Goal: Task Accomplishment & Management: Complete application form

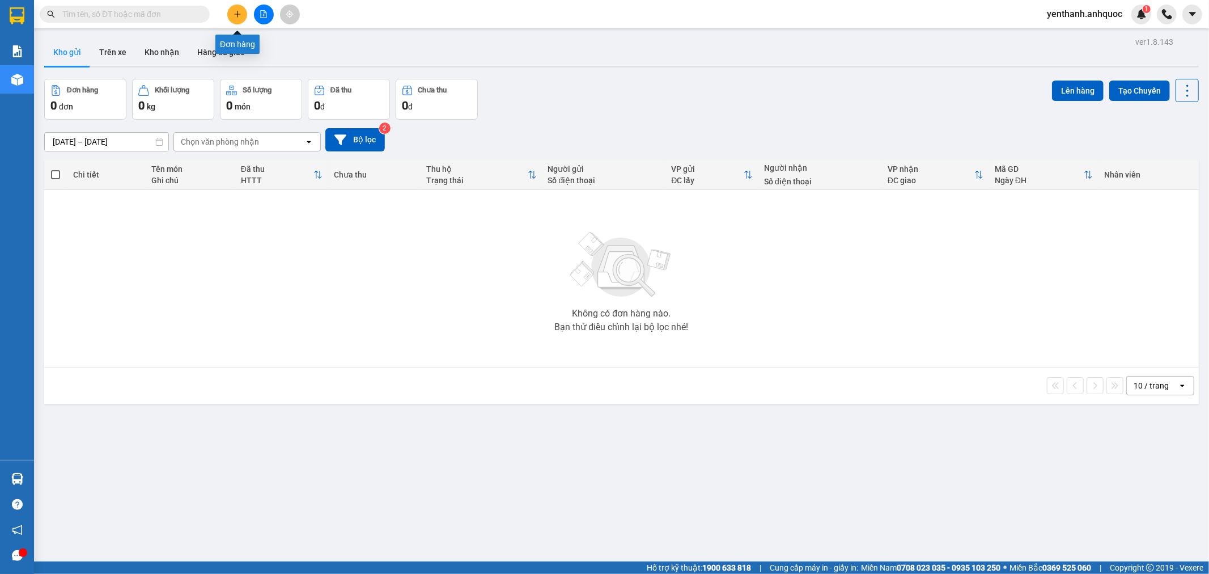
click at [244, 14] on button at bounding box center [237, 15] width 20 height 20
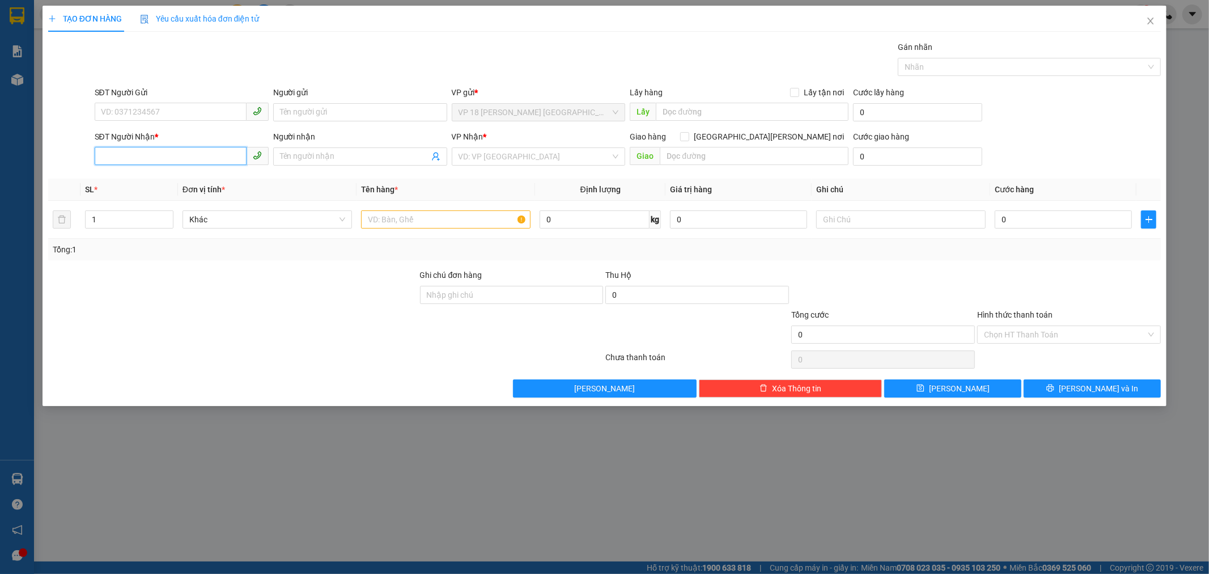
click at [172, 149] on input "SĐT Người Nhận *" at bounding box center [171, 156] width 152 height 18
click at [174, 180] on div "0347284567 - [PERSON_NAME]" at bounding box center [181, 179] width 160 height 12
type input "0347284567"
type input "ANH HIẾU"
type input "VPBR"
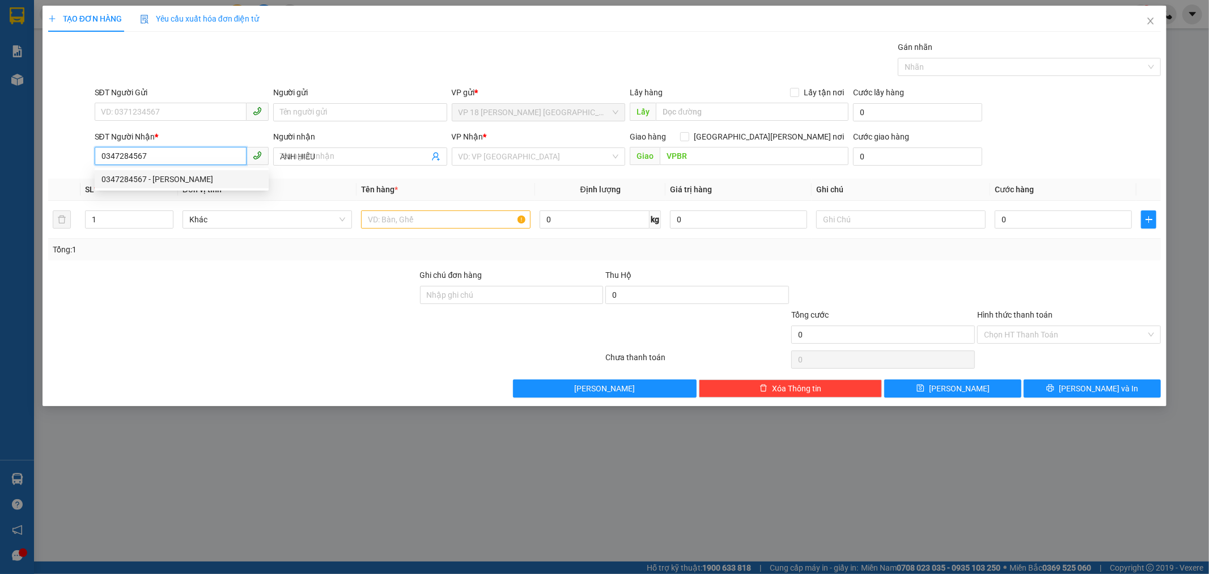
type input "20.000"
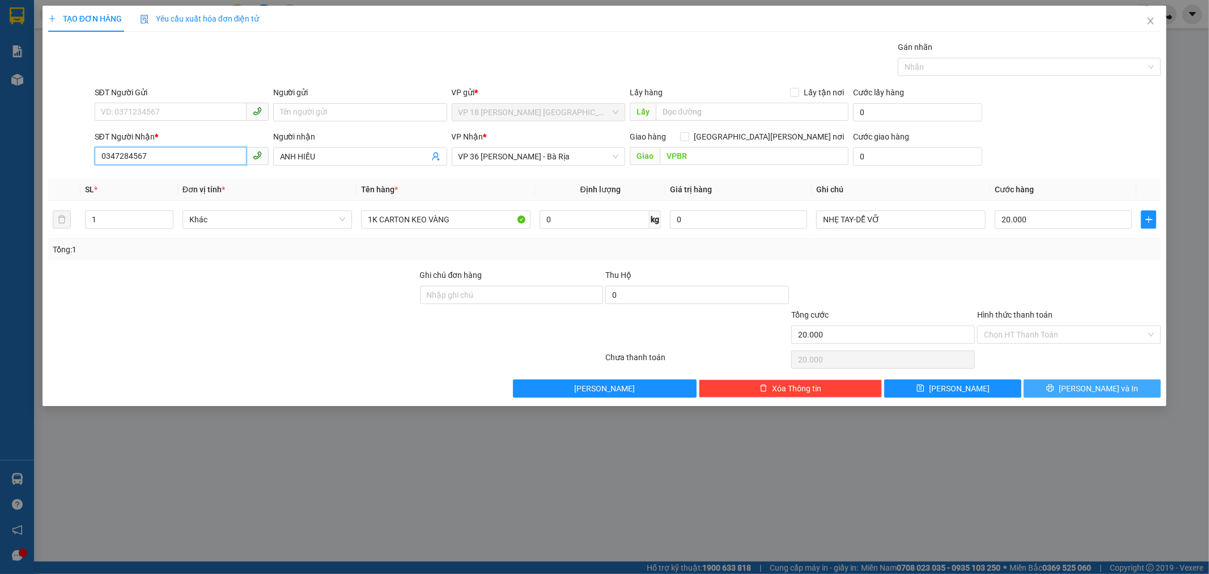
type input "0347284567"
click at [1053, 388] on button "[PERSON_NAME] và In" at bounding box center [1092, 388] width 137 height 18
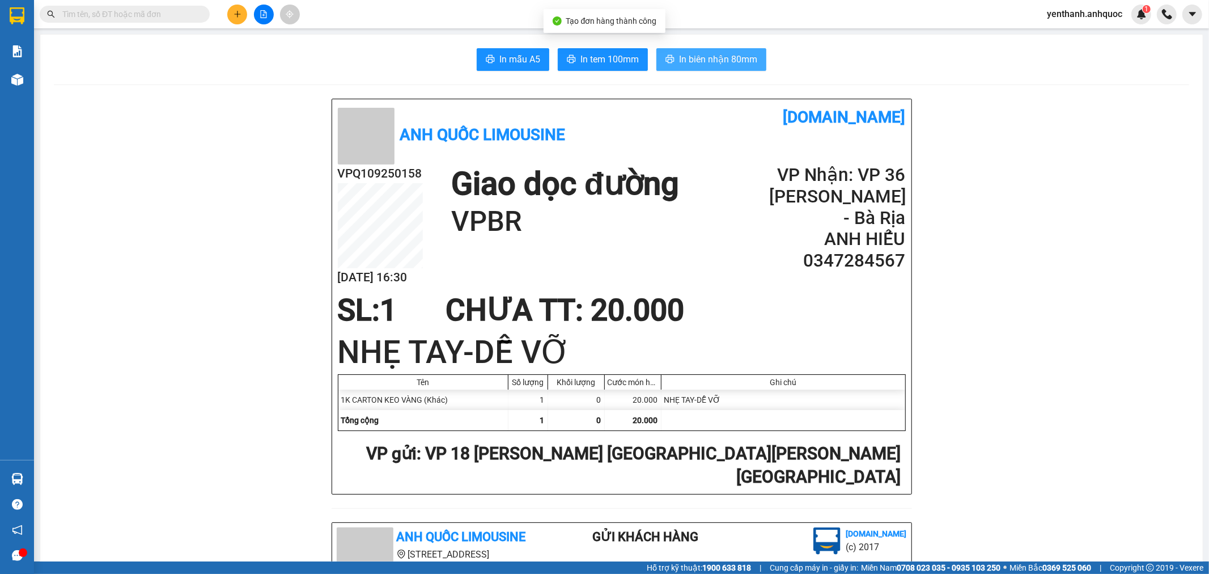
click at [679, 60] on span "In biên nhận 80mm" at bounding box center [718, 59] width 78 height 14
click at [612, 58] on span "In tem 100mm" at bounding box center [610, 59] width 58 height 14
click at [229, 14] on button at bounding box center [237, 15] width 20 height 20
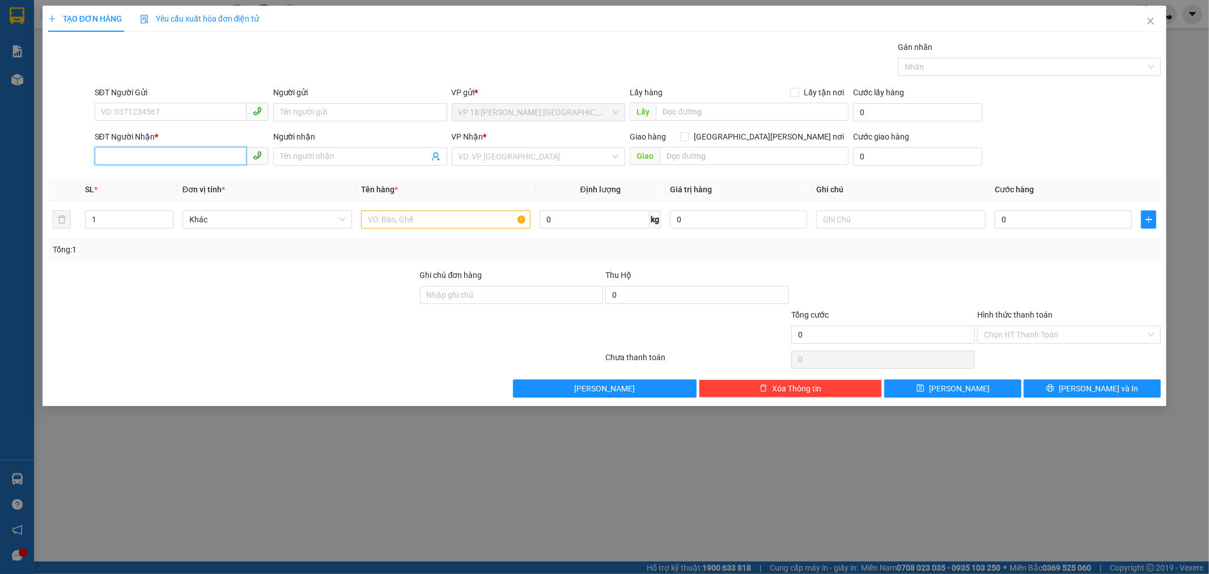
click at [178, 163] on input "SĐT Người Nhận *" at bounding box center [171, 156] width 152 height 18
click at [199, 173] on div "0934072572 - CHỊ ANH" at bounding box center [181, 179] width 160 height 12
type input "0934072572"
type input "CHỊ ANH"
type input "VPBR"
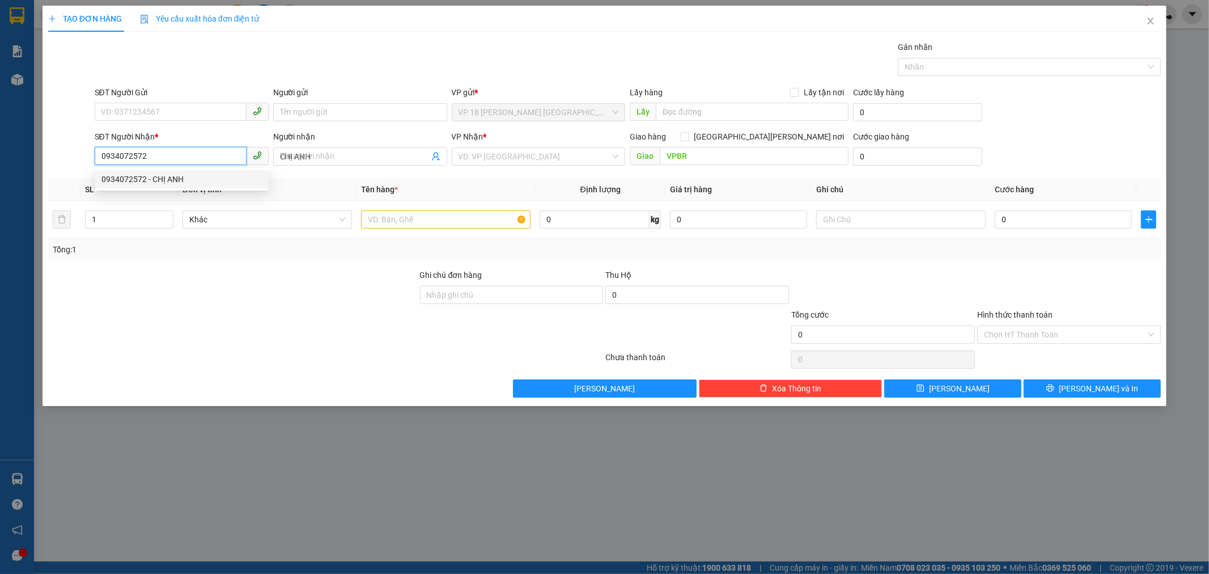
type input "40.000"
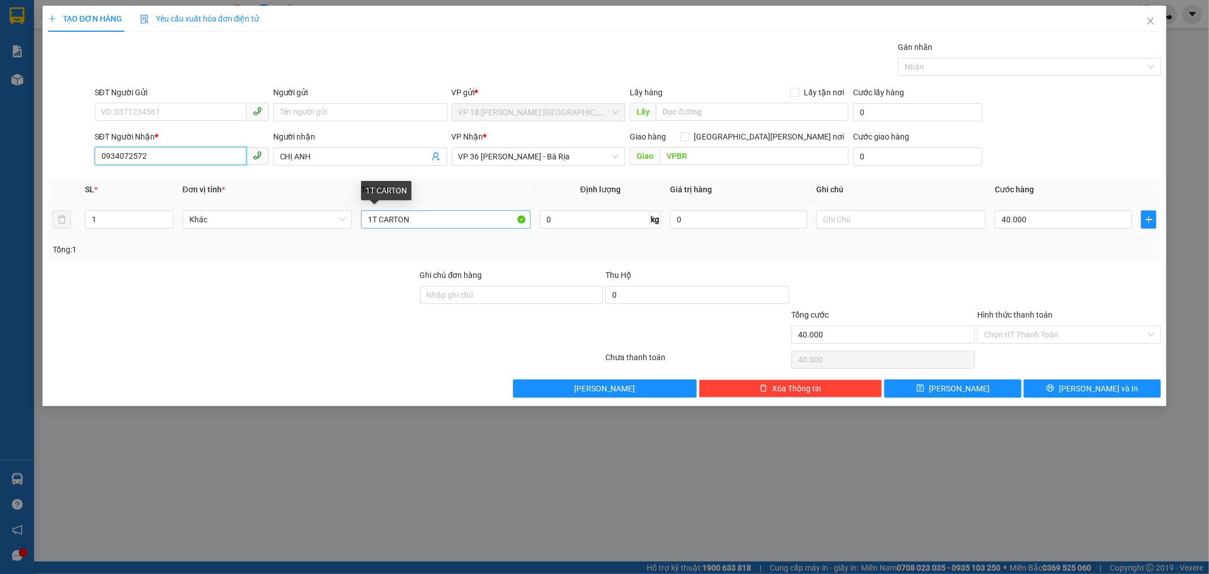
type input "0934072572"
click at [441, 214] on input "1T CARTON" at bounding box center [446, 219] width 170 height 18
type input "2K BÁNH"
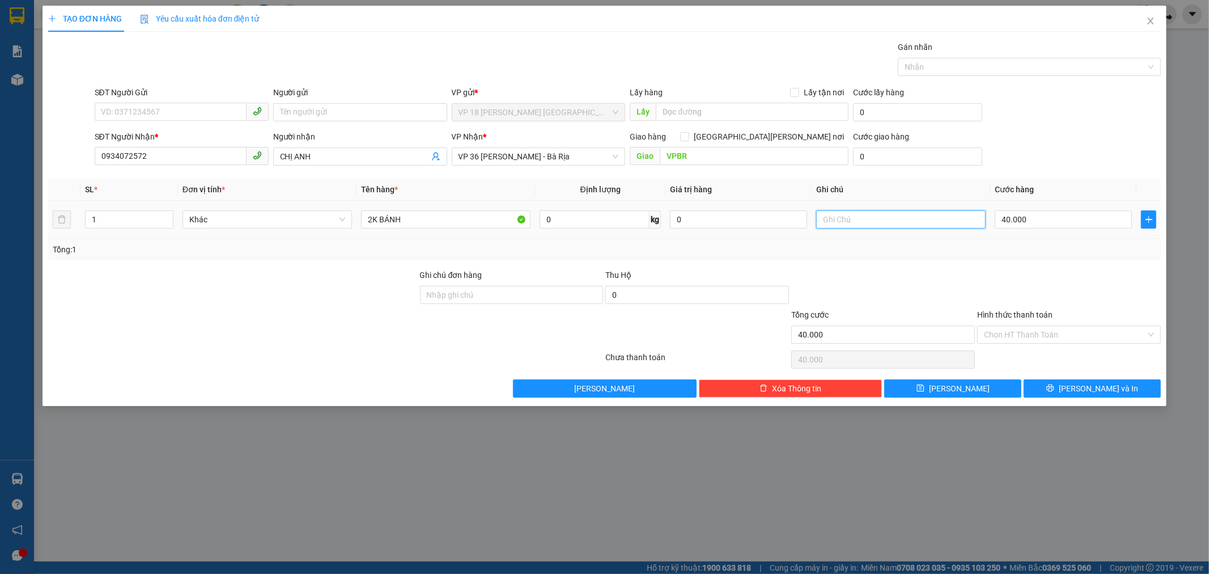
click at [877, 217] on input "text" at bounding box center [902, 219] width 170 height 18
type input "NHẸ TAY"
click at [109, 219] on input "1" at bounding box center [129, 219] width 87 height 17
type input "2"
click at [1070, 222] on input "40.000" at bounding box center [1063, 219] width 137 height 18
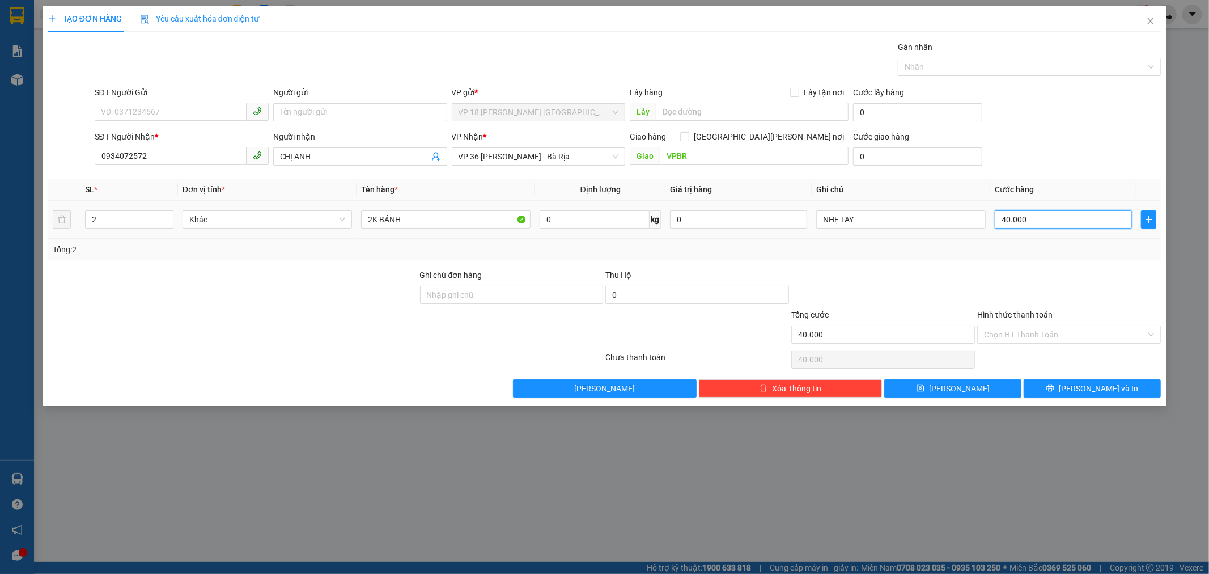
click at [1070, 222] on input "40.000" at bounding box center [1063, 219] width 137 height 18
type input "1"
type input "14"
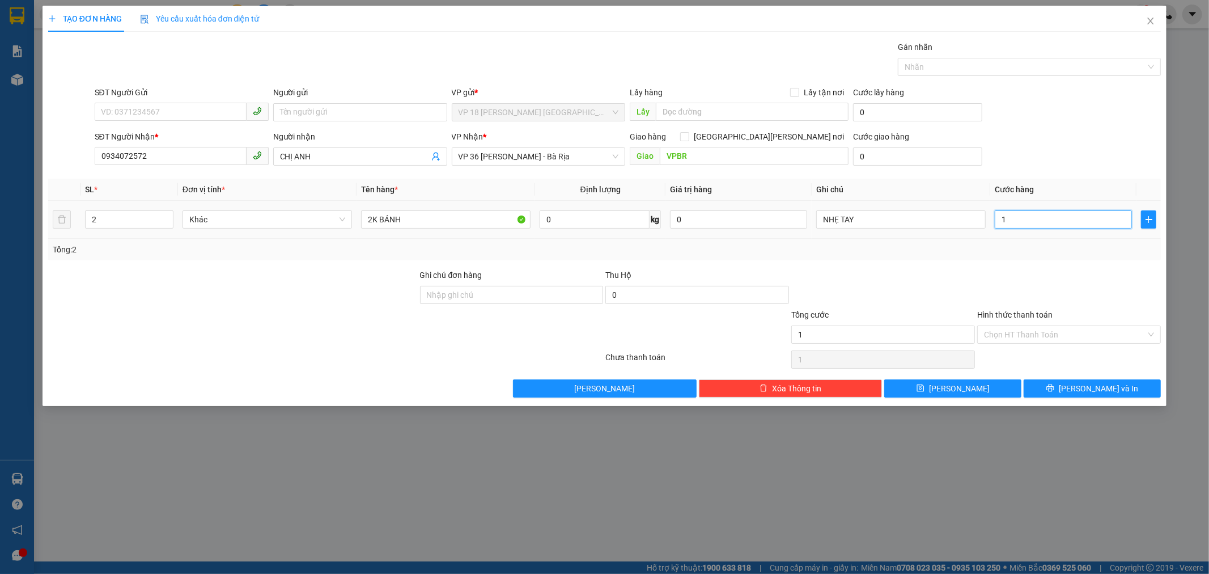
type input "14"
type input "140"
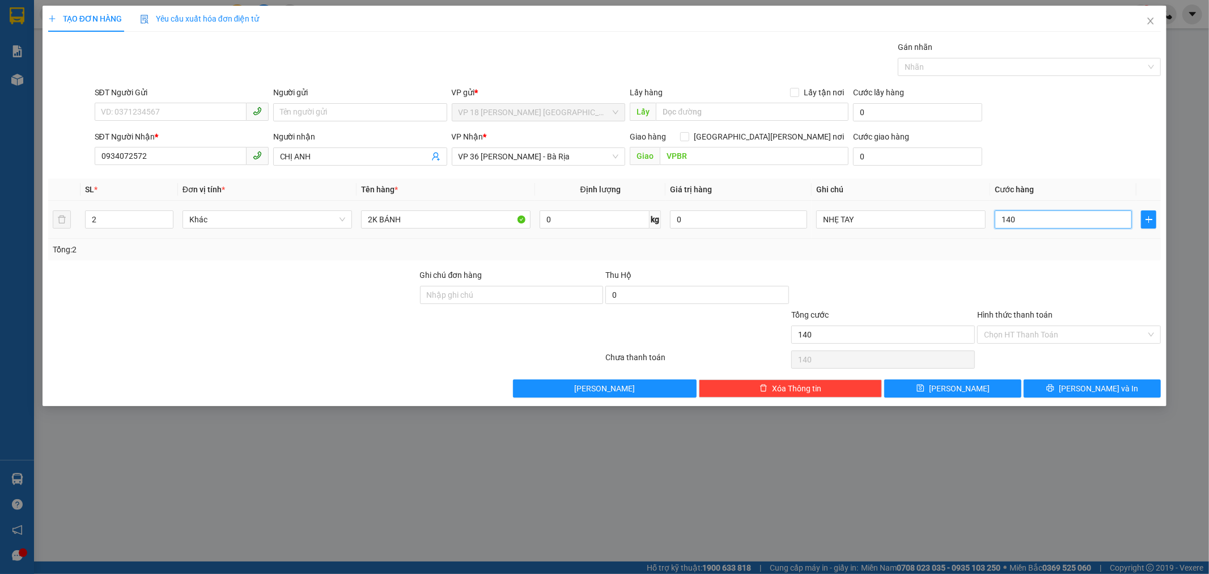
type input "1.400"
type input "14.000"
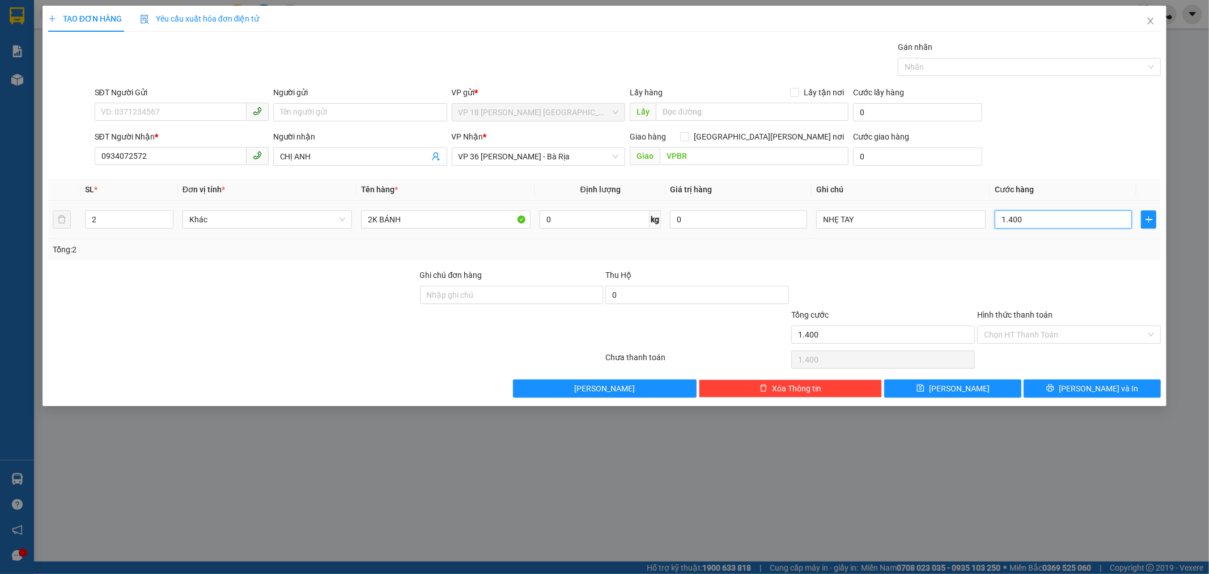
type input "14.000"
type input "140.000"
click at [1041, 382] on button "[PERSON_NAME] và In" at bounding box center [1092, 388] width 137 height 18
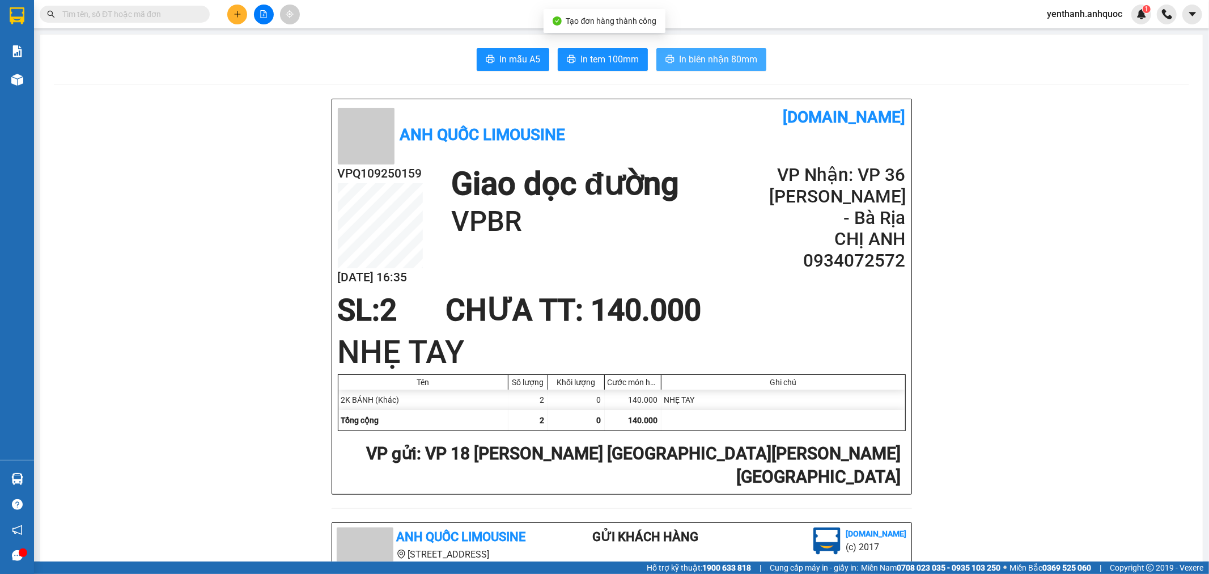
click at [716, 61] on span "In biên nhận 80mm" at bounding box center [718, 59] width 78 height 14
click at [607, 61] on span "In tem 100mm" at bounding box center [610, 59] width 58 height 14
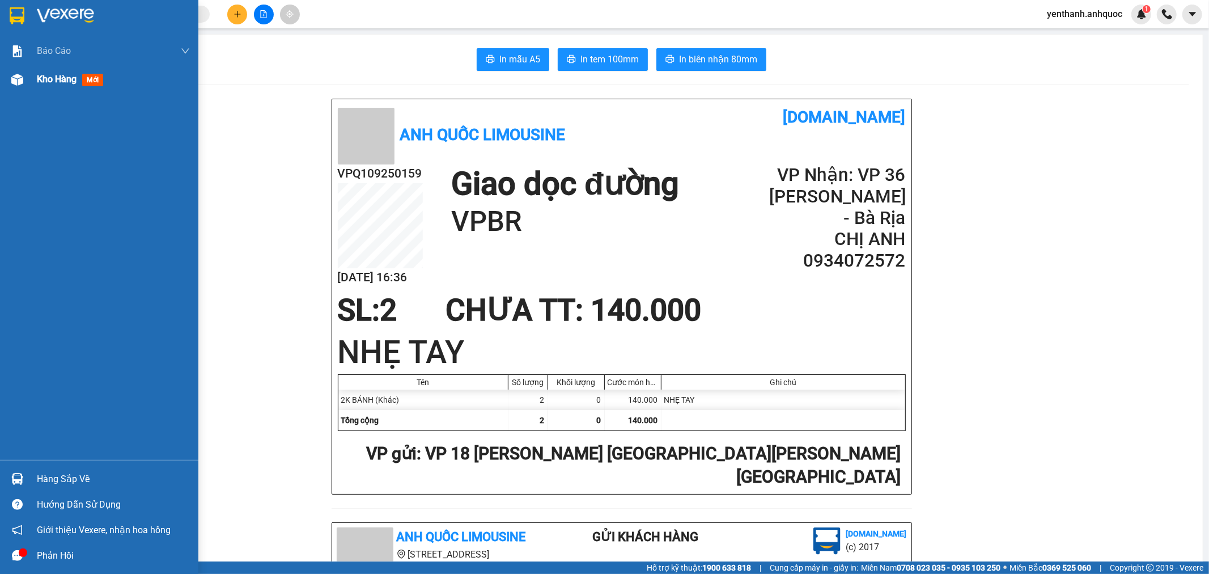
click at [23, 78] on div at bounding box center [17, 80] width 20 height 20
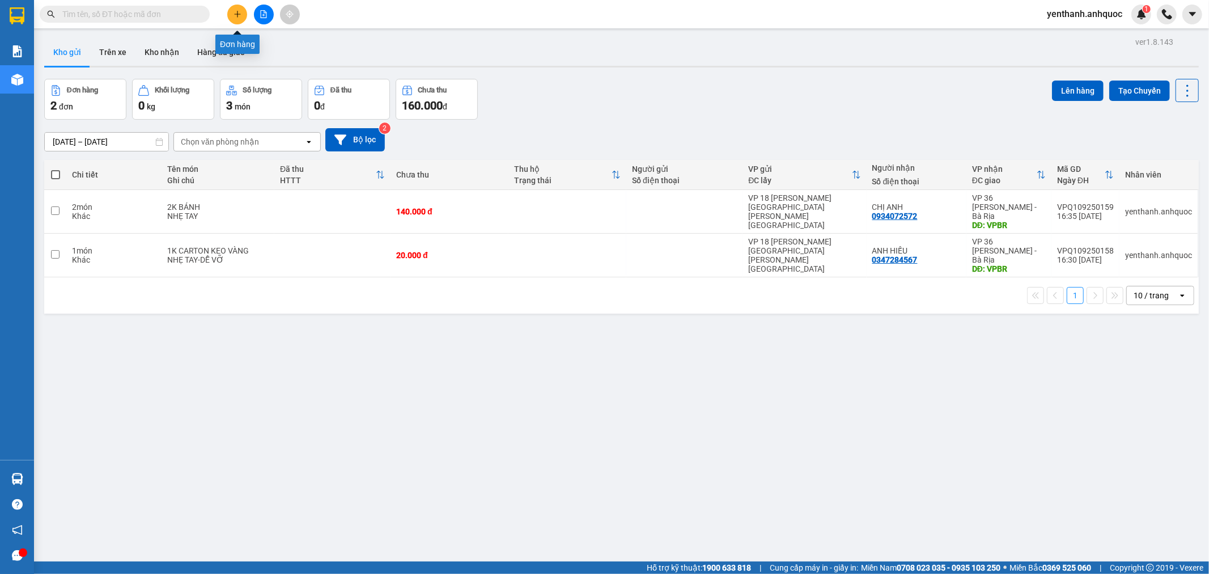
click at [239, 10] on icon "plus" at bounding box center [238, 14] width 8 height 8
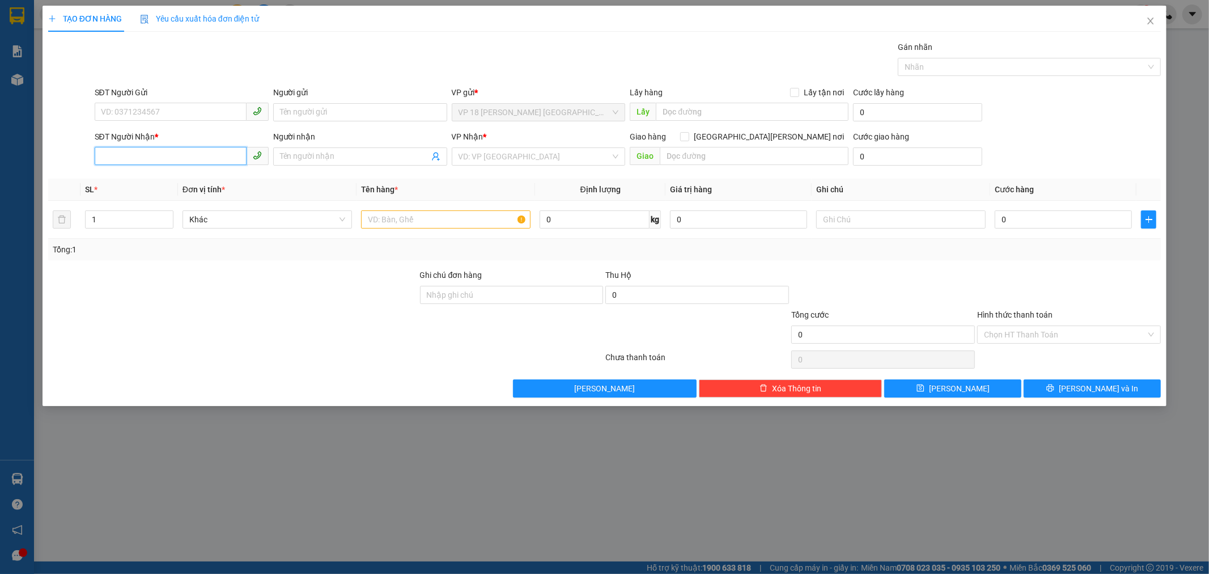
click at [171, 157] on input "SĐT Người Nhận *" at bounding box center [171, 156] width 152 height 18
type input "0902108336"
click at [335, 152] on input "Người nhận" at bounding box center [354, 156] width 149 height 12
type input "CHỊ TRÀ MY"
click at [530, 153] on input "search" at bounding box center [535, 156] width 153 height 17
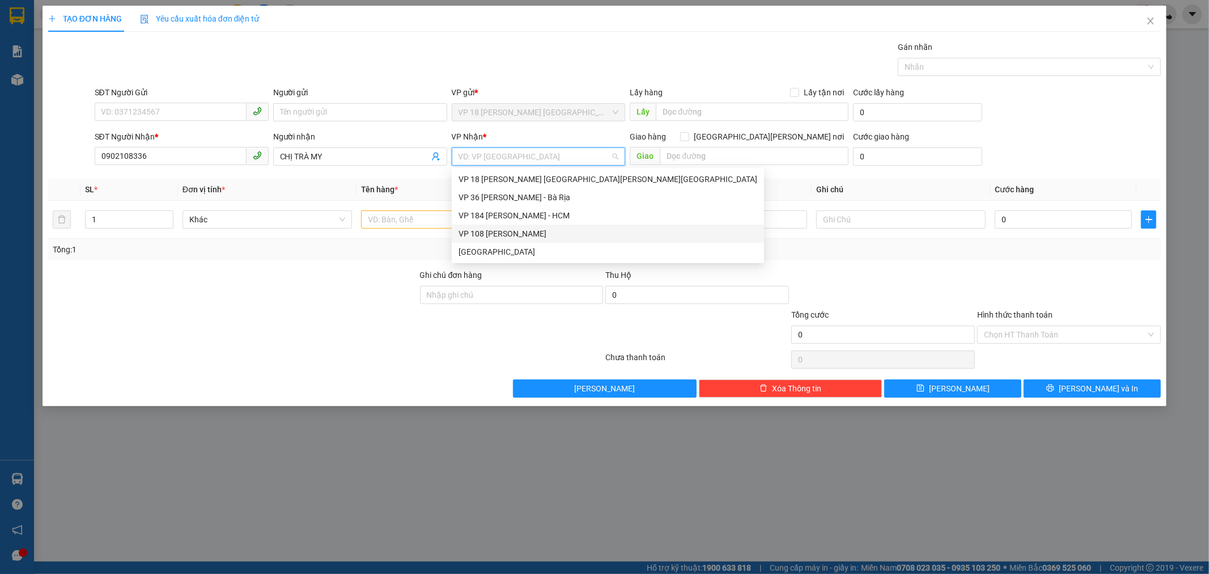
click at [551, 235] on div "VP 108 [PERSON_NAME]" at bounding box center [608, 233] width 299 height 12
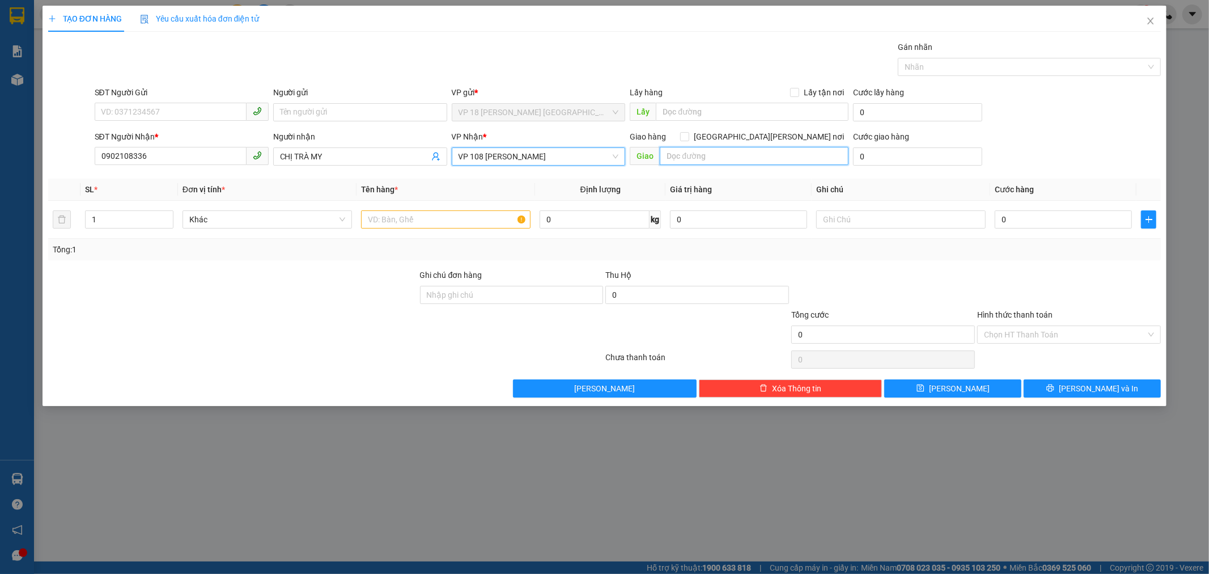
click at [722, 158] on input "text" at bounding box center [754, 156] width 189 height 18
type input "V"
click at [757, 158] on input "[PERSON_NAME] CƯ GATEW" at bounding box center [754, 156] width 189 height 18
type input "CHUNG CƯ GATEWAY B"
click at [452, 214] on input "text" at bounding box center [446, 219] width 170 height 18
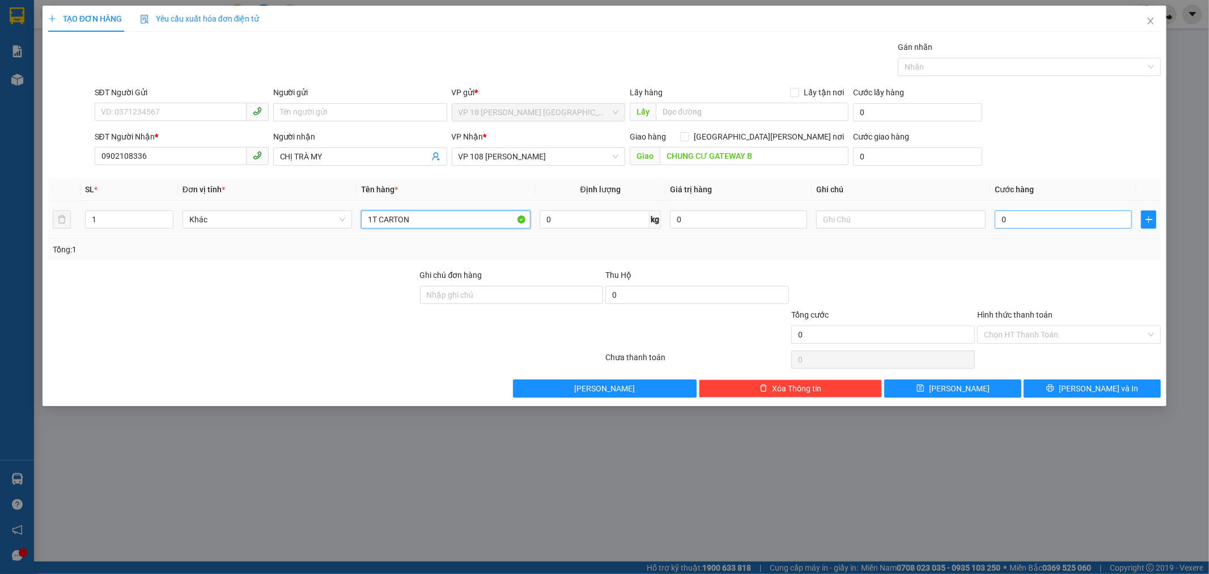
type input "1T CARTON"
click at [1063, 227] on input "0" at bounding box center [1063, 219] width 137 height 18
type input "3"
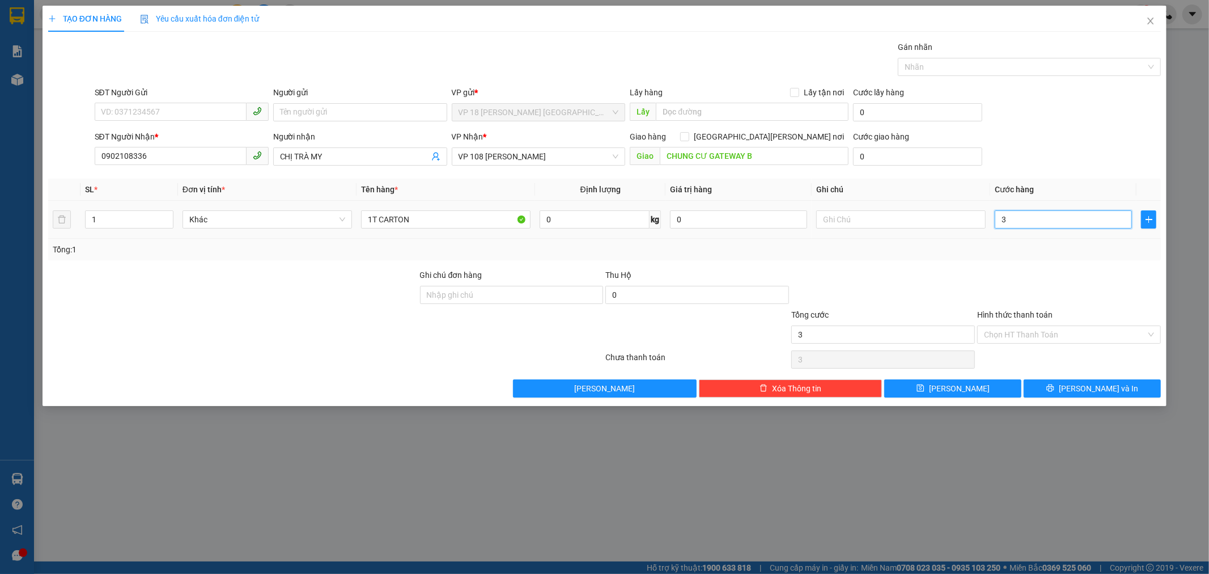
type input "30"
type input "300"
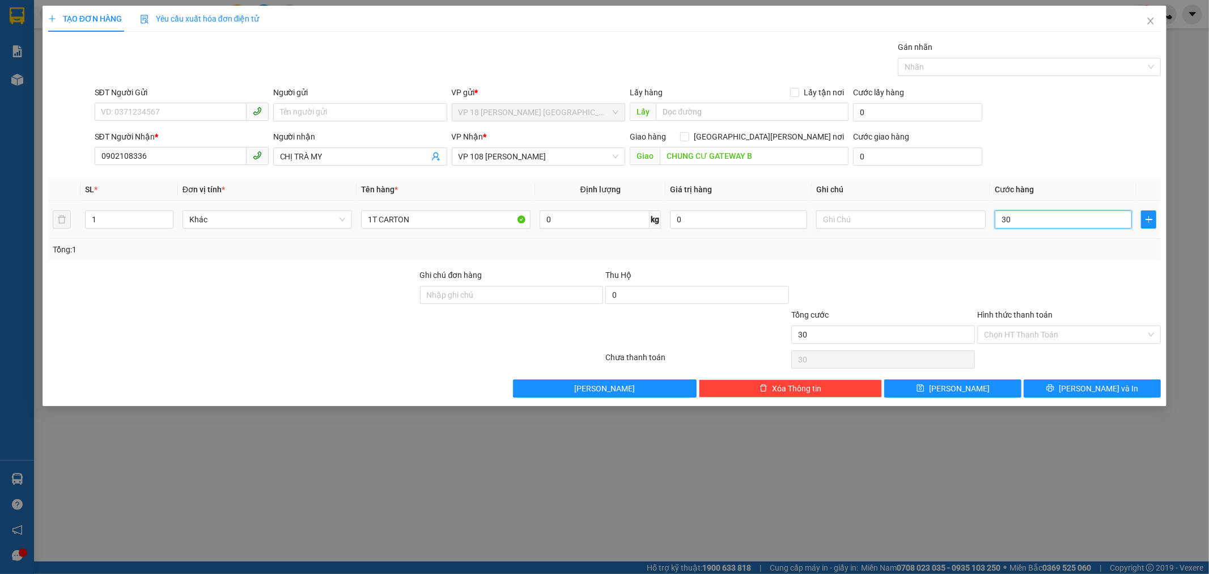
type input "300"
type input "3.000"
type input "30.000"
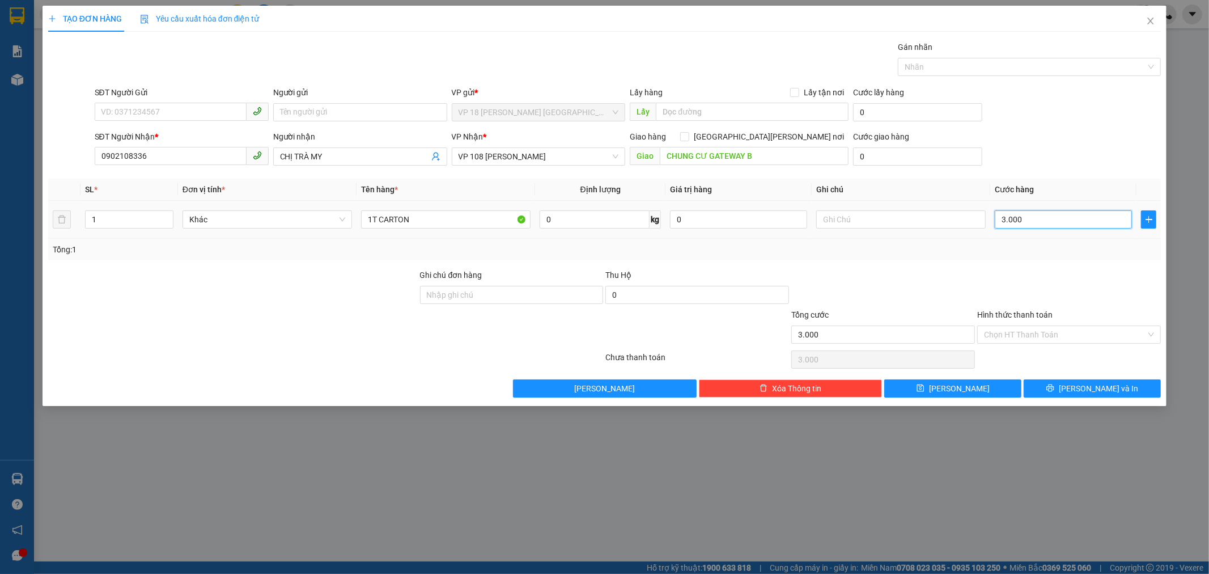
type input "30.000"
type input "300.000"
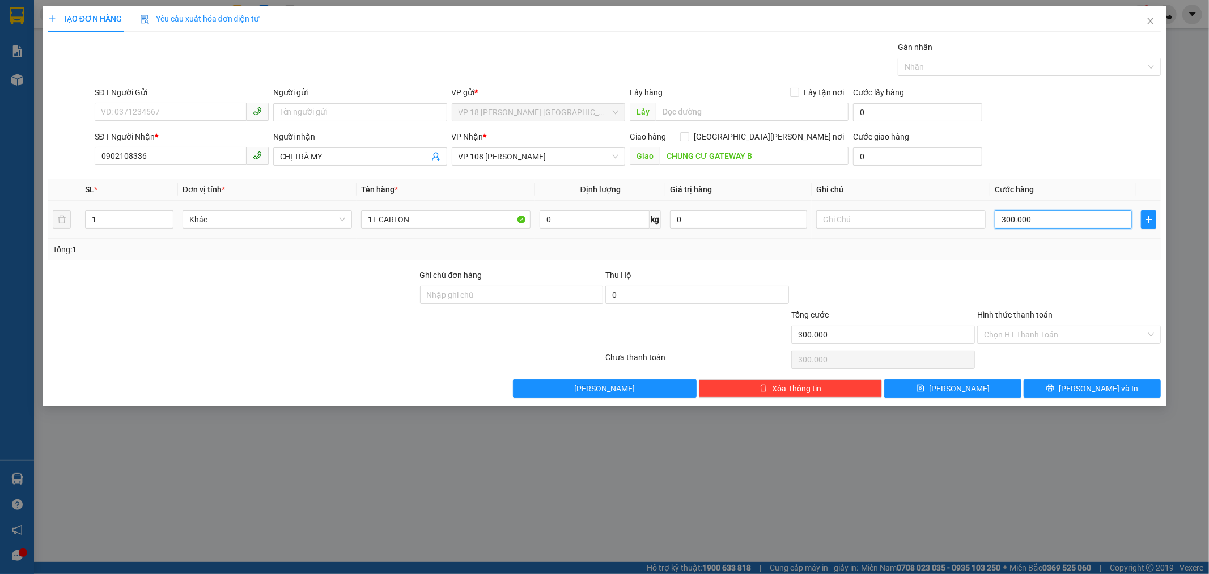
type input "30.000"
click at [496, 298] on input "Ghi chú đơn hàng" at bounding box center [512, 295] width 184 height 18
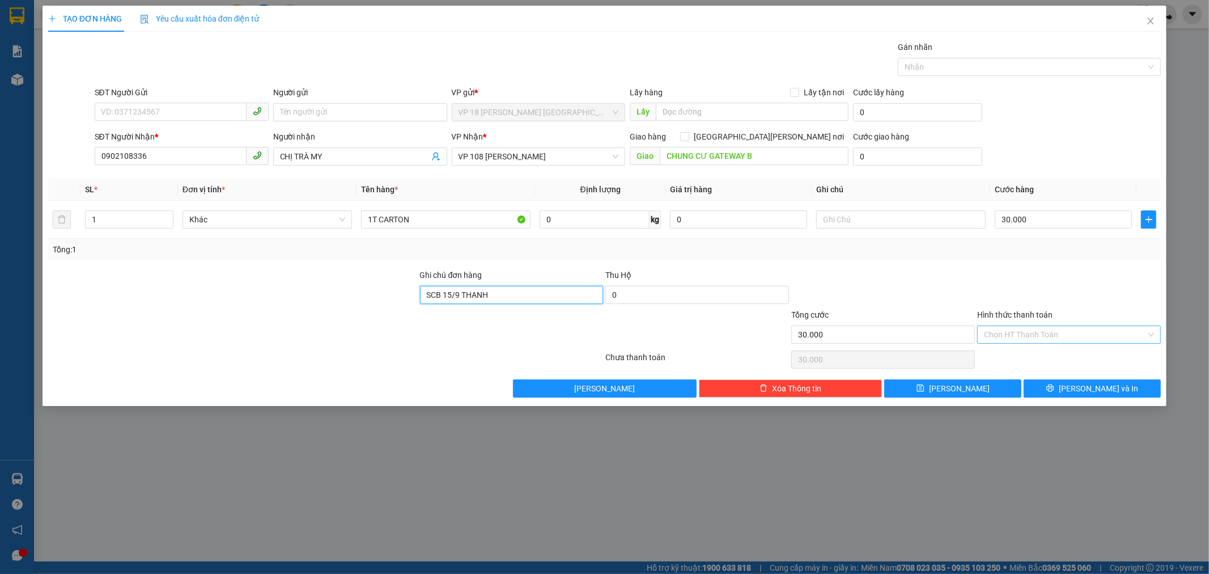
type input "SCB 15/9 THANH"
click at [1074, 328] on input "Hình thức thanh toán" at bounding box center [1065, 334] width 162 height 17
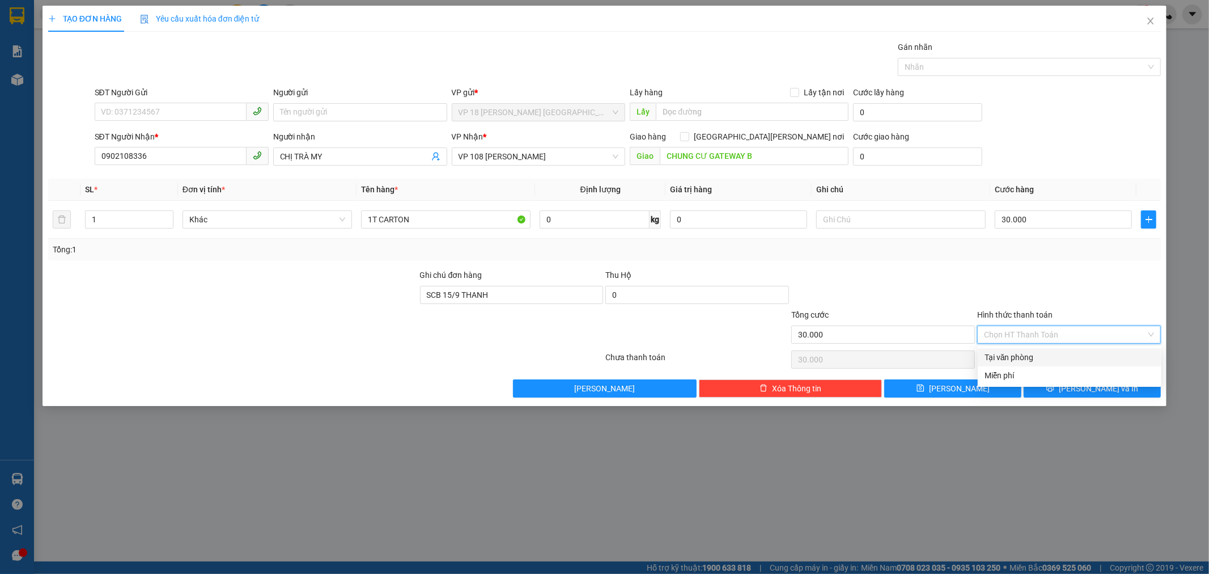
click at [1056, 358] on div "Tại văn phòng" at bounding box center [1070, 357] width 170 height 12
type input "0"
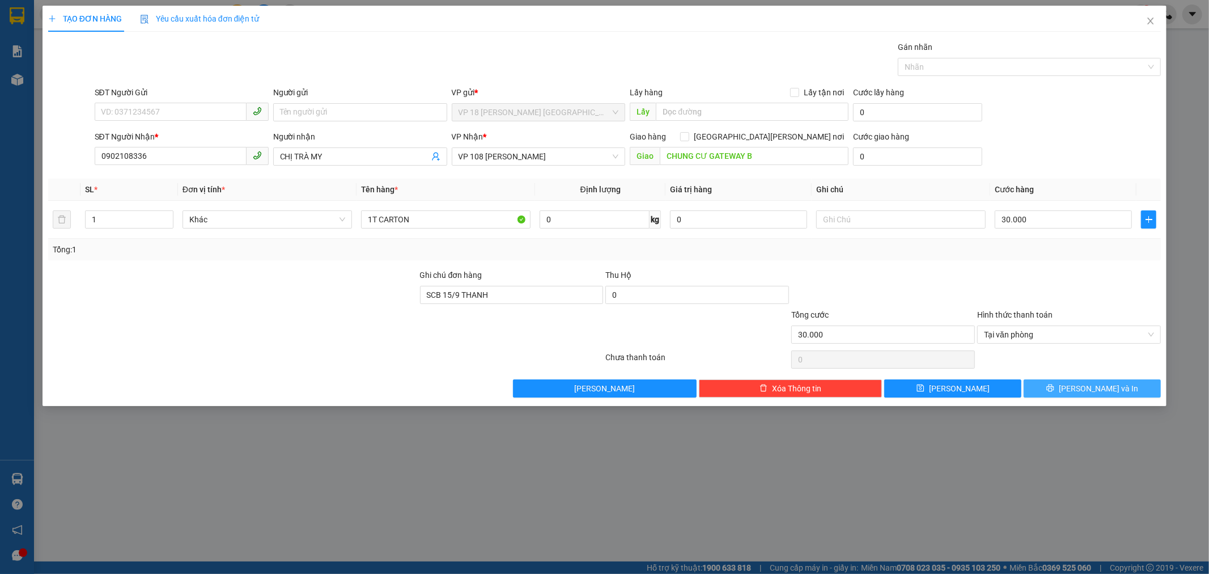
click at [1059, 393] on button "[PERSON_NAME] và In" at bounding box center [1092, 388] width 137 height 18
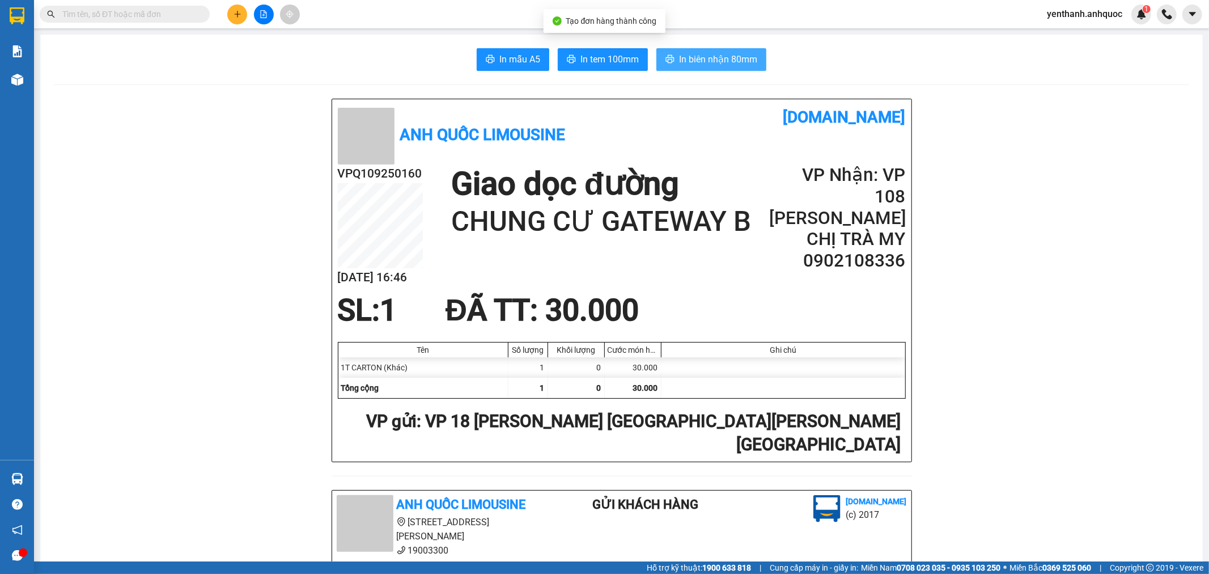
click at [728, 59] on span "In biên nhận 80mm" at bounding box center [718, 59] width 78 height 14
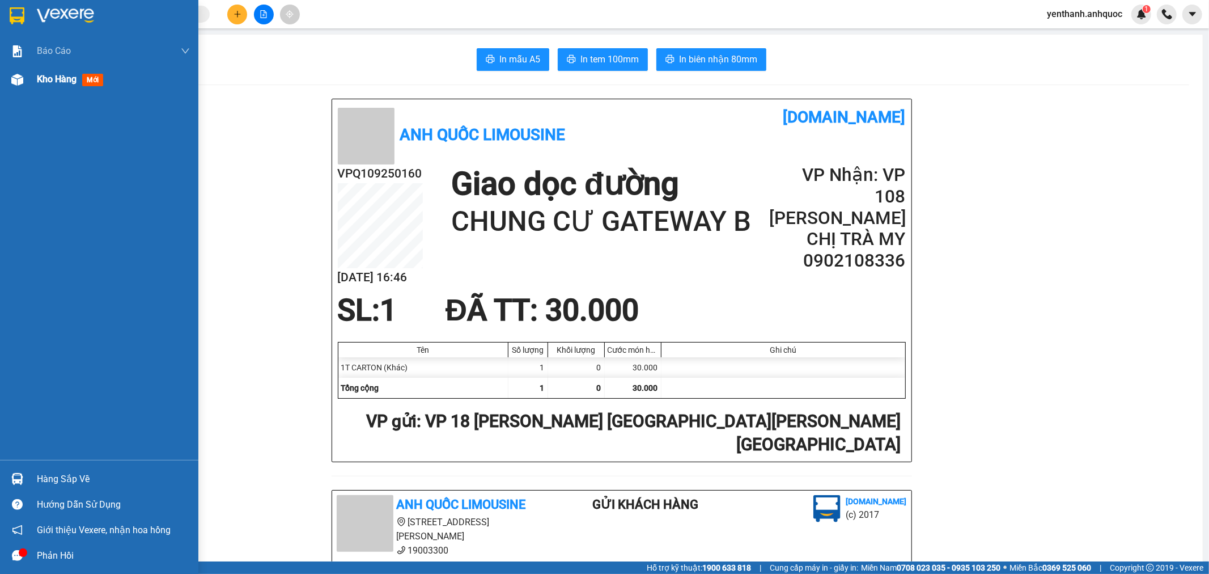
click at [60, 87] on div "Kho hàng mới" at bounding box center [113, 79] width 153 height 28
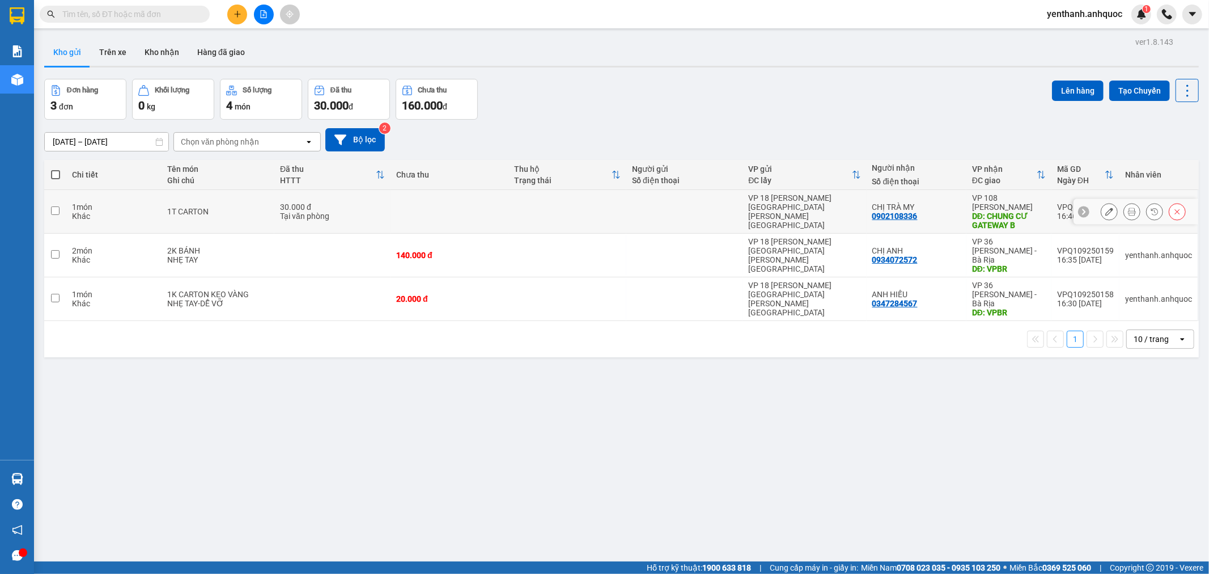
click at [1103, 217] on button at bounding box center [1110, 212] width 16 height 20
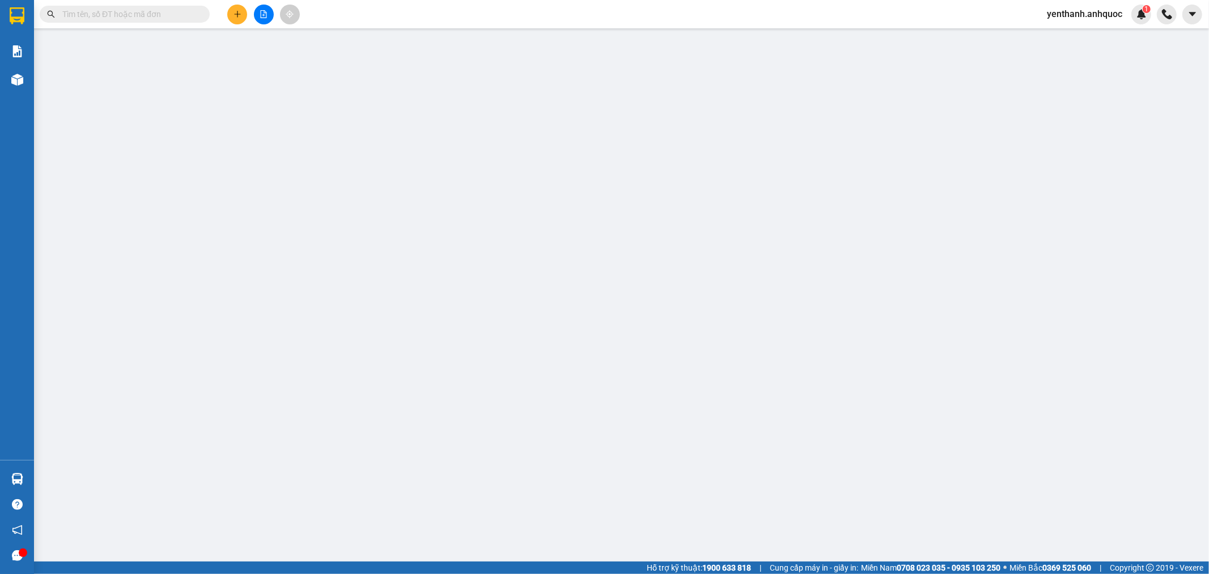
type input "0902108336"
type input "CHỊ TRÀ MY"
type input "CHUNG CƯ GATEWAY B"
type input "SCB 15/9 THANH"
type input "30.000"
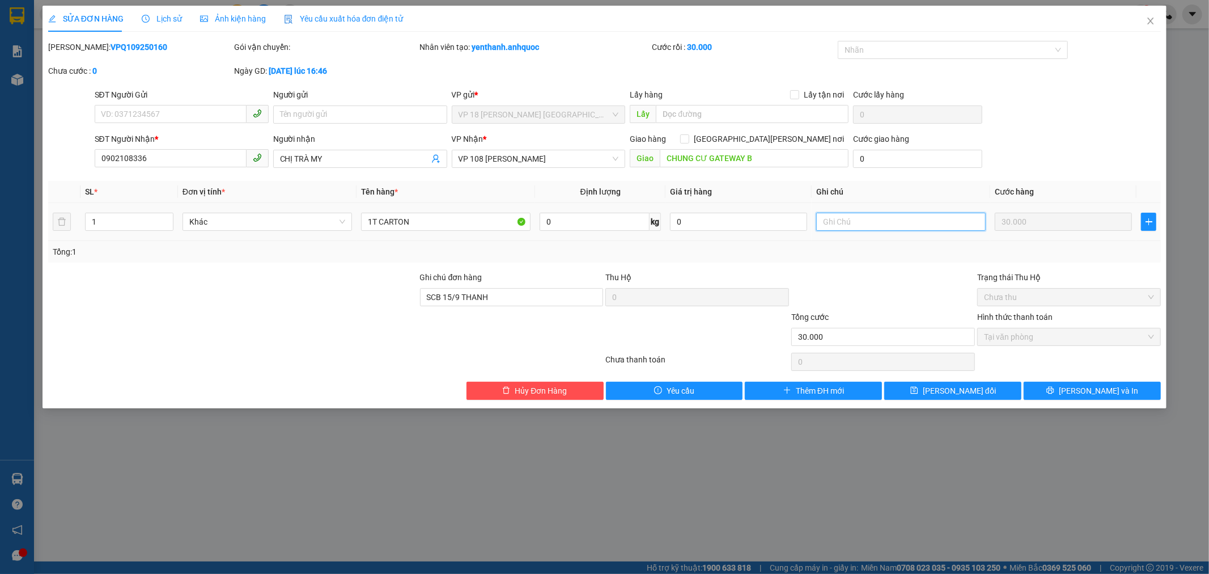
click at [849, 216] on input "text" at bounding box center [902, 222] width 170 height 18
paste input "CHUNG CƯ GATEWAY B"
type input "CHUNG CƯ GATEWAY B"
click at [772, 154] on input "CHUNG CƯ GATEWAY B" at bounding box center [754, 158] width 189 height 18
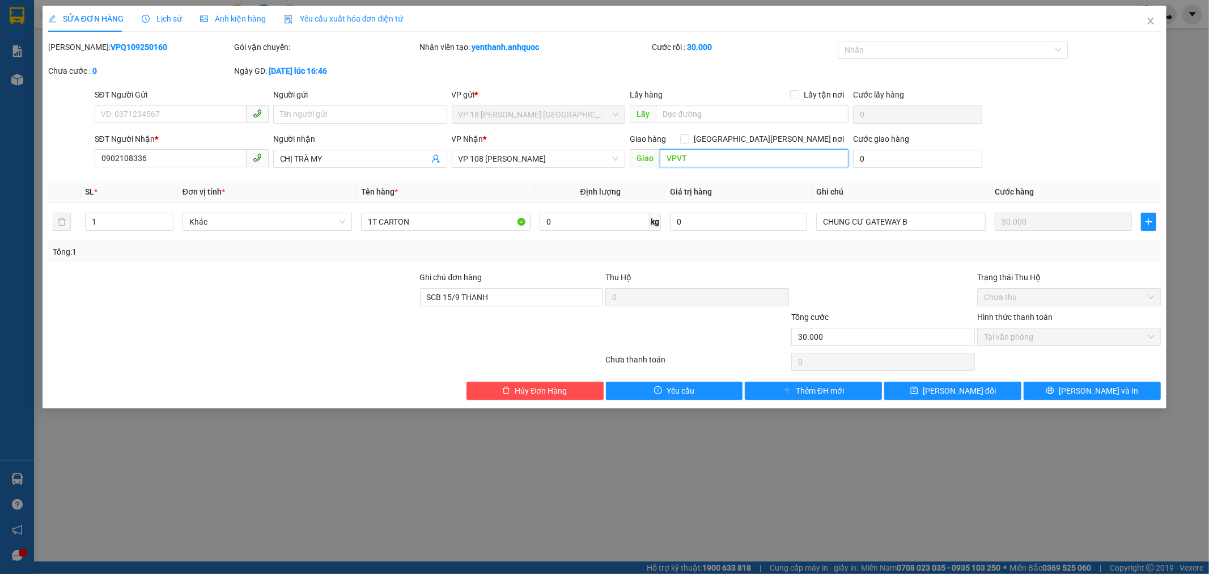
type input "VPVT"
click at [1038, 389] on button "[PERSON_NAME] và In" at bounding box center [1092, 391] width 137 height 18
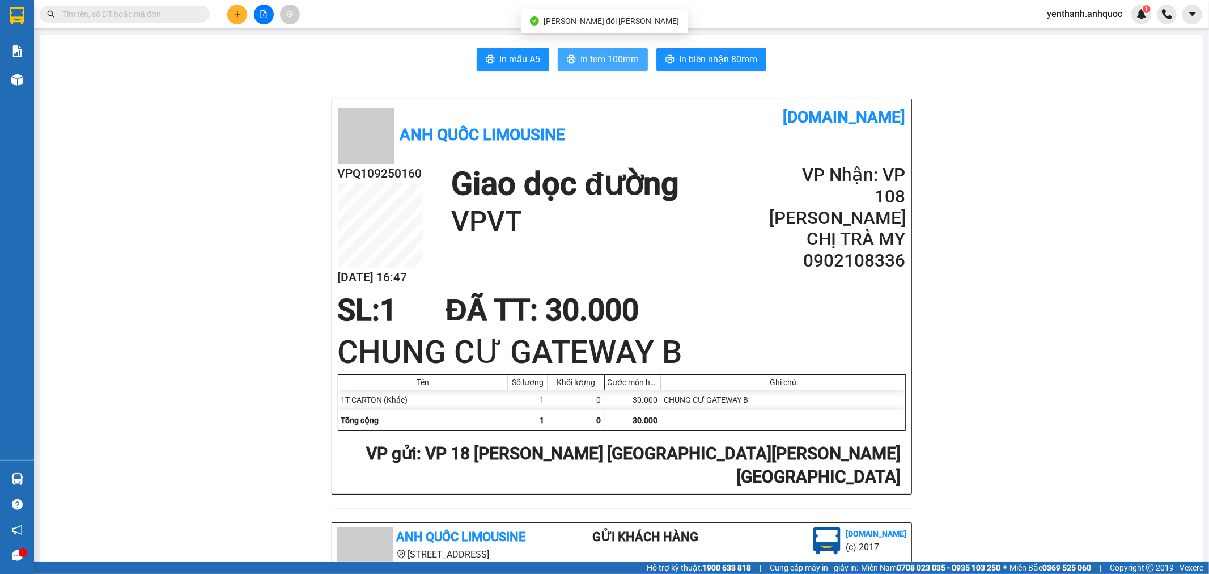
click at [591, 60] on span "In tem 100mm" at bounding box center [610, 59] width 58 height 14
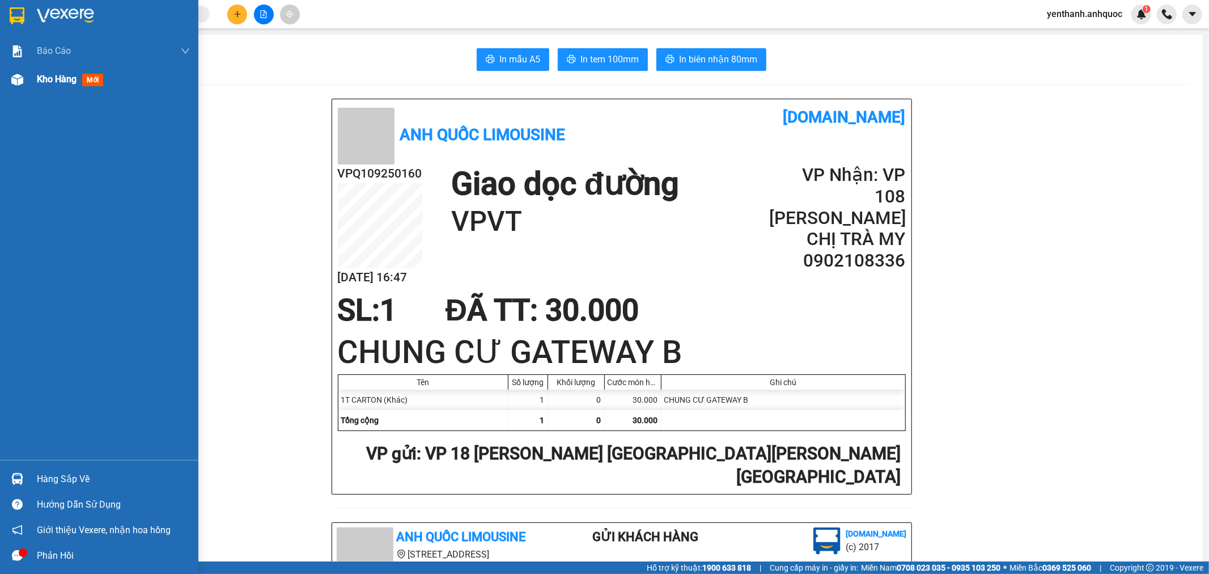
click at [64, 77] on span "Kho hàng" at bounding box center [57, 79] width 40 height 11
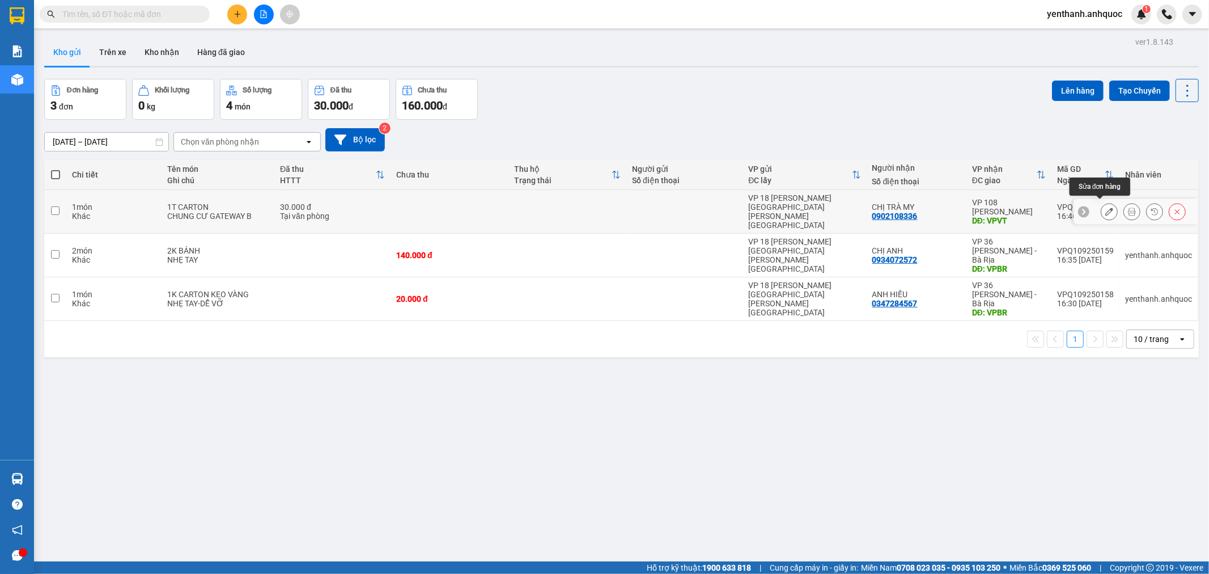
click at [1106, 208] on icon at bounding box center [1110, 212] width 8 height 8
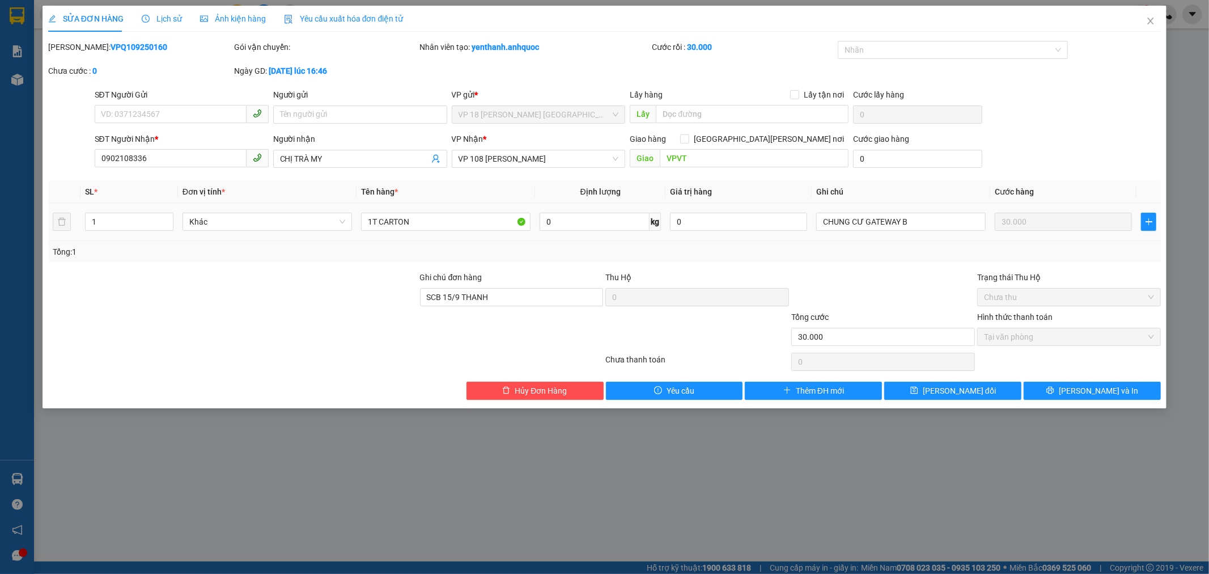
drag, startPoint x: 153, startPoint y: 46, endPoint x: 78, endPoint y: 50, distance: 75.0
click at [78, 50] on div "[PERSON_NAME]: VPQ109250160" at bounding box center [140, 47] width 184 height 12
copy b "VPQ109250160"
drag, startPoint x: 168, startPoint y: 166, endPoint x: 80, endPoint y: 161, distance: 88.0
click at [80, 161] on div "SĐT Người [PERSON_NAME] * 0902108336 0902108336 Người [PERSON_NAME] TRÀ MY [PER…" at bounding box center [605, 153] width 1116 height 40
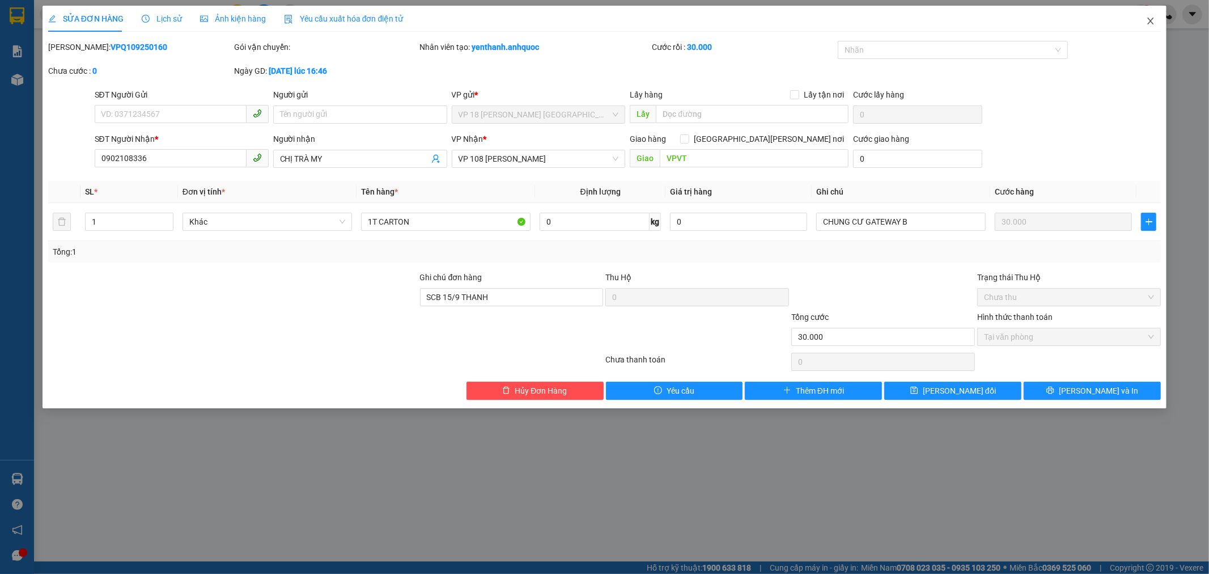
click at [1152, 25] on icon "close" at bounding box center [1151, 20] width 9 height 9
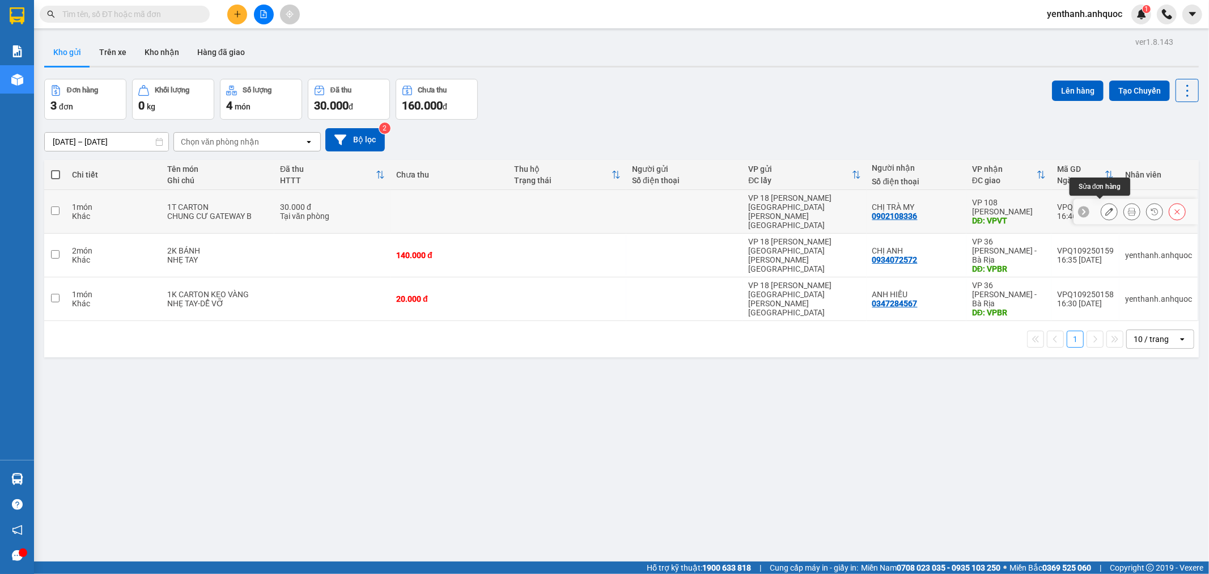
click at [1102, 211] on button at bounding box center [1110, 212] width 16 height 20
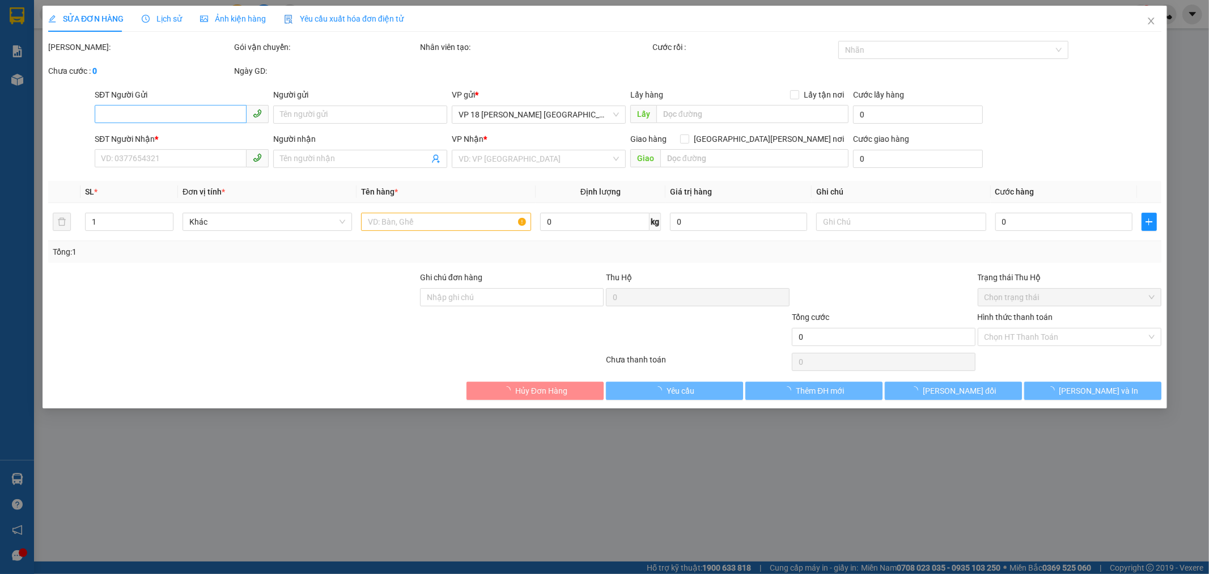
type input "0902108336"
type input "CHỊ TRÀ MY"
type input "VPVT"
type input "SCB 15/9 THANH"
type input "30.000"
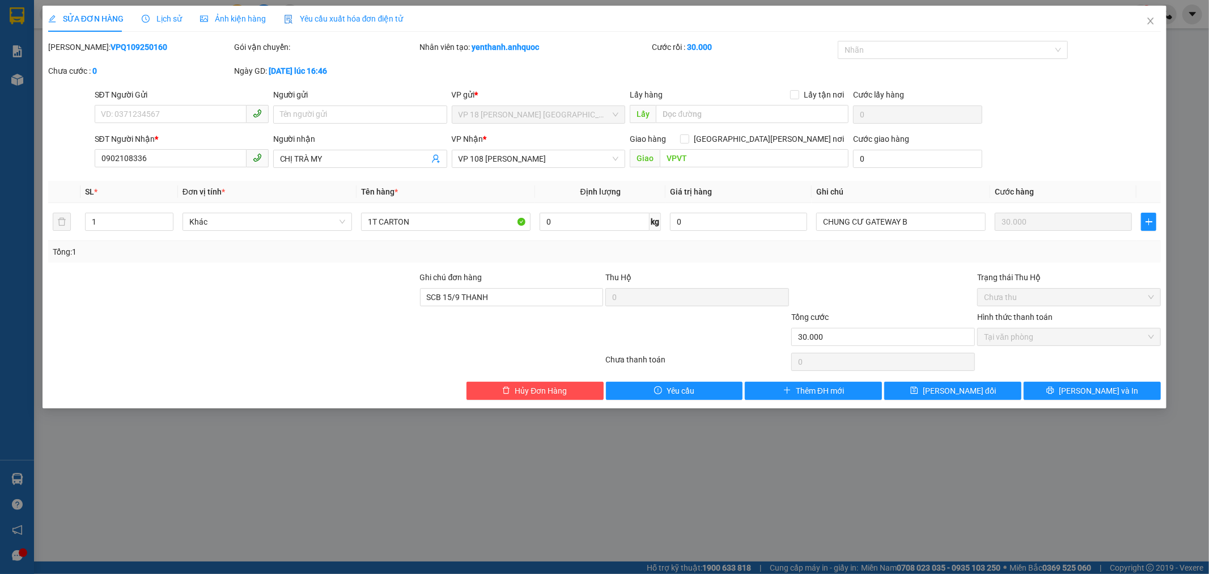
drag, startPoint x: 129, startPoint y: 47, endPoint x: 75, endPoint y: 51, distance: 54.0
click at [75, 51] on div "[PERSON_NAME]: VPQ109250160" at bounding box center [140, 47] width 184 height 12
copy b "VPQ109250160"
click at [1151, 24] on icon "close" at bounding box center [1151, 20] width 9 height 9
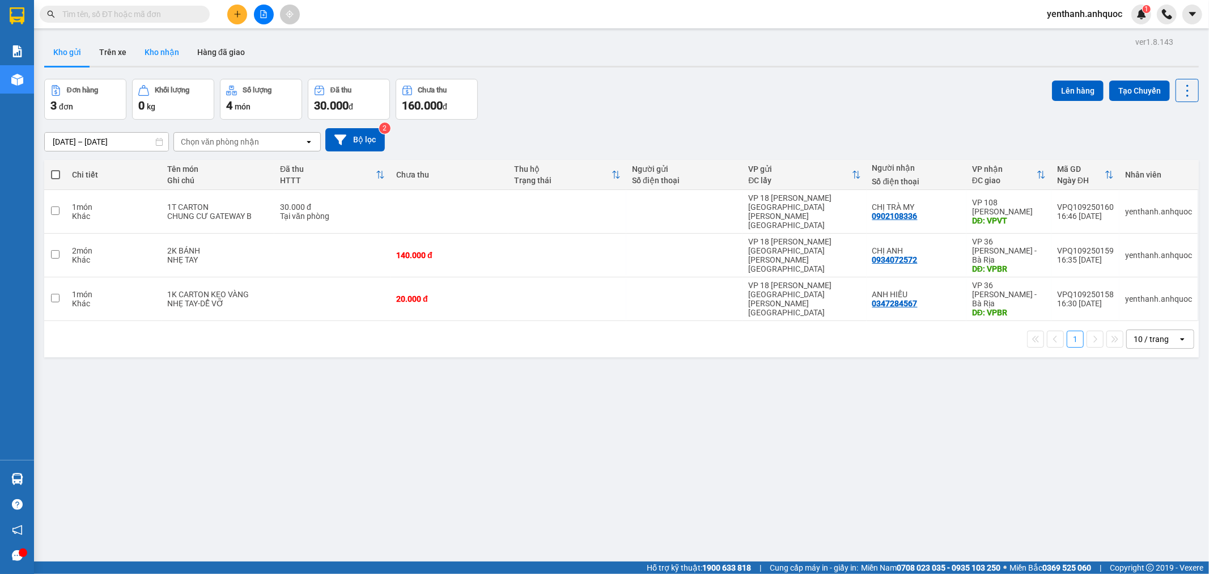
click at [155, 53] on button "Kho nhận" at bounding box center [162, 52] width 53 height 27
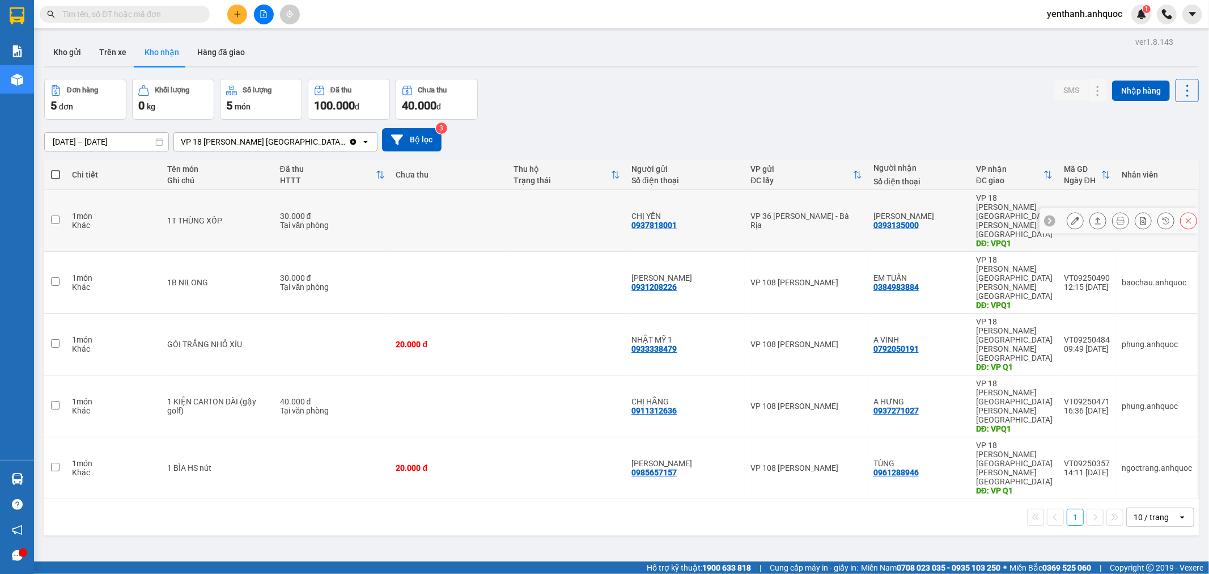
click at [1072, 217] on icon at bounding box center [1076, 221] width 8 height 8
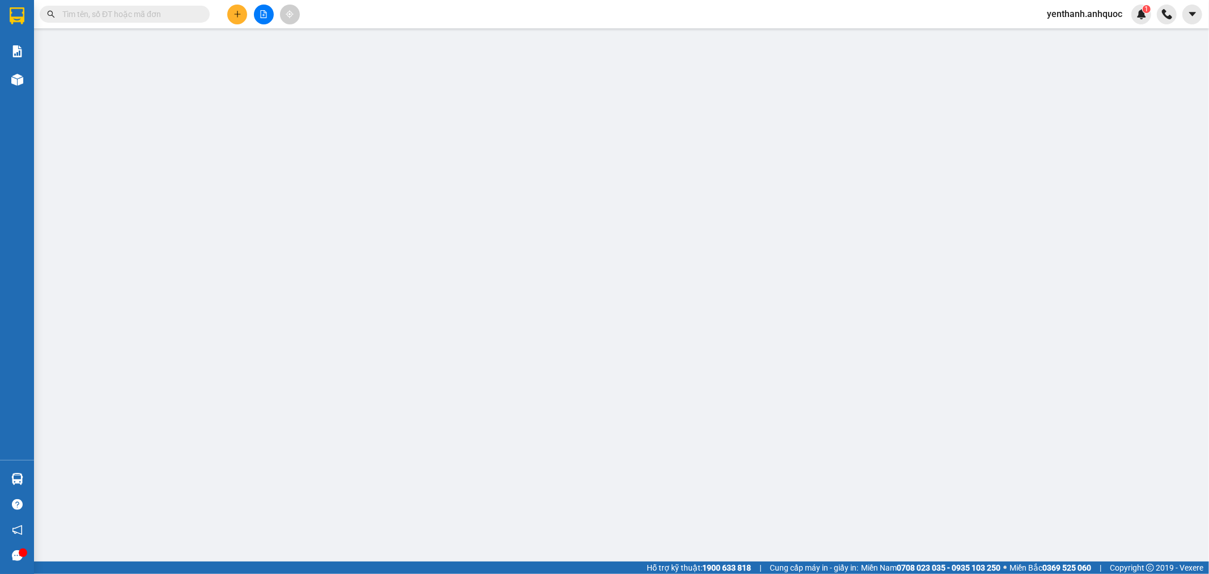
type input "0937818001"
type input "CHỊ YẾN"
type input "0393135000"
type input "[PERSON_NAME]"
type input "VPQ1"
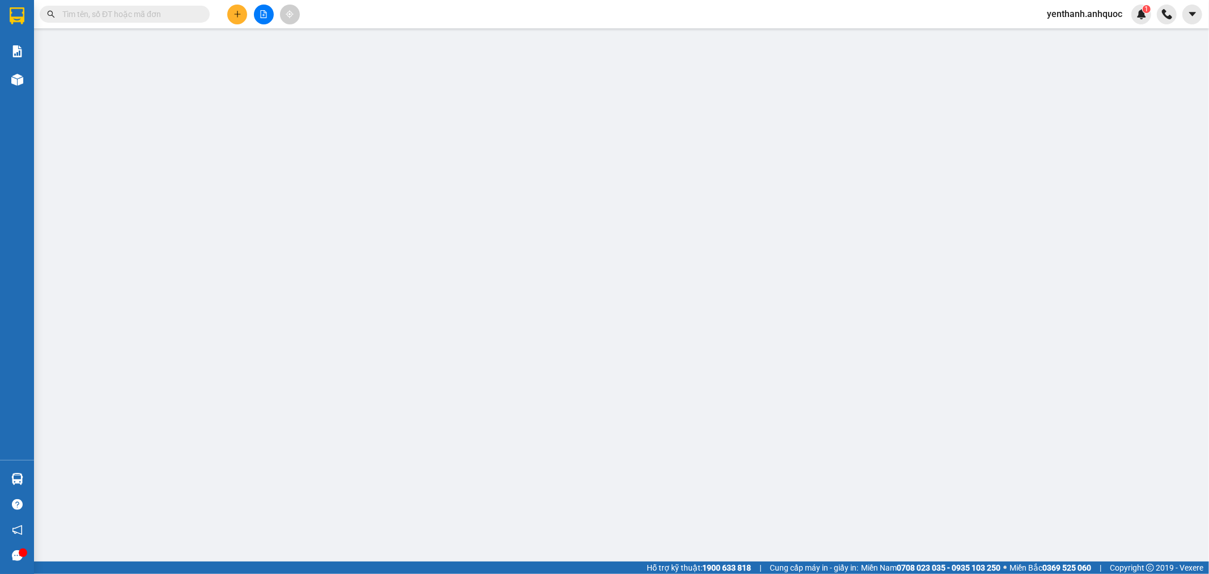
type input "30.000"
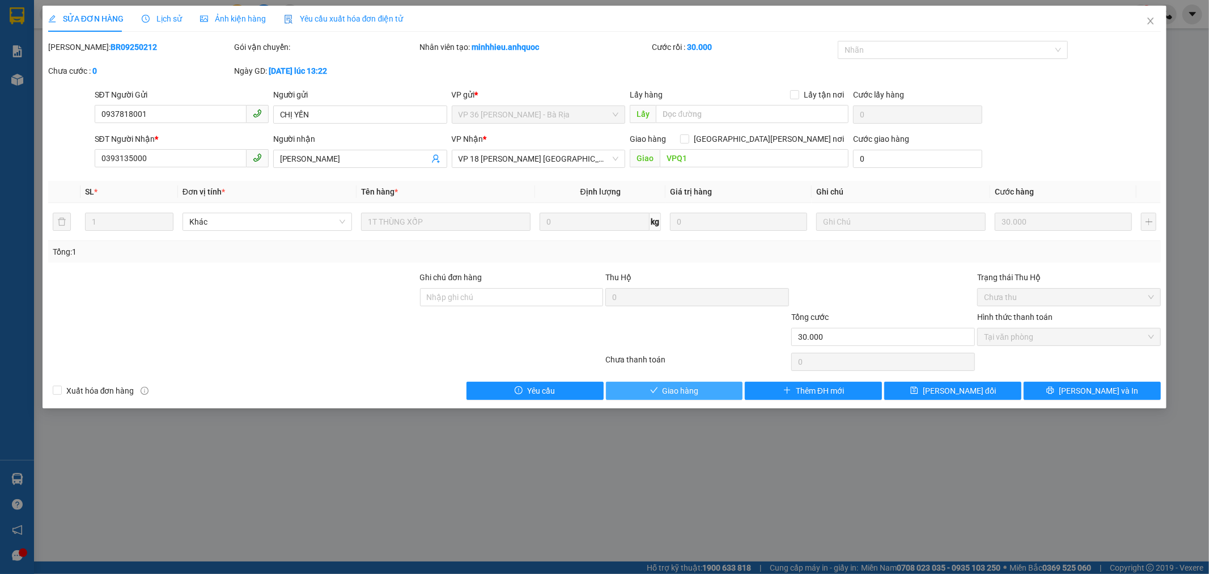
click at [690, 387] on span "Giao hàng" at bounding box center [681, 390] width 36 height 12
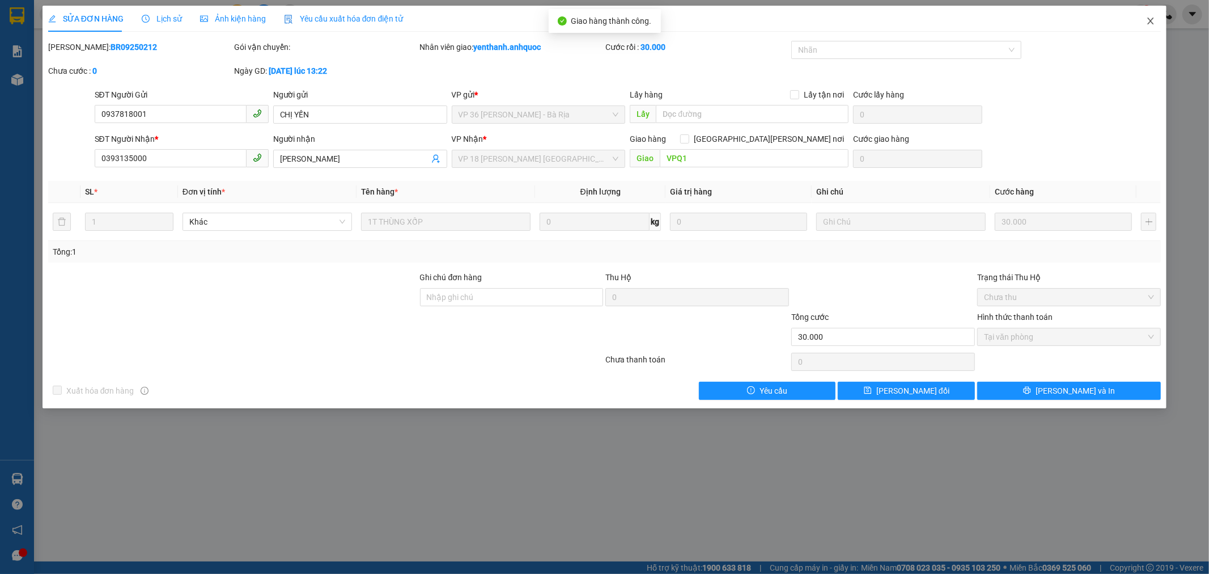
click at [1148, 21] on icon "close" at bounding box center [1151, 20] width 9 height 9
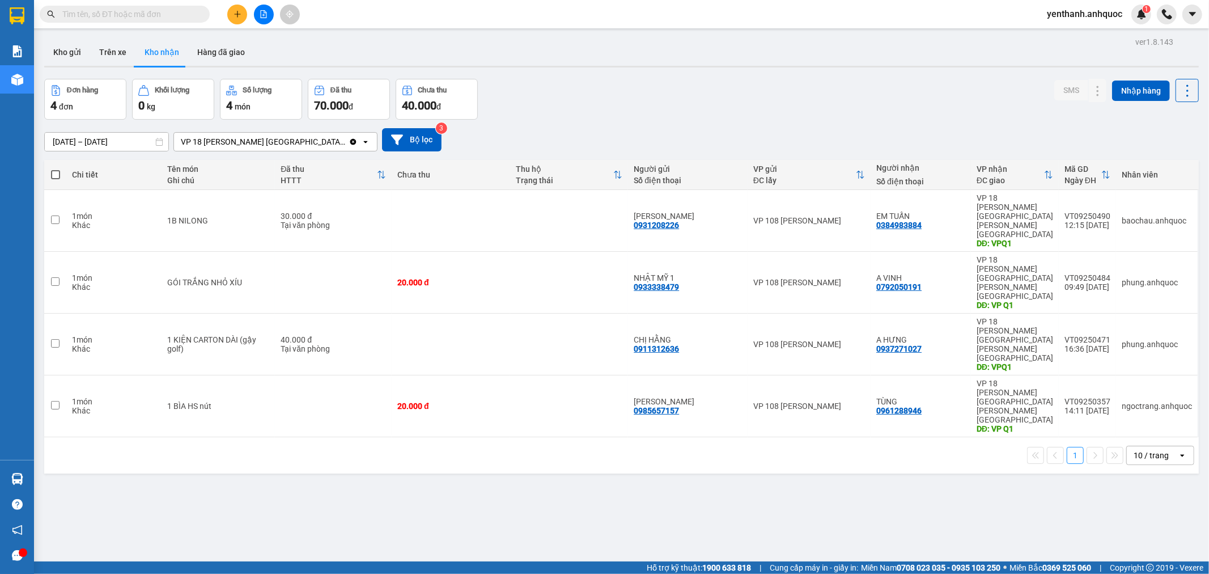
click at [55, 175] on span at bounding box center [55, 174] width 9 height 9
click at [56, 169] on input "checkbox" at bounding box center [56, 169] width 0 height 0
checkbox input "true"
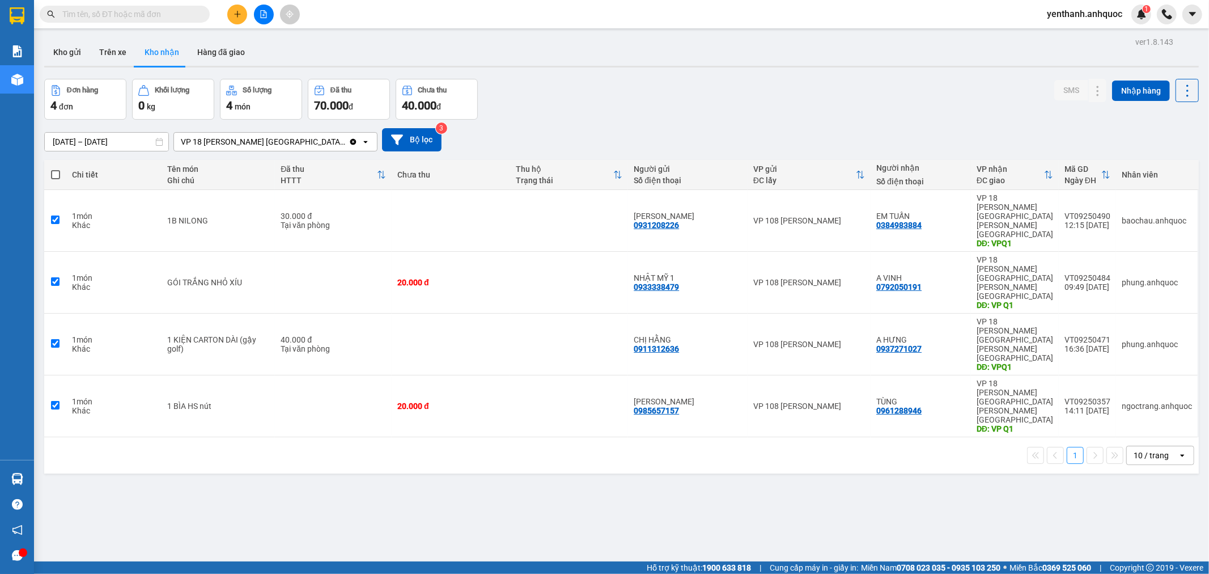
checkbox input "true"
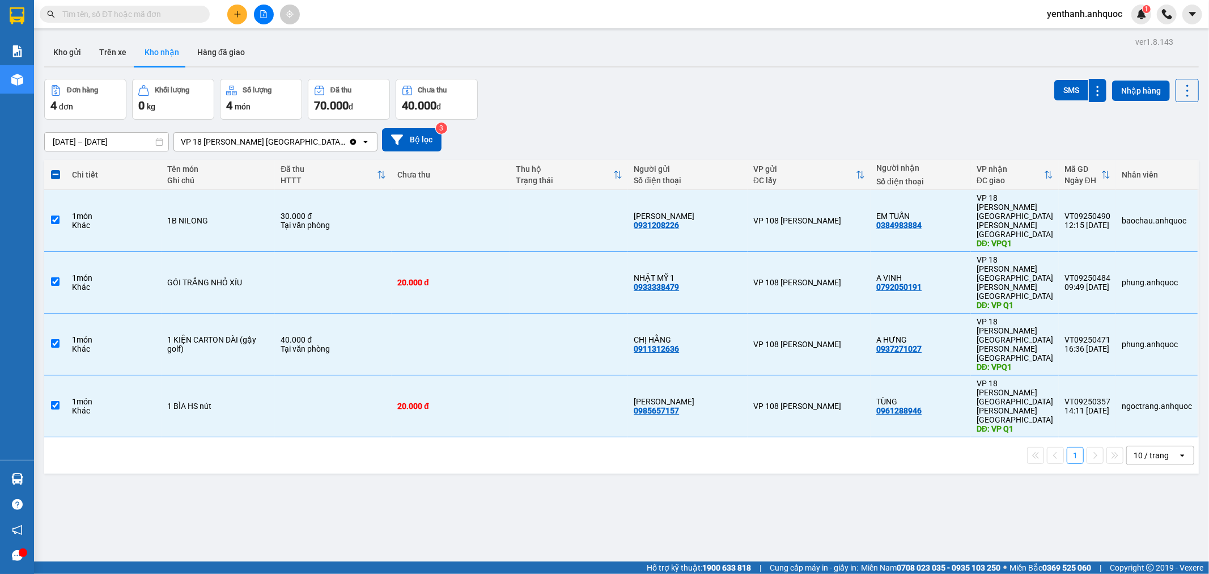
click at [58, 172] on span at bounding box center [55, 174] width 9 height 9
click at [56, 169] on input "checkbox" at bounding box center [56, 169] width 0 height 0
click at [71, 43] on button "Kho gửi" at bounding box center [67, 52] width 46 height 27
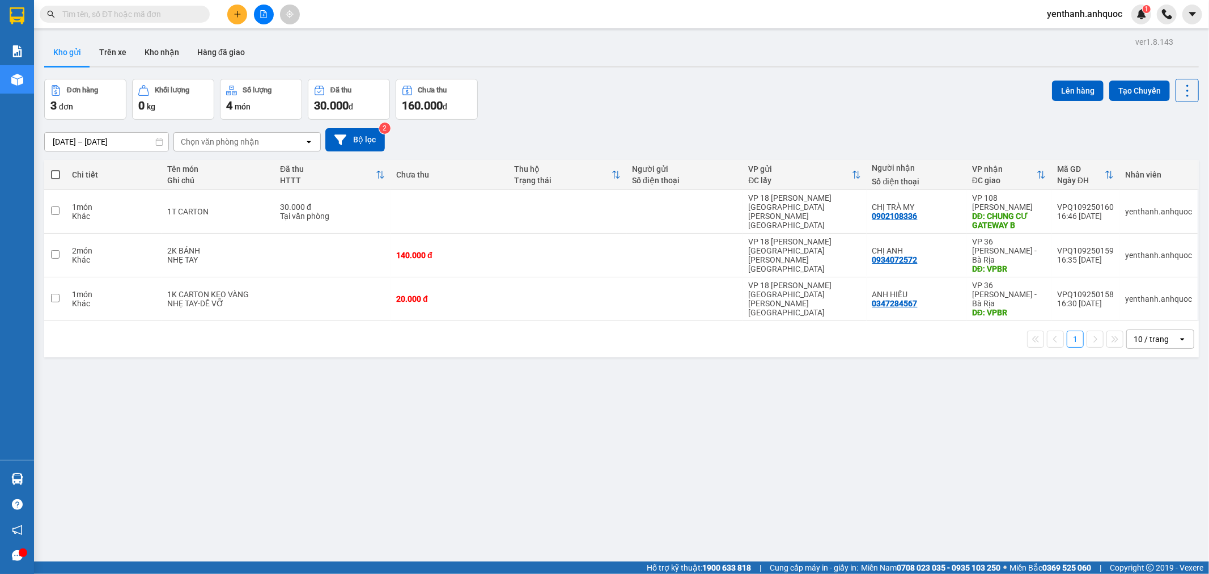
click at [54, 177] on span at bounding box center [55, 174] width 9 height 9
click at [56, 169] on input "checkbox" at bounding box center [56, 169] width 0 height 0
checkbox input "true"
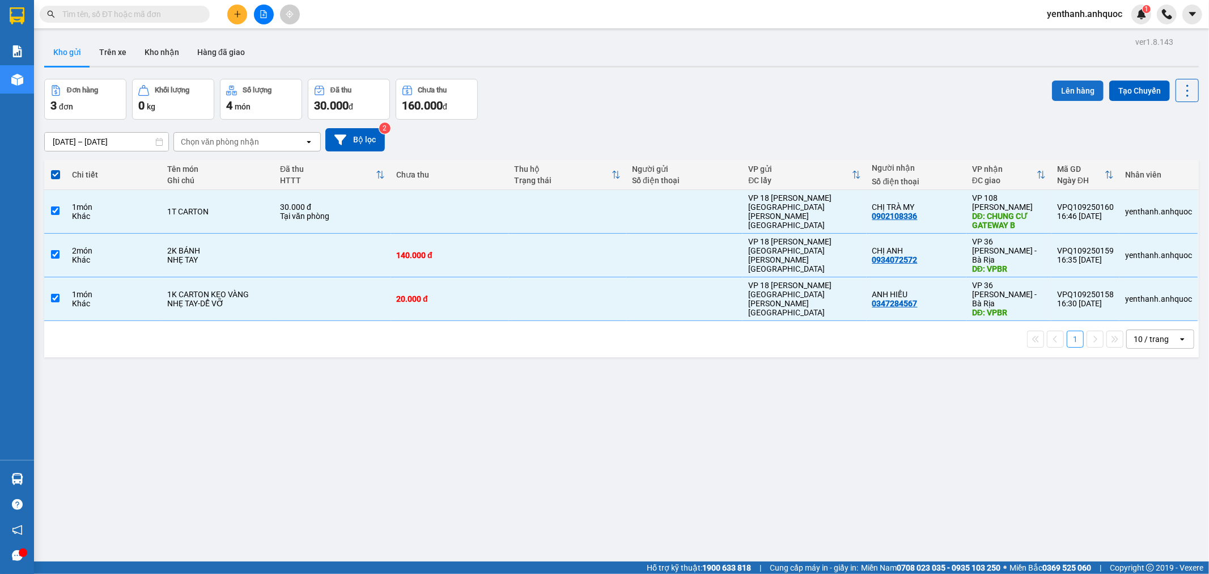
click at [1074, 87] on button "Lên hàng" at bounding box center [1078, 91] width 52 height 20
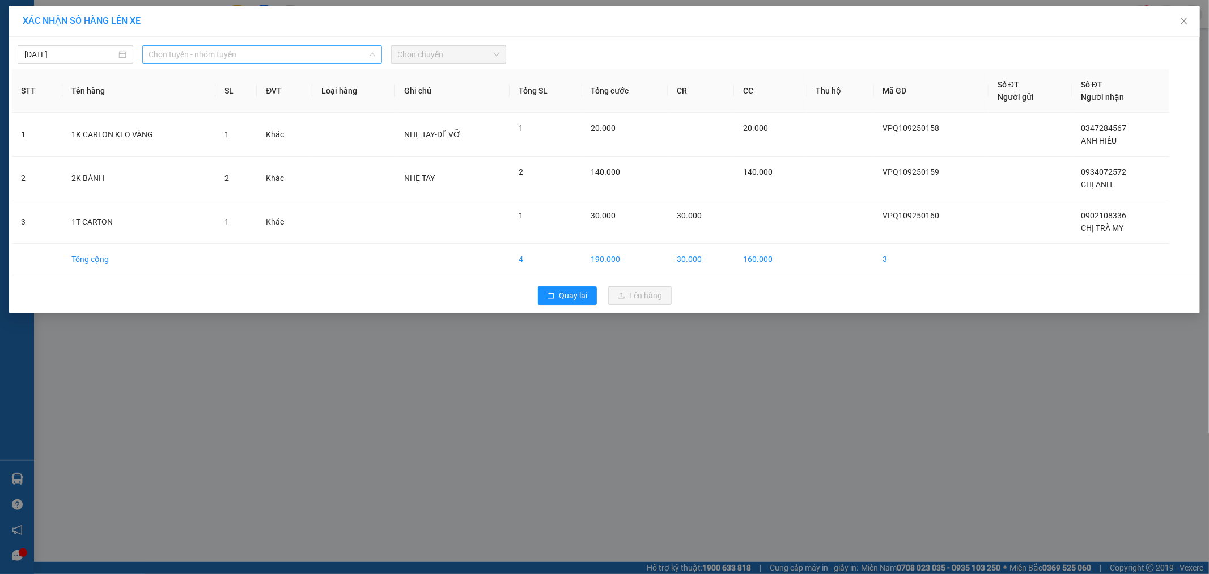
click at [282, 49] on span "Chọn tuyến - nhóm tuyến" at bounding box center [262, 54] width 226 height 17
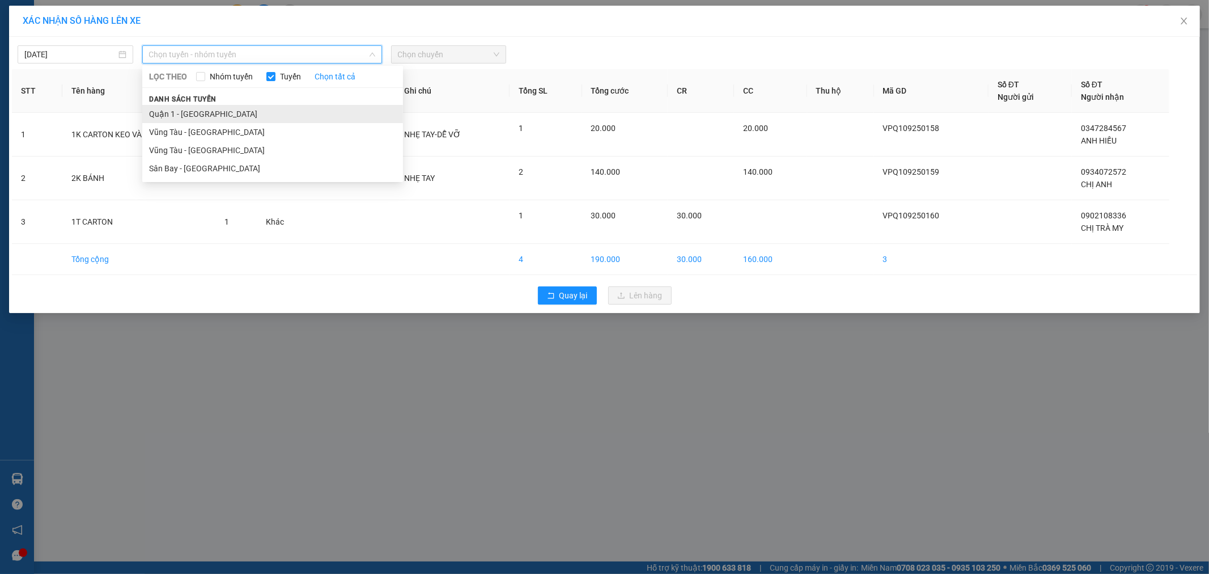
click at [266, 109] on li "Quận 1 - [GEOGRAPHIC_DATA]" at bounding box center [272, 114] width 261 height 18
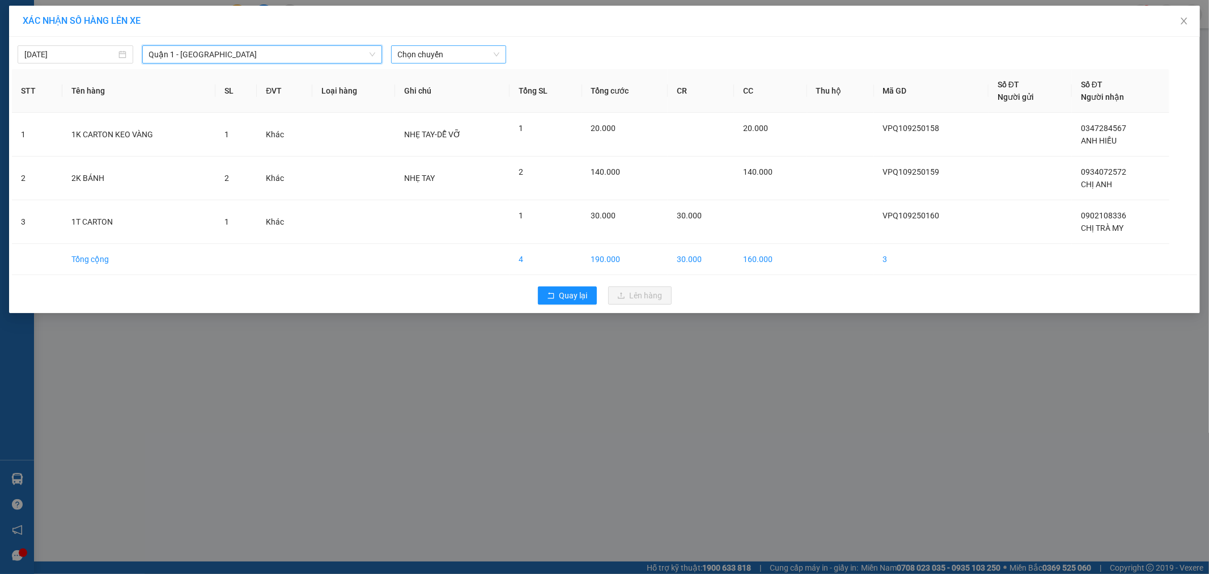
click at [442, 61] on span "Chọn chuyến" at bounding box center [449, 54] width 102 height 17
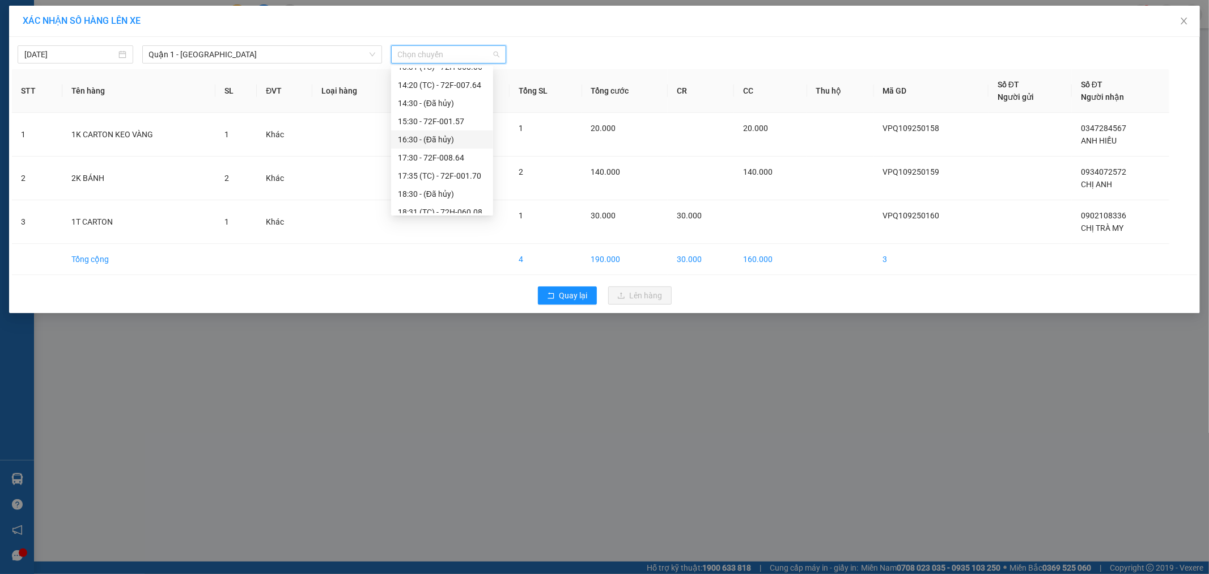
scroll to position [189, 0]
click at [438, 146] on div "17:30 - 72F-008.64" at bounding box center [442, 142] width 88 height 12
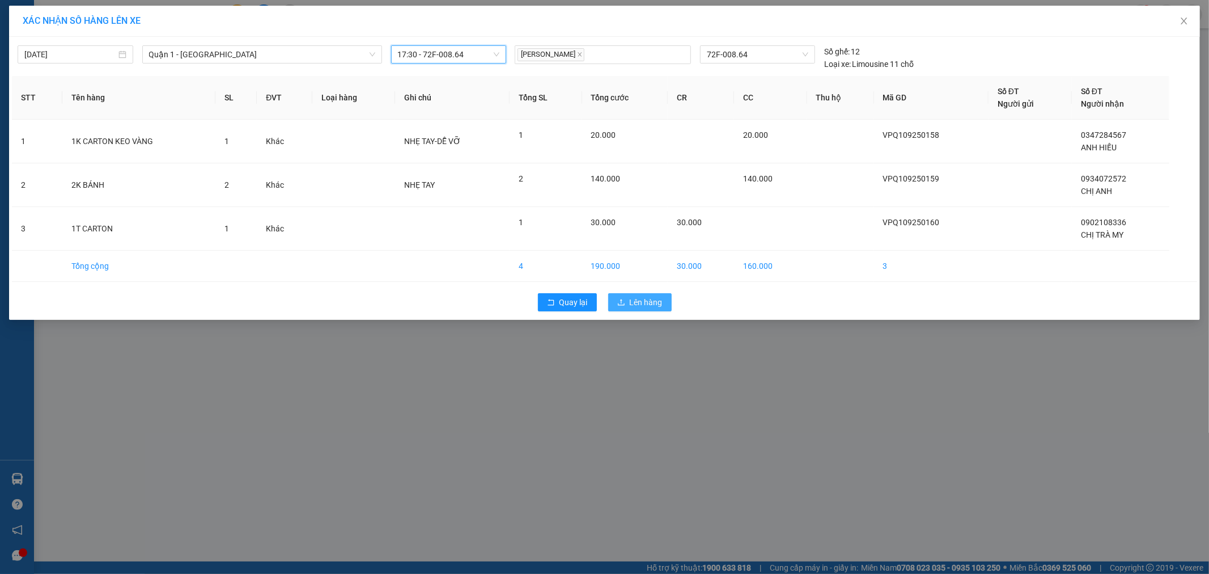
click at [638, 303] on span "Lên hàng" at bounding box center [646, 302] width 33 height 12
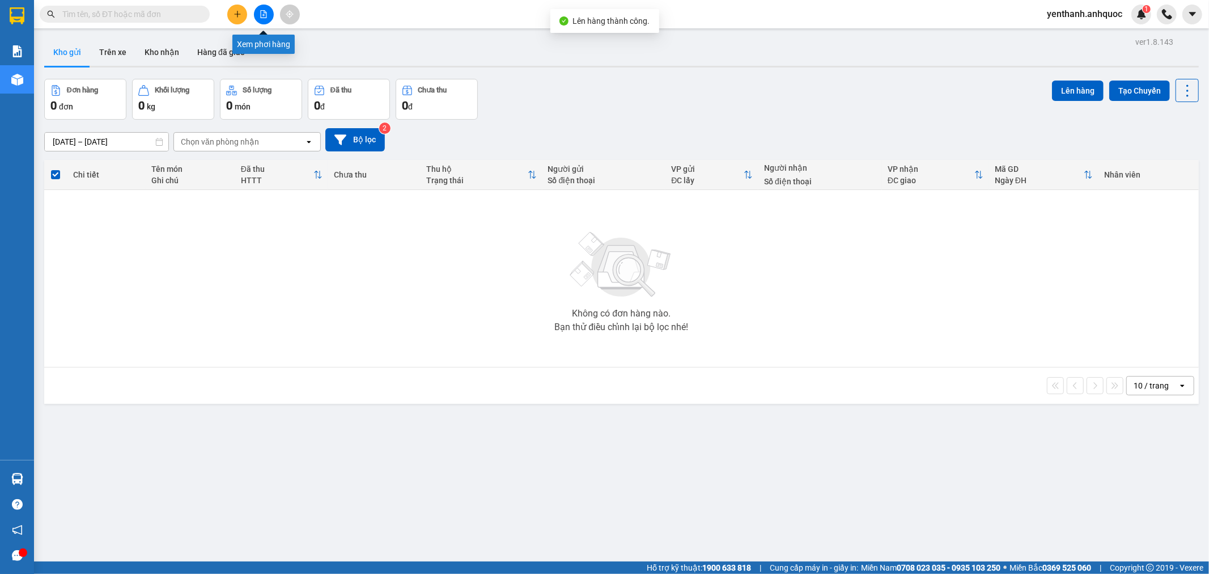
click at [268, 19] on button at bounding box center [264, 15] width 20 height 20
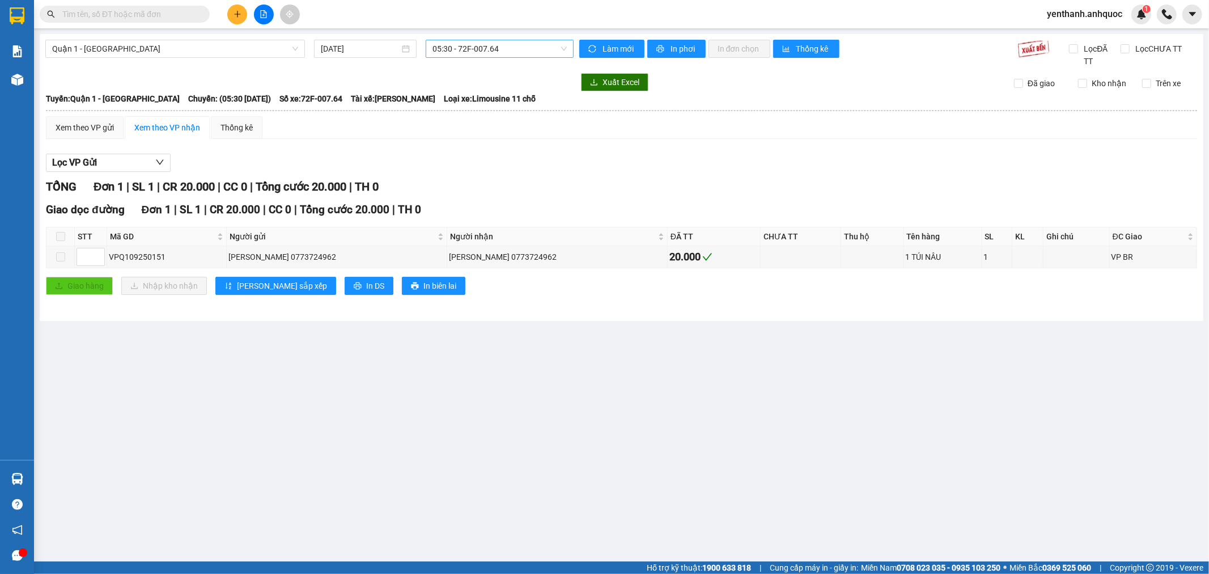
click at [512, 53] on span "05:30 - 72F-007.64" at bounding box center [500, 48] width 134 height 17
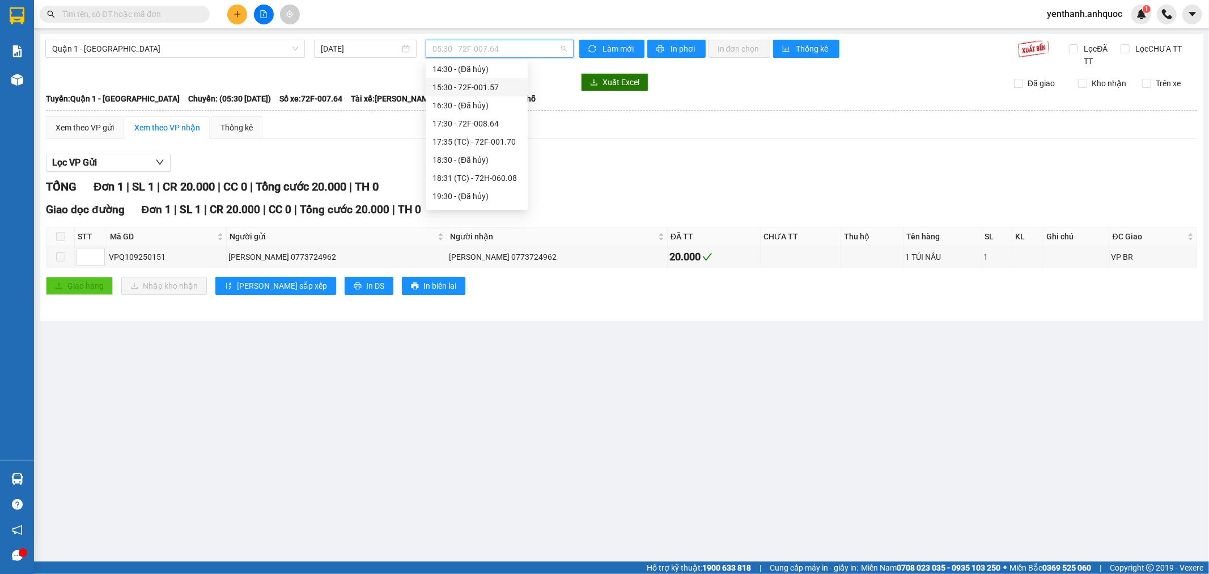
scroll to position [236, 0]
click at [491, 92] on div "17:30 - 72F-008.64" at bounding box center [477, 89] width 88 height 12
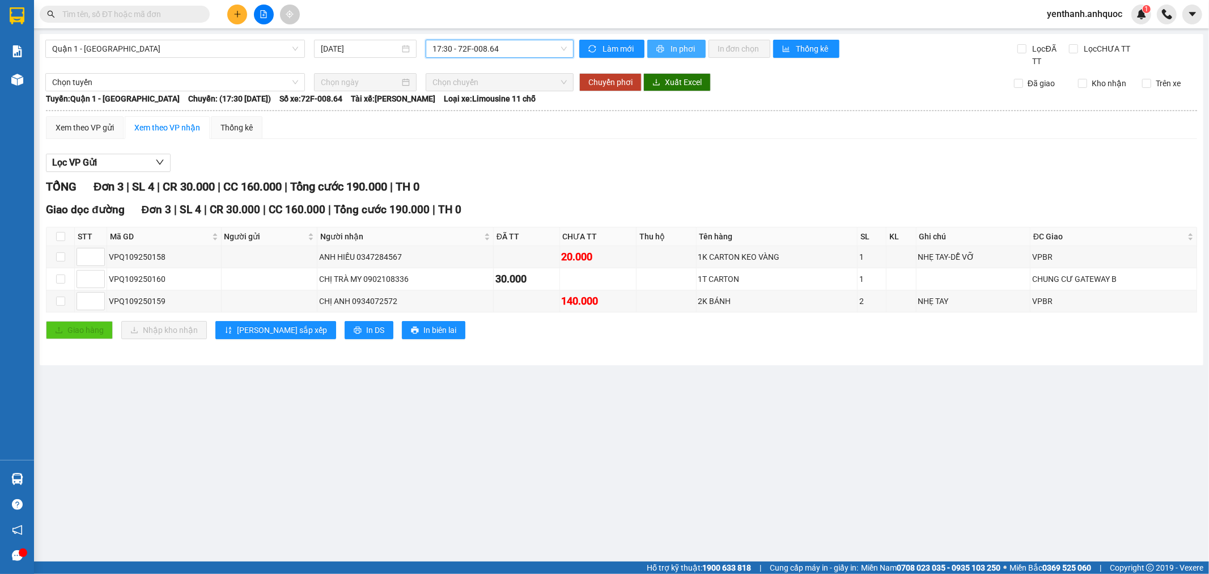
click at [682, 53] on span "In phơi" at bounding box center [684, 49] width 26 height 12
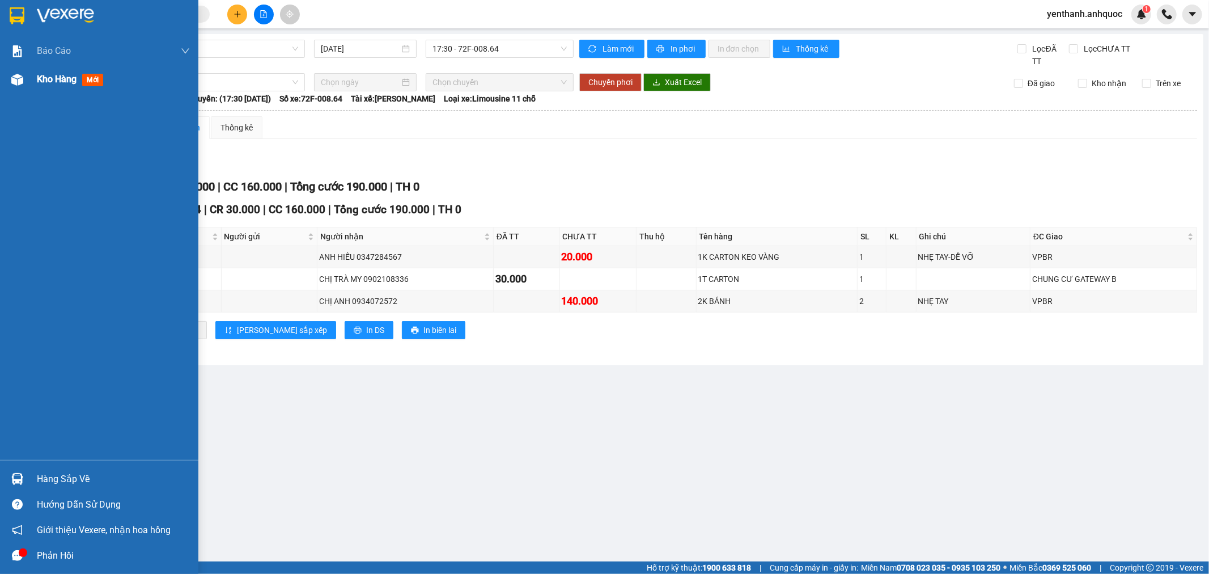
click at [30, 77] on div "Kho hàng mới" at bounding box center [99, 79] width 198 height 28
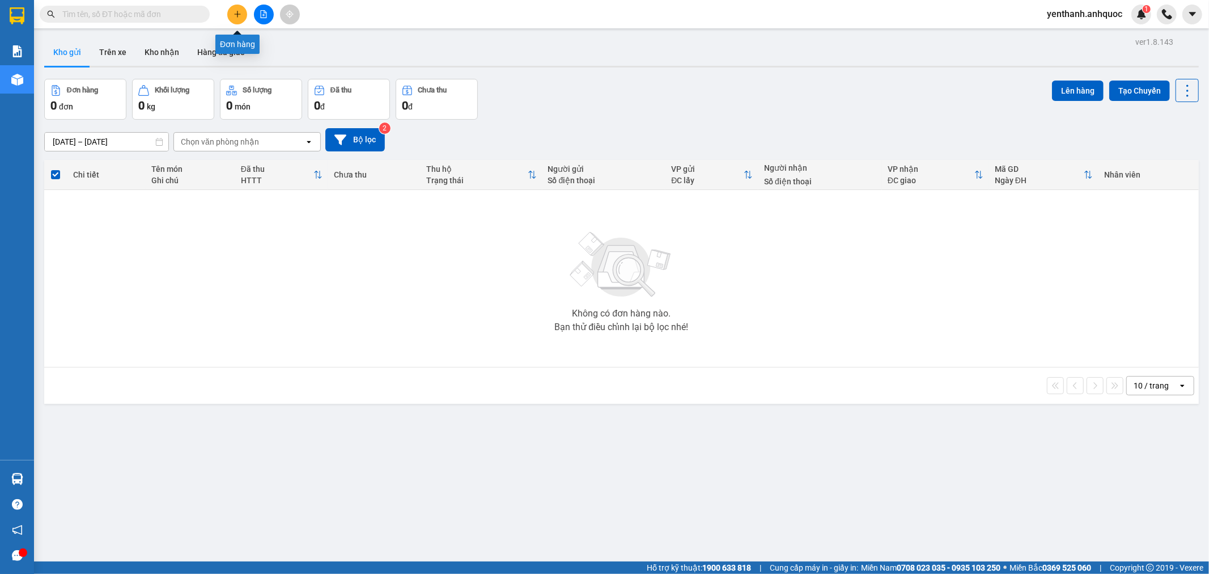
click at [231, 18] on button at bounding box center [237, 15] width 20 height 20
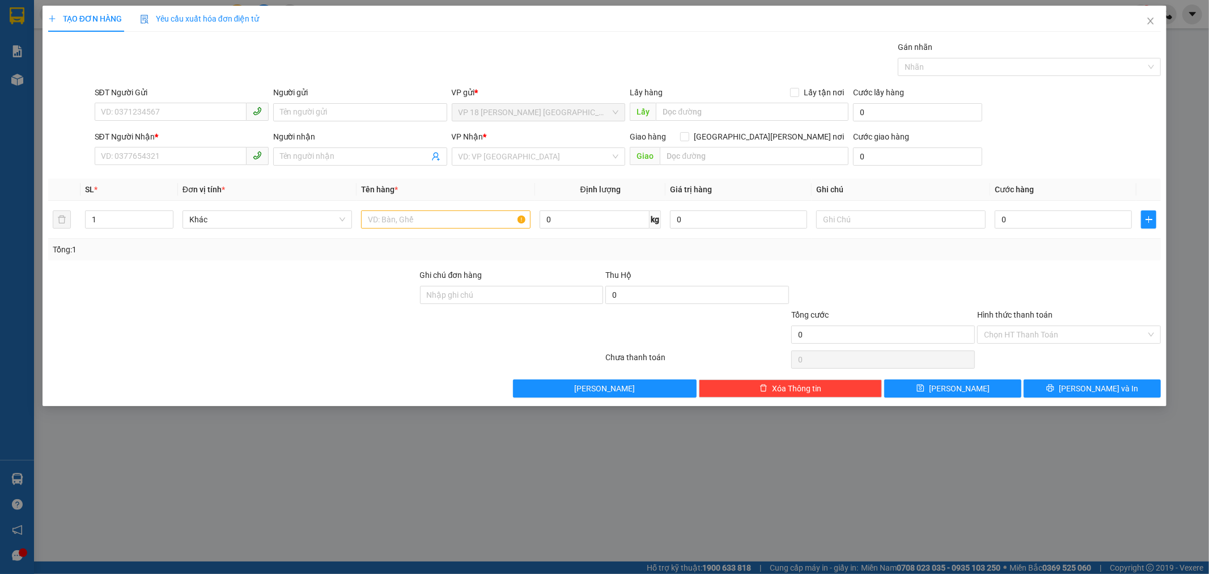
click at [150, 144] on div "SĐT Người Nhận *" at bounding box center [182, 138] width 174 height 17
click at [150, 159] on input "SĐT Người Nhận *" at bounding box center [171, 156] width 152 height 18
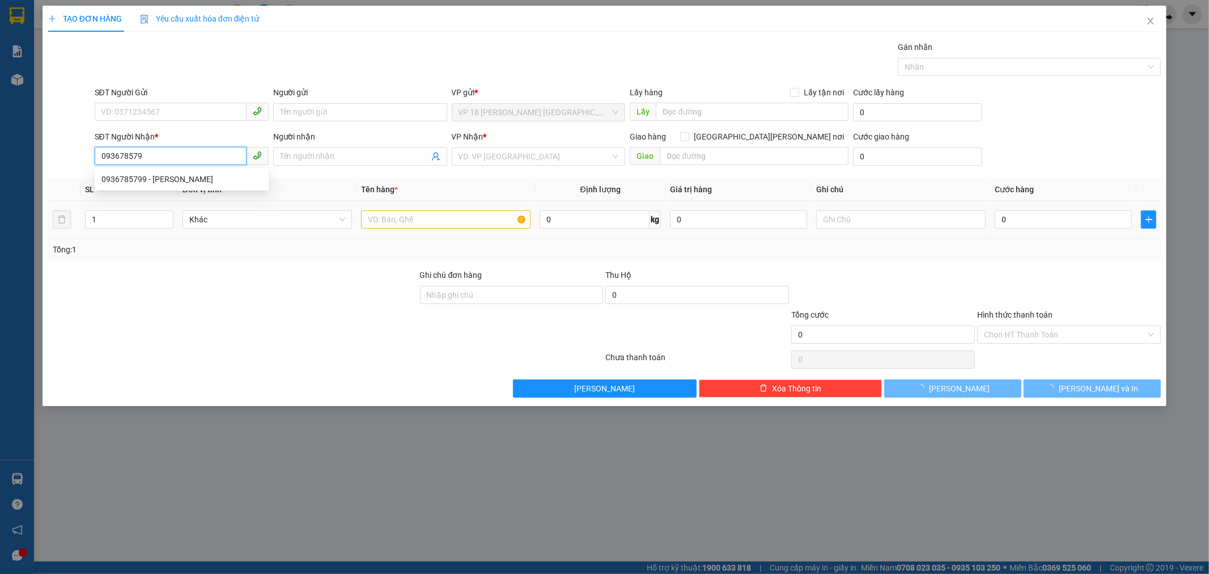
type input "0936785799"
click at [197, 181] on div "0936785799 - [PERSON_NAME]" at bounding box center [181, 179] width 160 height 12
type input "[PERSON_NAME]"
type input "VPVT"
type input "TTTM 29/04 TẠI VP"
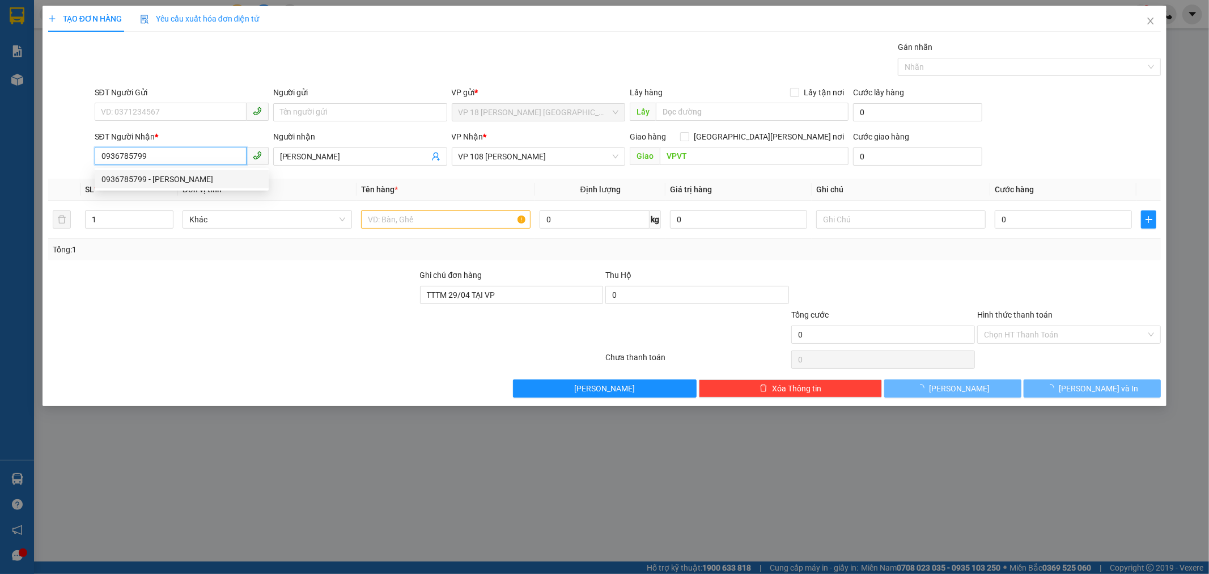
type input "30.000"
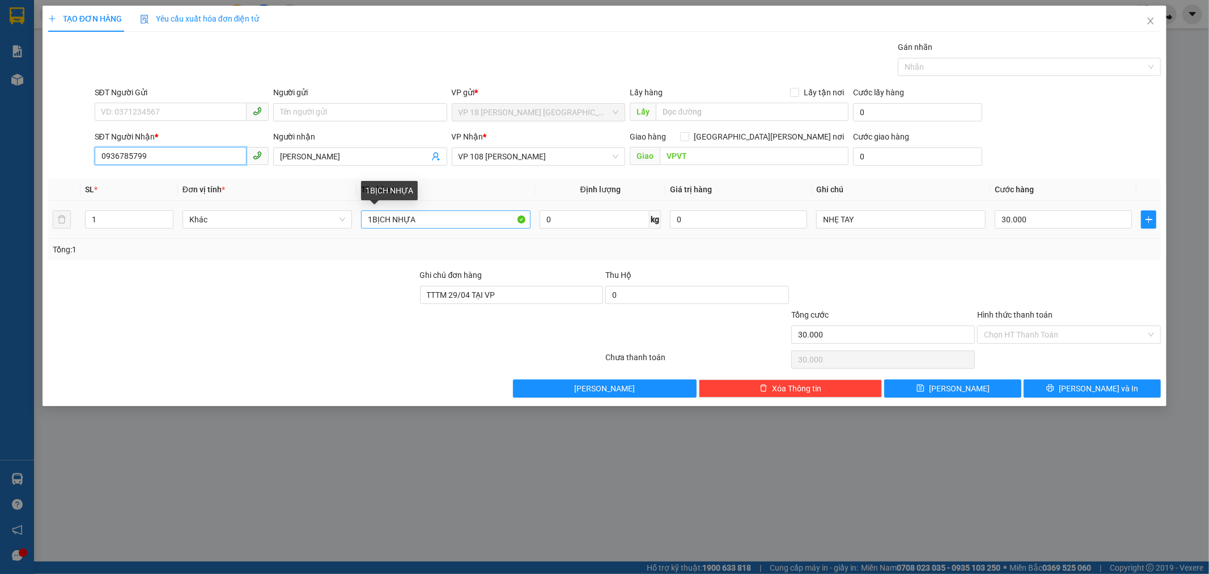
type input "0936785799"
click at [460, 222] on input "1BỊCH NHỰA" at bounding box center [446, 219] width 170 height 18
type input "1BỊCH TRẮNG"
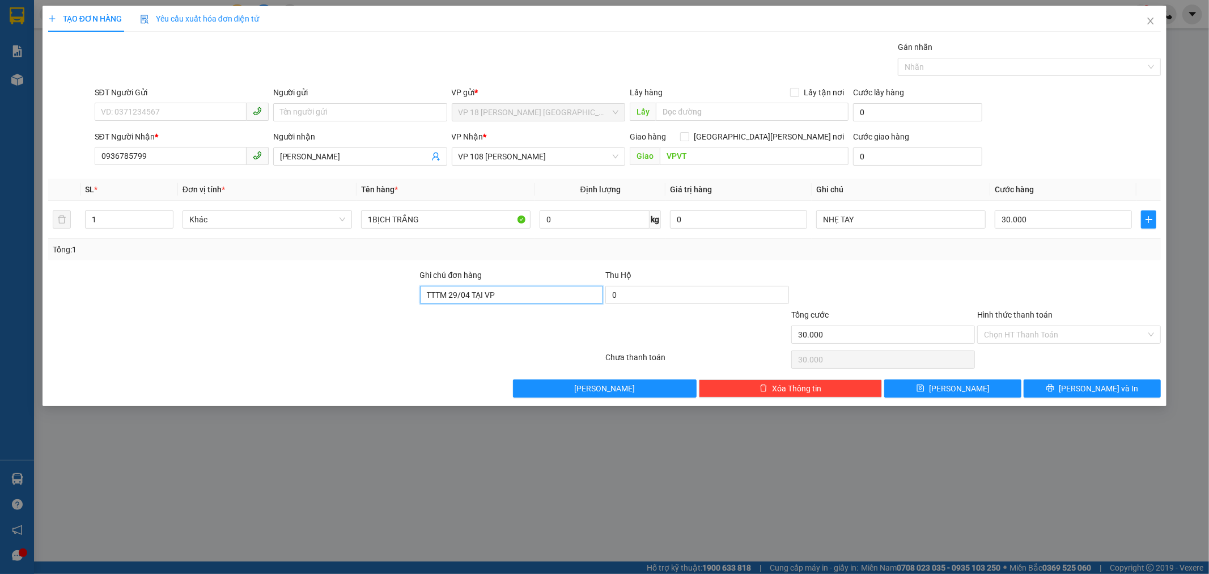
click at [544, 293] on input "TTTM 29/04 TẠI VP" at bounding box center [512, 295] width 184 height 18
click at [1050, 219] on input "30.000" at bounding box center [1063, 219] width 137 height 18
click at [1034, 383] on button "[PERSON_NAME] và In" at bounding box center [1092, 388] width 137 height 18
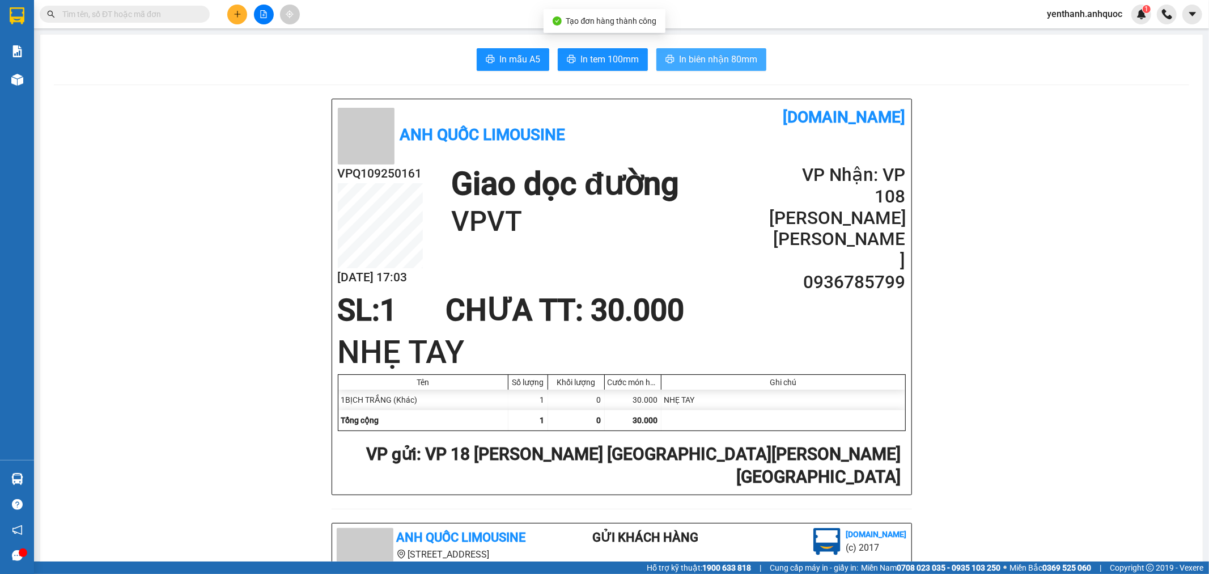
click at [684, 58] on span "In biên nhận 80mm" at bounding box center [718, 59] width 78 height 14
click at [587, 54] on span "In tem 100mm" at bounding box center [610, 59] width 58 height 14
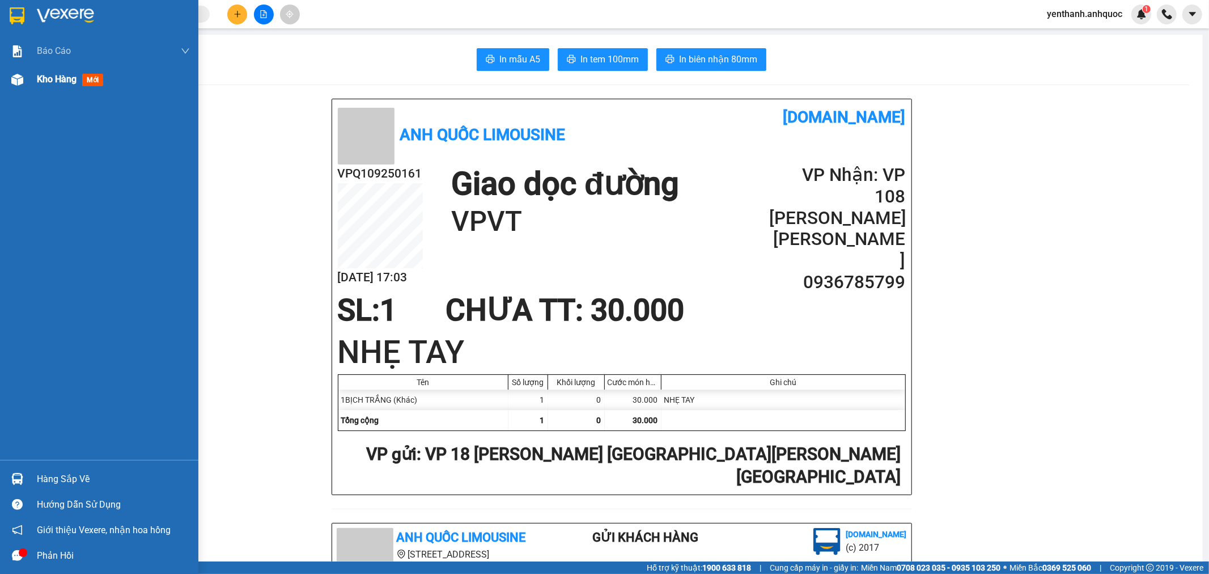
click at [50, 77] on span "Kho hàng" at bounding box center [57, 79] width 40 height 11
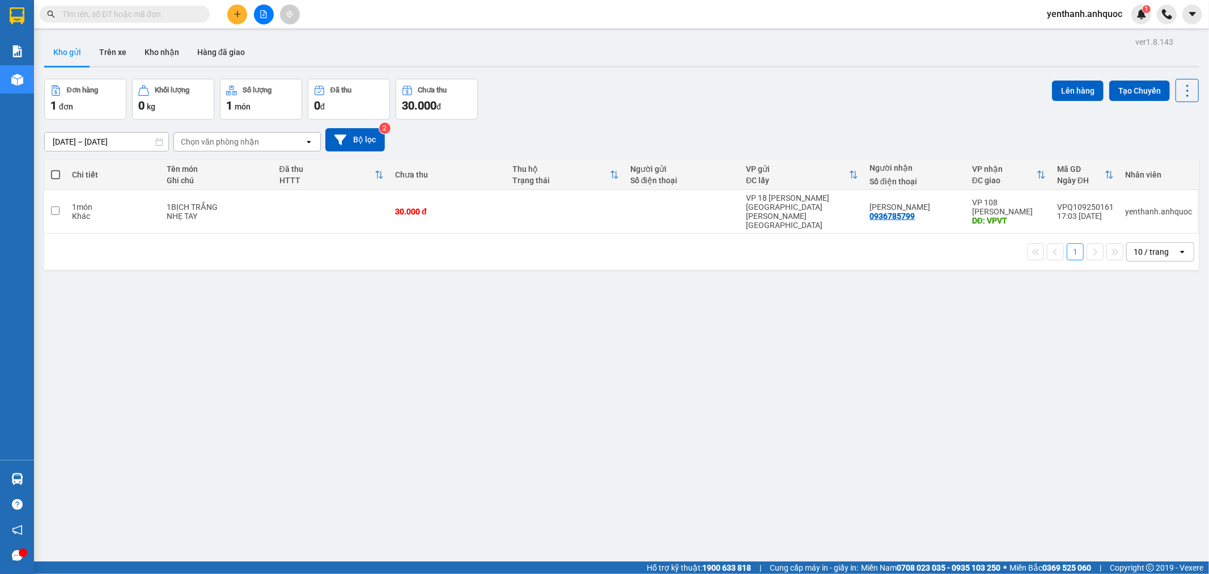
click at [56, 172] on span at bounding box center [55, 174] width 9 height 9
click at [56, 169] on input "checkbox" at bounding box center [56, 169] width 0 height 0
checkbox input "true"
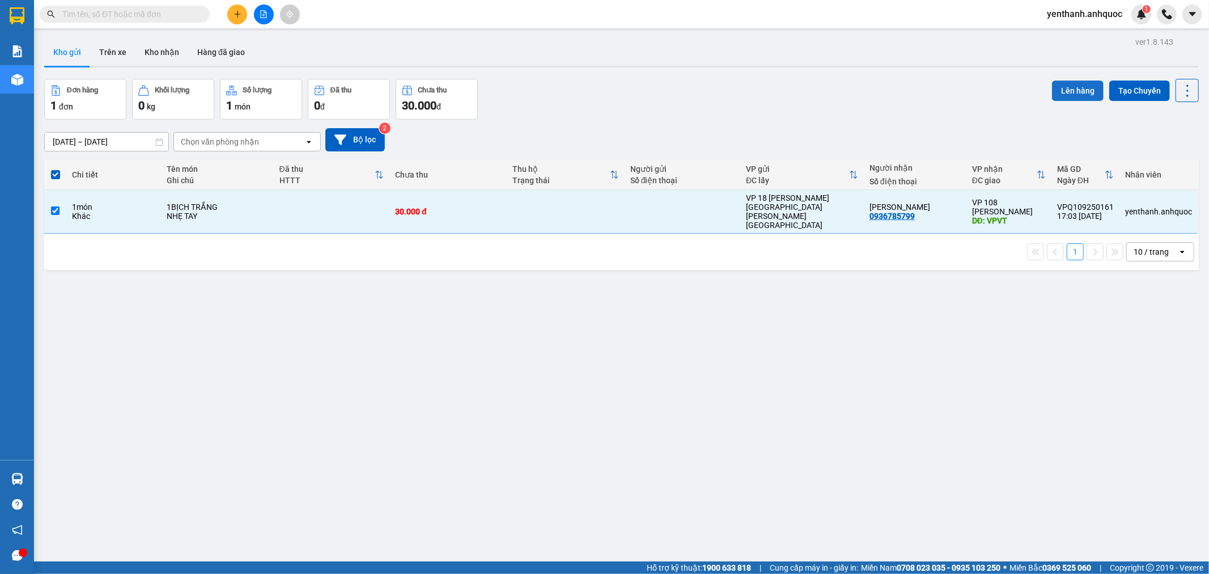
click at [1067, 94] on button "Lên hàng" at bounding box center [1078, 91] width 52 height 20
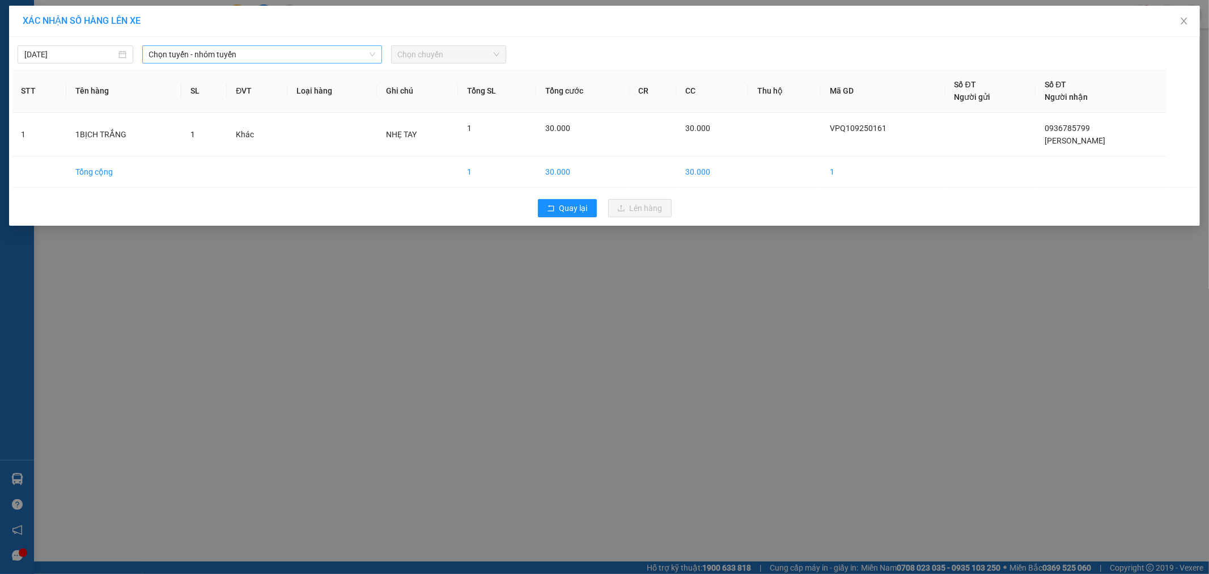
click at [265, 54] on span "Chọn tuyến - nhóm tuyến" at bounding box center [262, 54] width 226 height 17
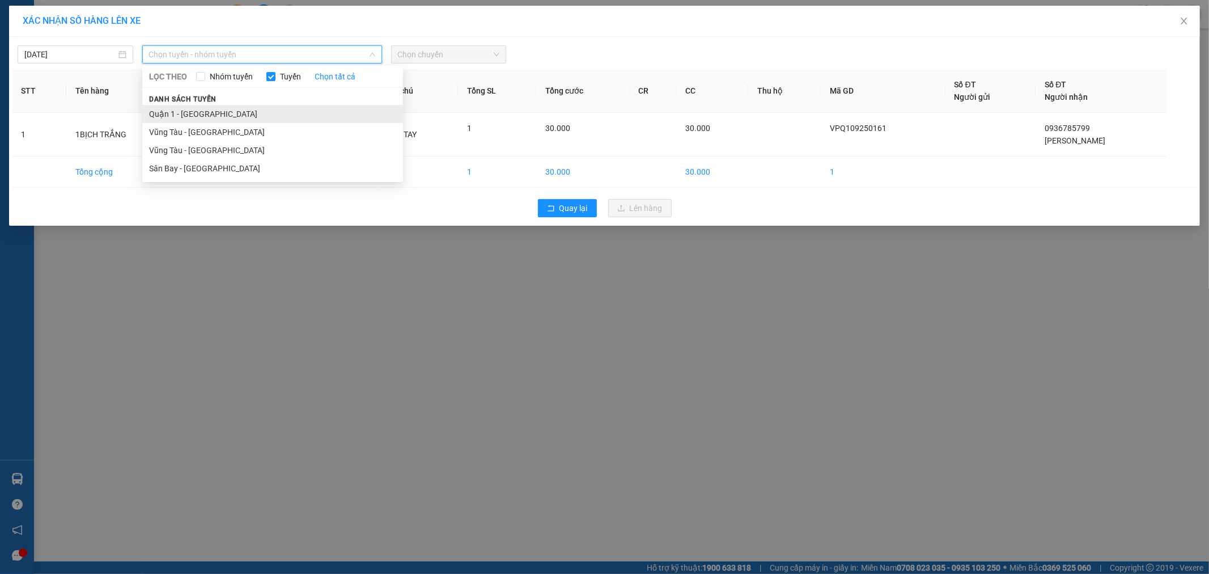
click at [274, 112] on li "Quận 1 - [GEOGRAPHIC_DATA]" at bounding box center [272, 114] width 261 height 18
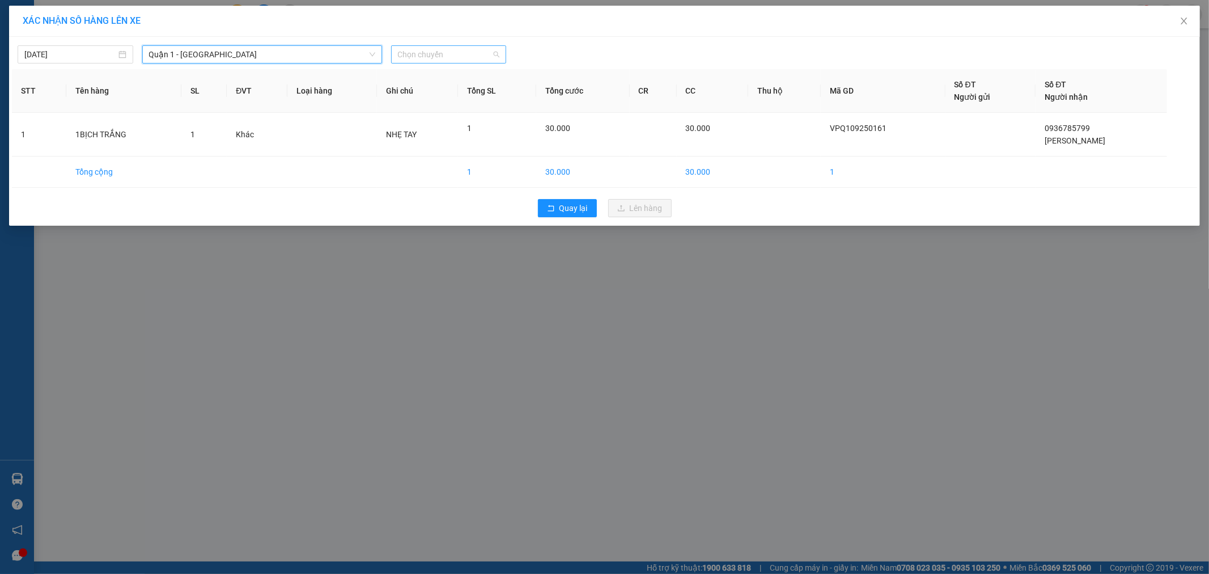
click at [451, 55] on span "Chọn chuyến" at bounding box center [449, 54] width 102 height 17
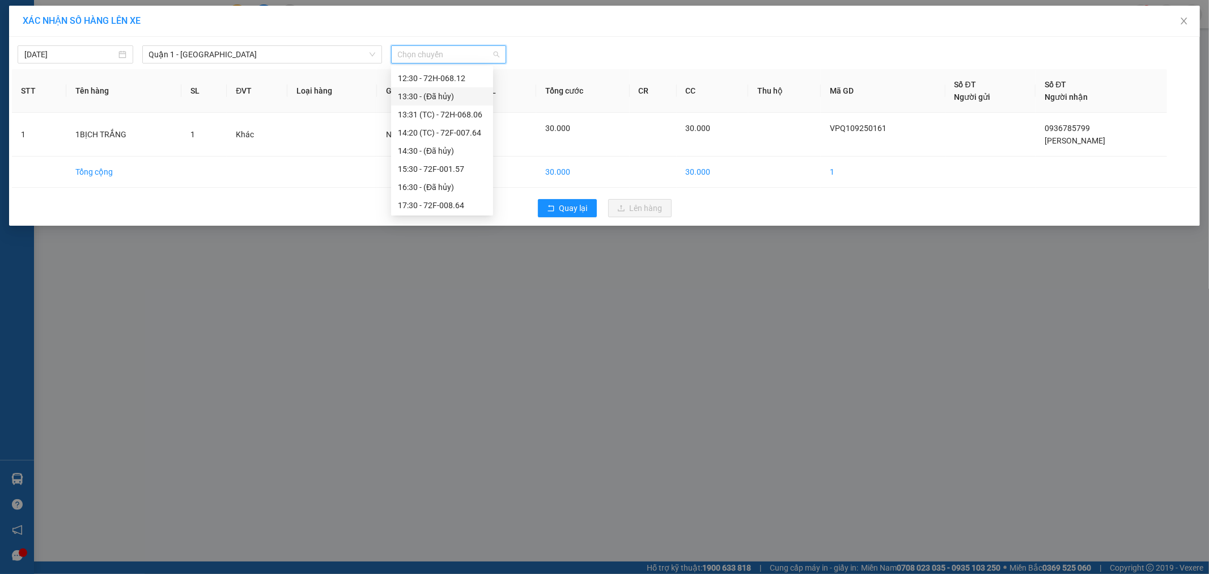
scroll to position [189, 0]
click at [463, 143] on div "17:30 - 72F-008.64" at bounding box center [442, 142] width 88 height 12
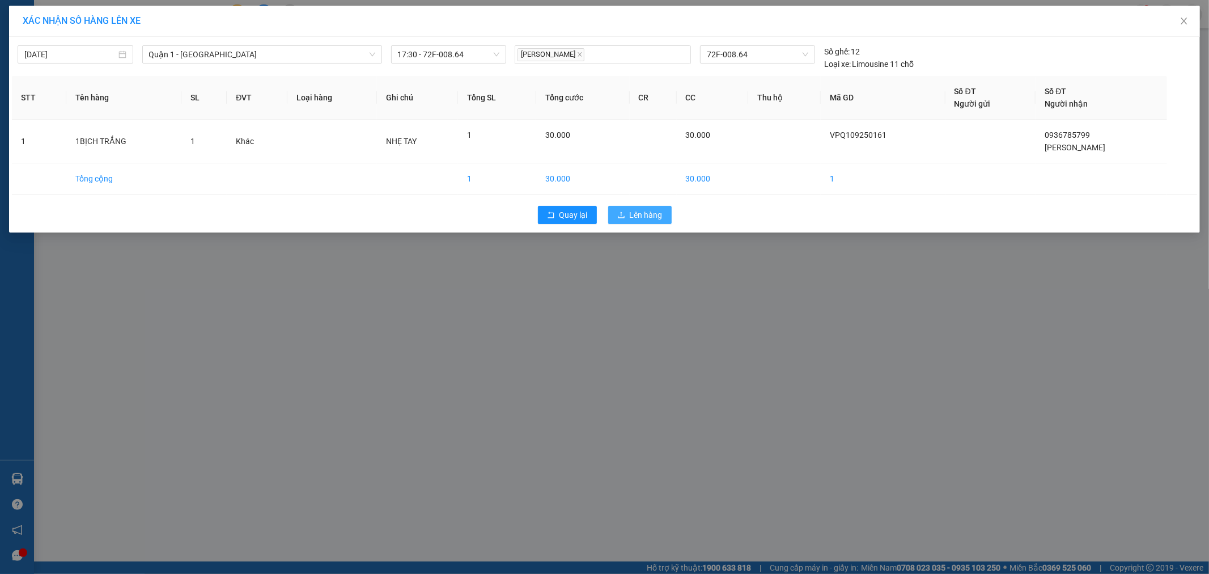
click at [631, 211] on span "Lên hàng" at bounding box center [646, 215] width 33 height 12
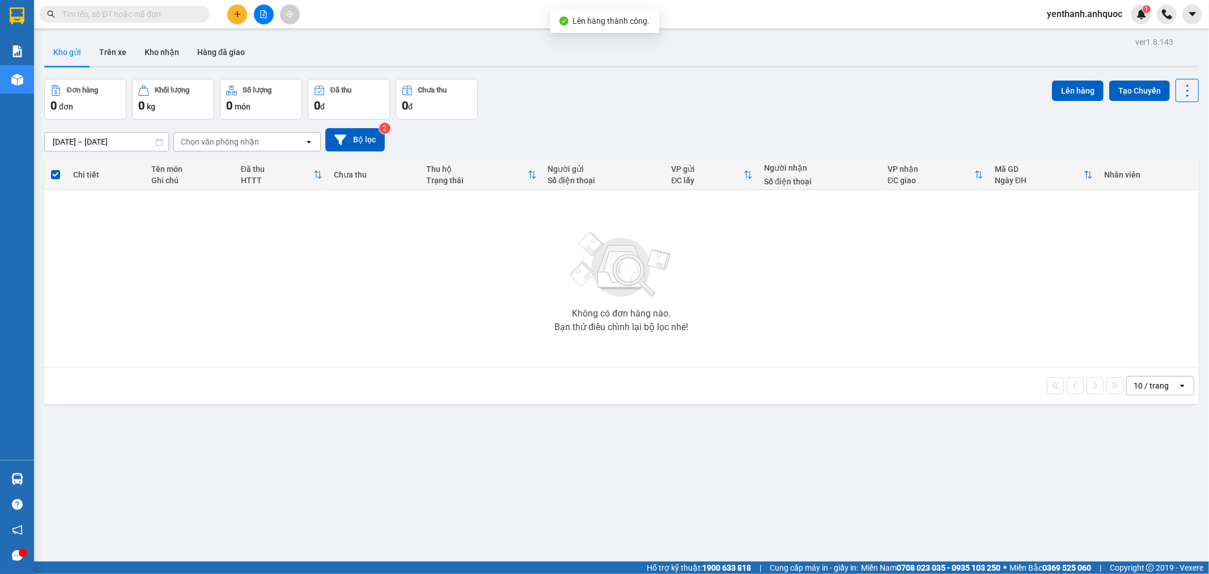
click at [265, 19] on button at bounding box center [264, 15] width 20 height 20
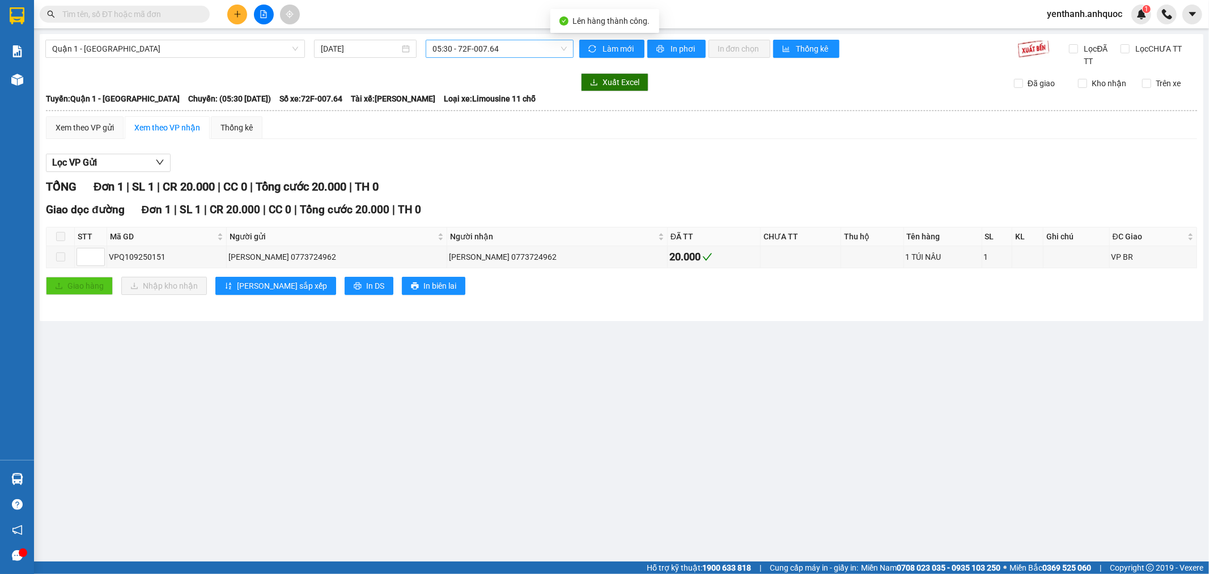
click at [507, 49] on span "05:30 - 72F-007.64" at bounding box center [500, 48] width 134 height 17
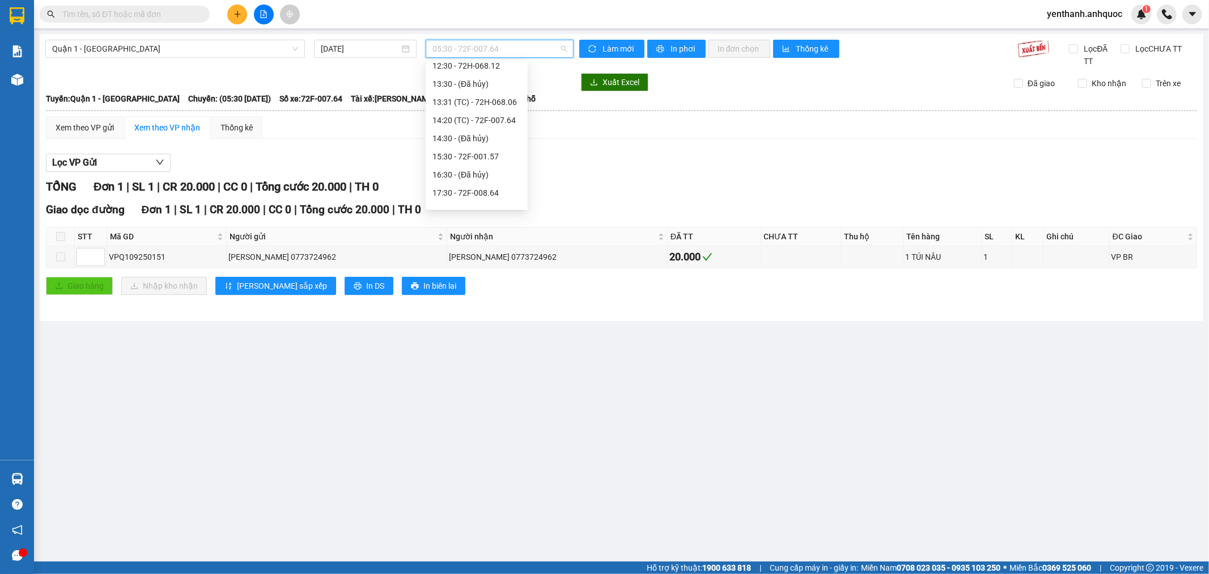
scroll to position [189, 0]
click at [492, 142] on div "17:30 - 72F-008.64" at bounding box center [477, 136] width 88 height 12
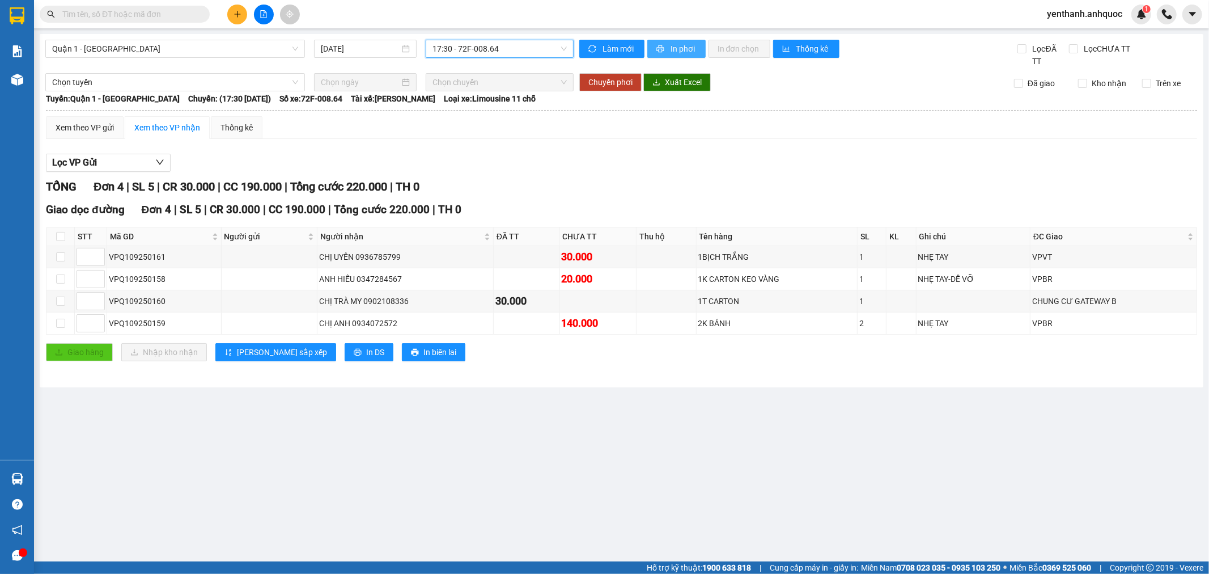
click at [672, 52] on span "In phơi" at bounding box center [684, 49] width 26 height 12
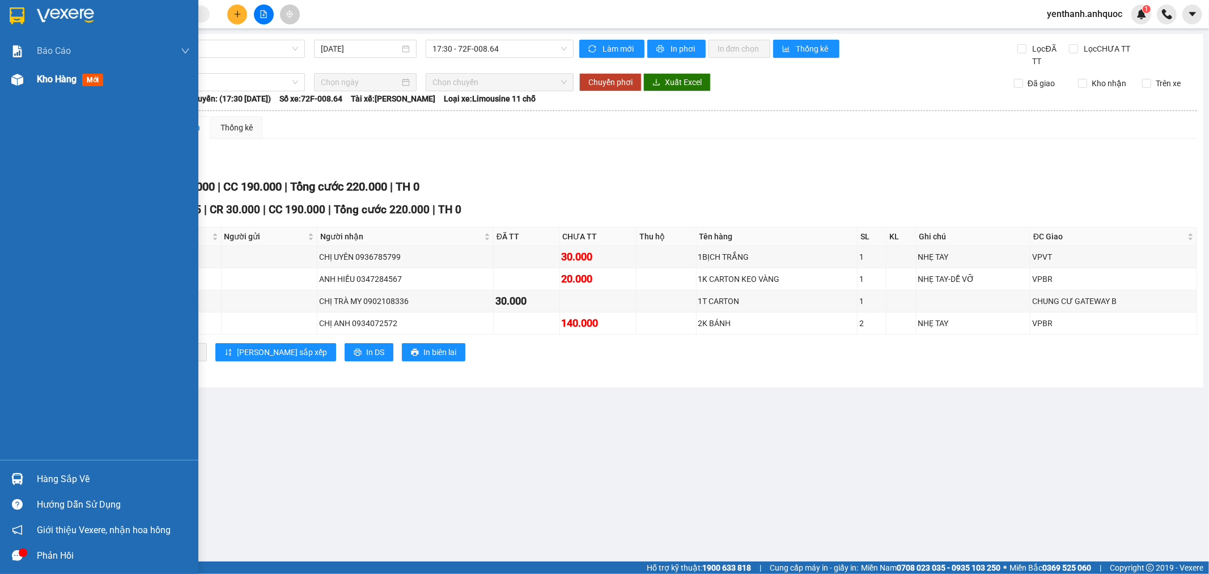
click at [24, 85] on div at bounding box center [17, 80] width 20 height 20
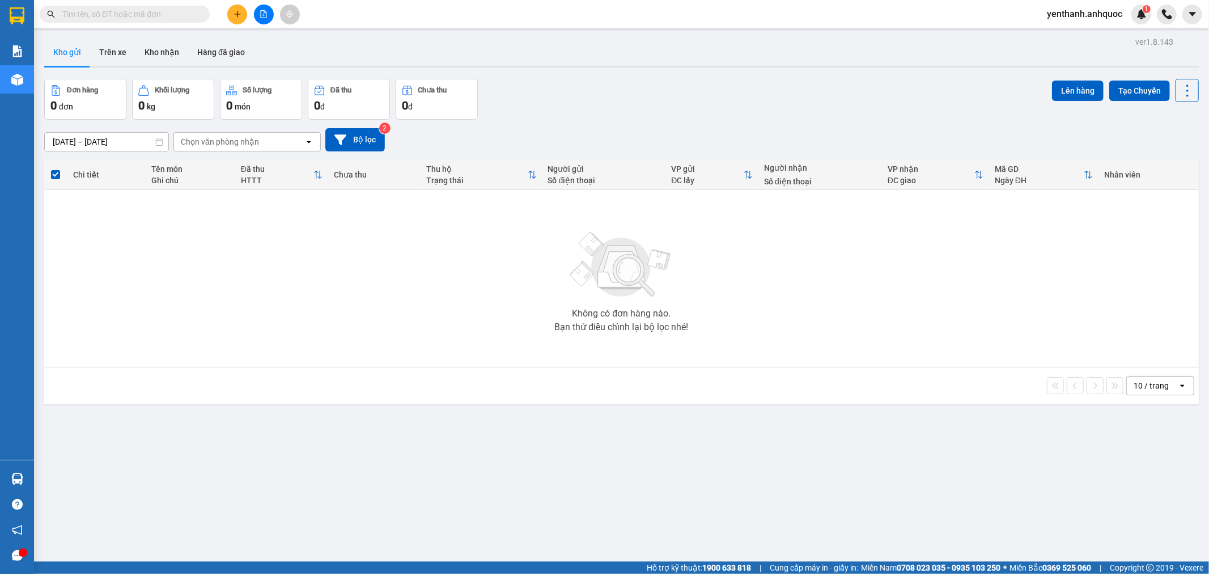
click at [273, 19] on div at bounding box center [263, 15] width 85 height 20
click at [267, 19] on button at bounding box center [264, 15] width 20 height 20
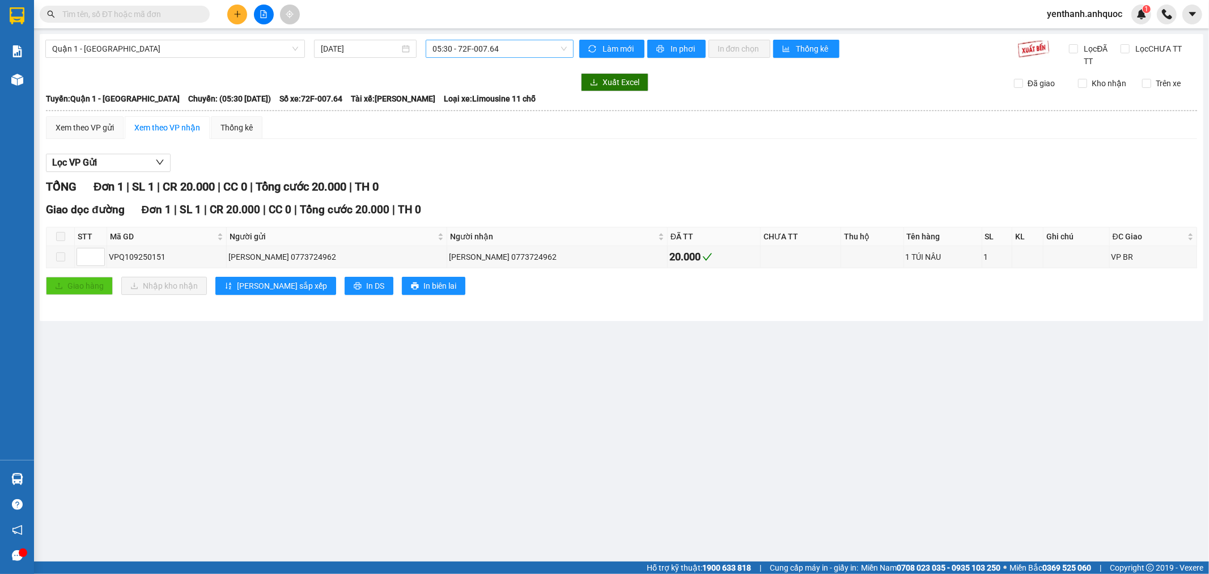
click at [530, 55] on span "05:30 - 72F-007.64" at bounding box center [500, 48] width 134 height 17
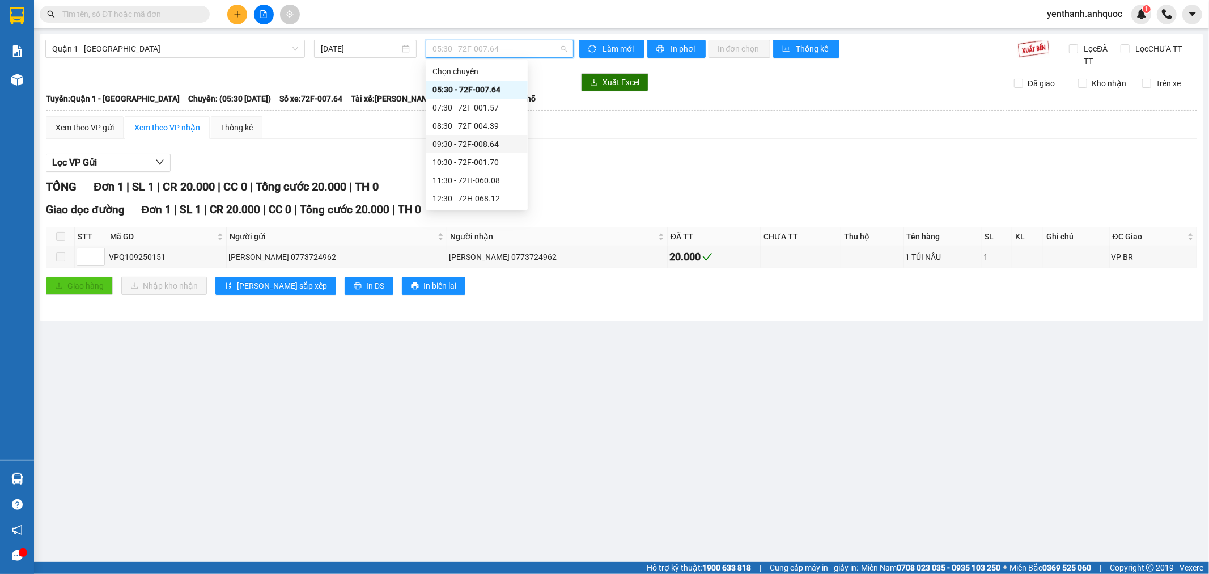
scroll to position [126, 0]
click at [490, 197] on div "17:30 - 72F-008.64" at bounding box center [477, 199] width 88 height 12
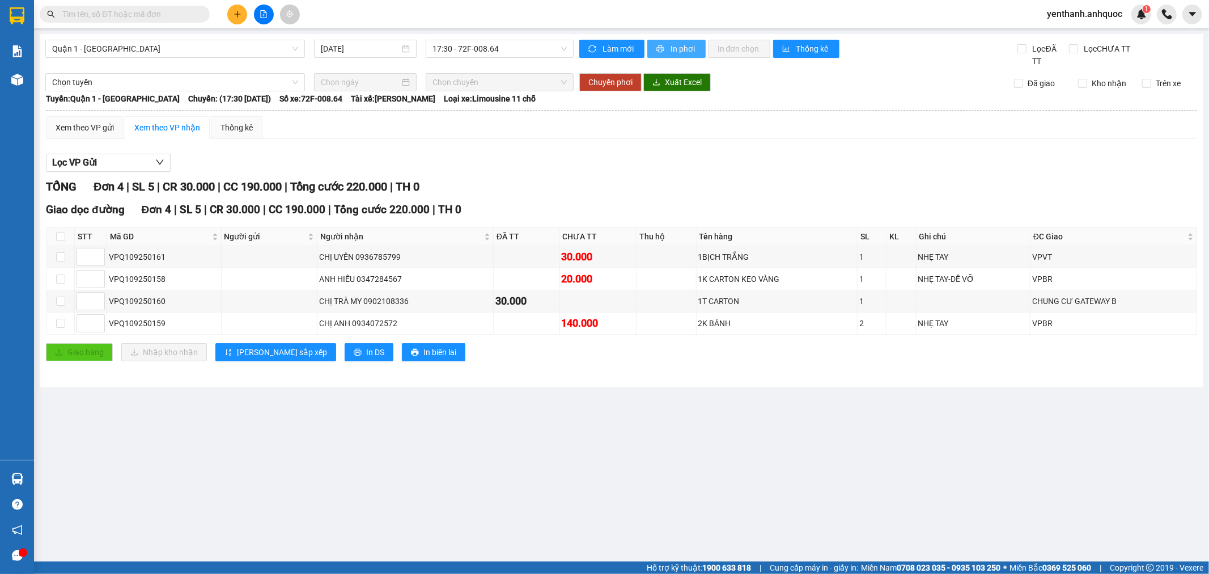
click at [687, 48] on span "In phơi" at bounding box center [684, 49] width 26 height 12
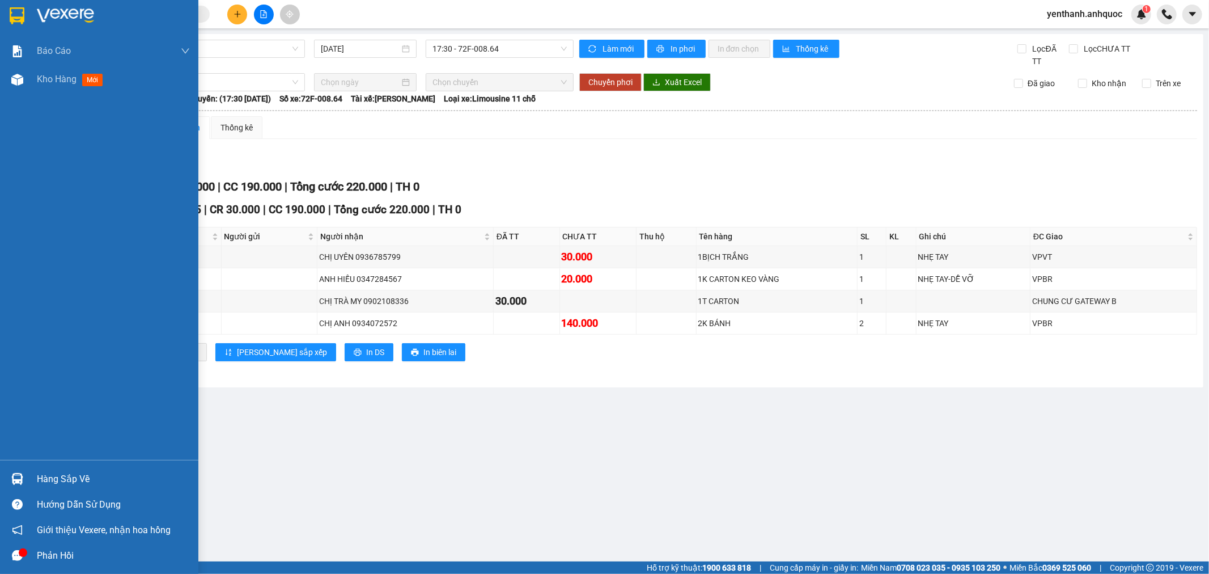
click at [41, 86] on div "Kho hàng mới" at bounding box center [72, 79] width 70 height 14
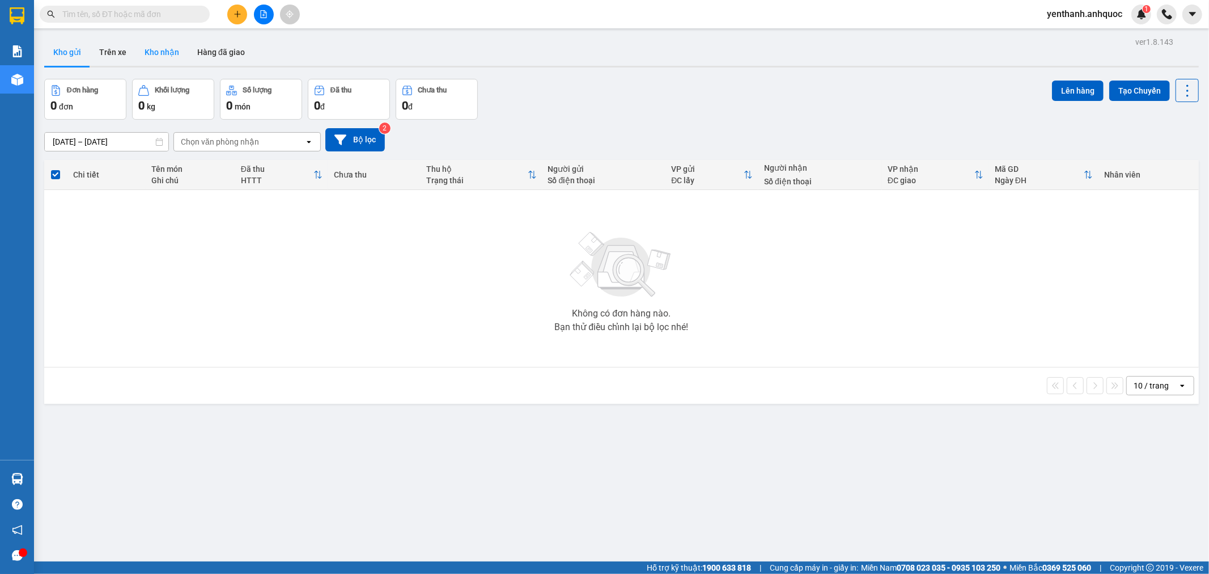
click at [166, 58] on button "Kho nhận" at bounding box center [162, 52] width 53 height 27
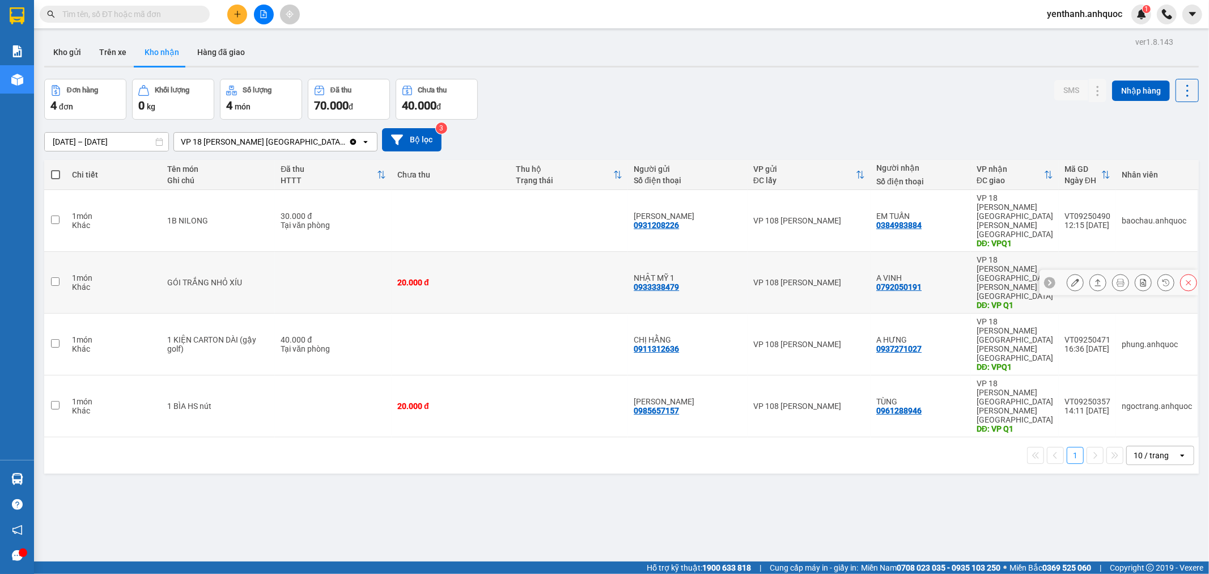
click at [1072, 278] on icon at bounding box center [1076, 282] width 8 height 8
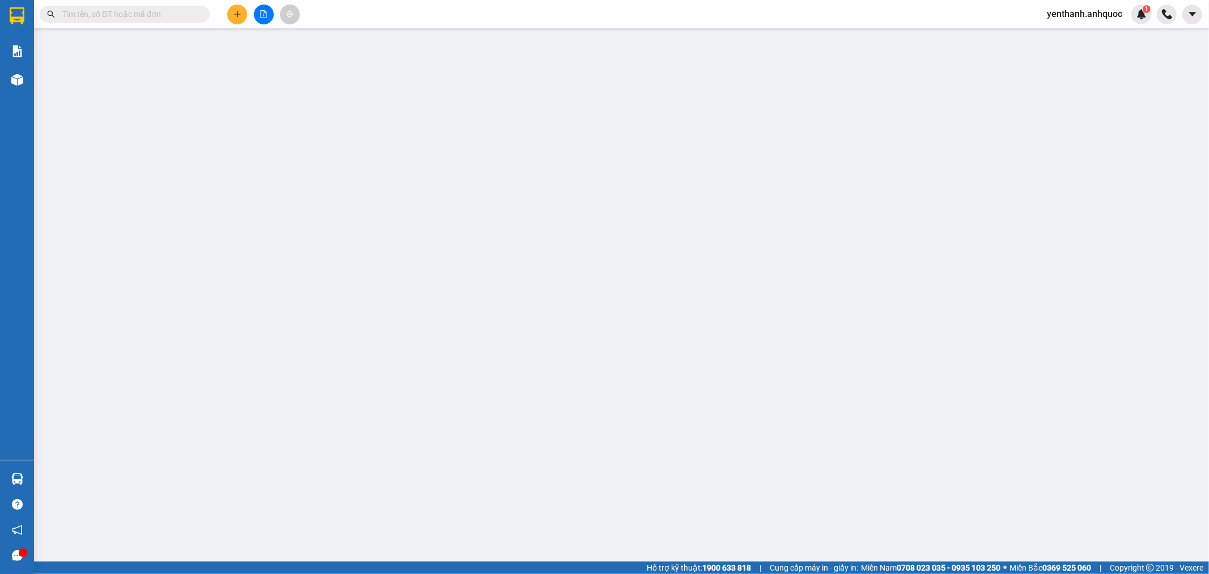
type input "0933338479"
type input "NHẬT MỸ 1"
type input "0792050191"
type input "A VINH"
type input "VP Q1"
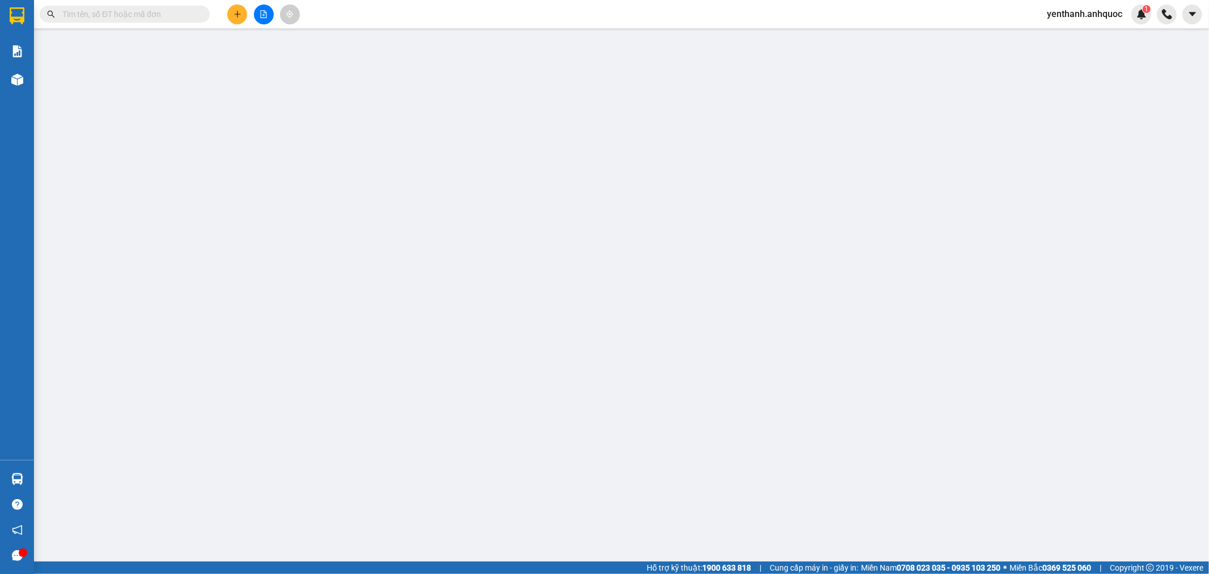
type input "20.000"
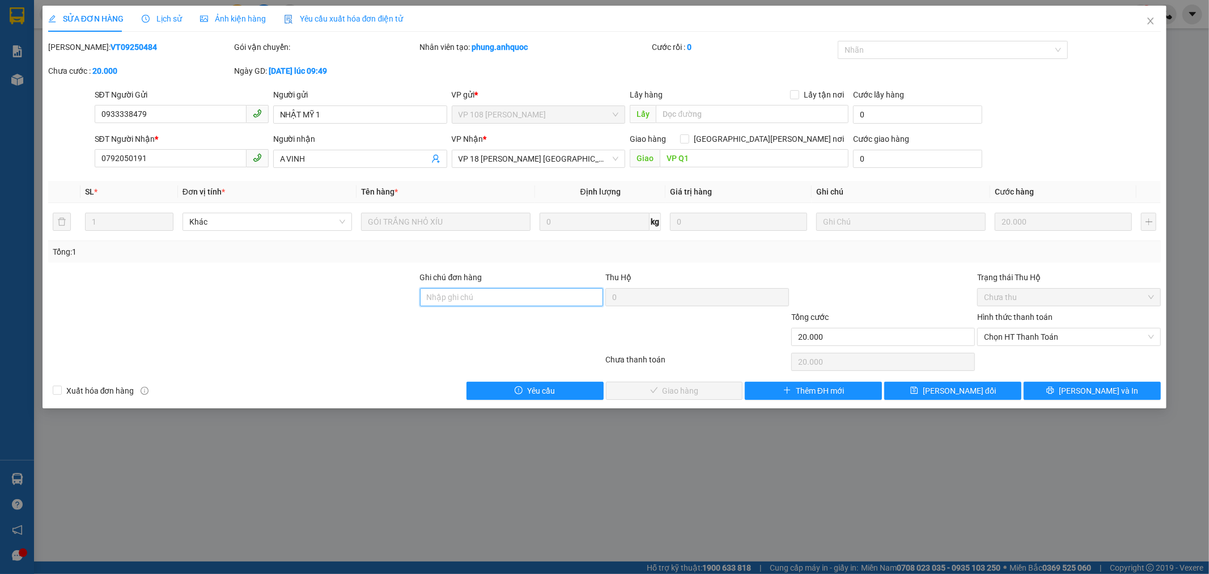
click at [473, 293] on input "Ghi chú đơn hàng" at bounding box center [512, 297] width 184 height 18
type input "SCB 15/9 THANH"
click at [1056, 337] on span "Chọn HT Thanh Toán" at bounding box center [1069, 336] width 170 height 17
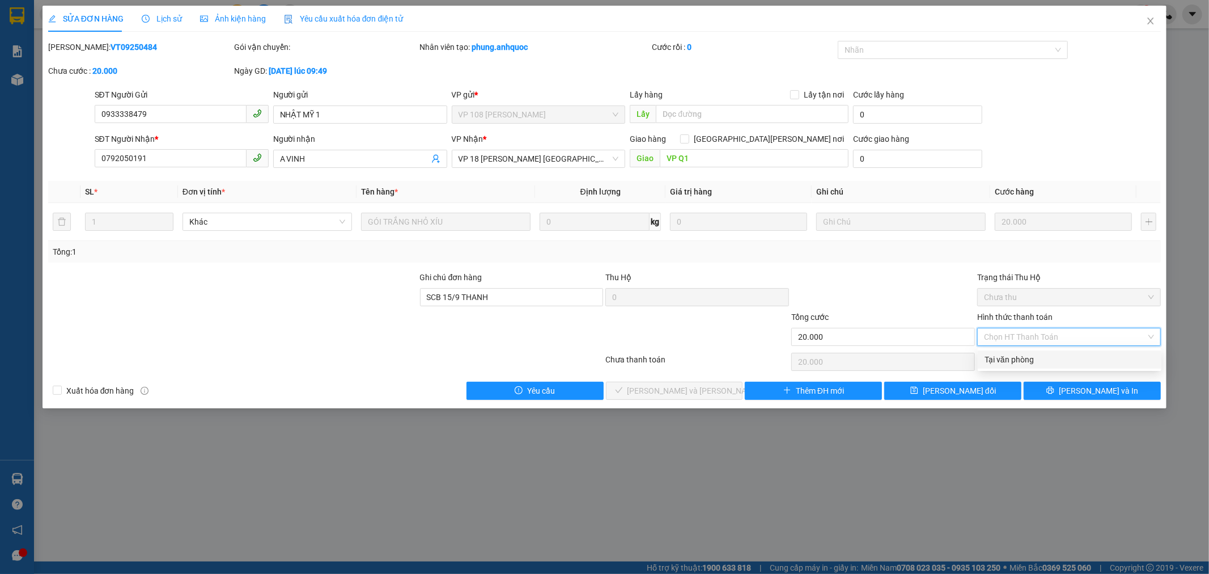
click at [1047, 357] on div "Tại văn phòng" at bounding box center [1070, 359] width 170 height 12
type input "0"
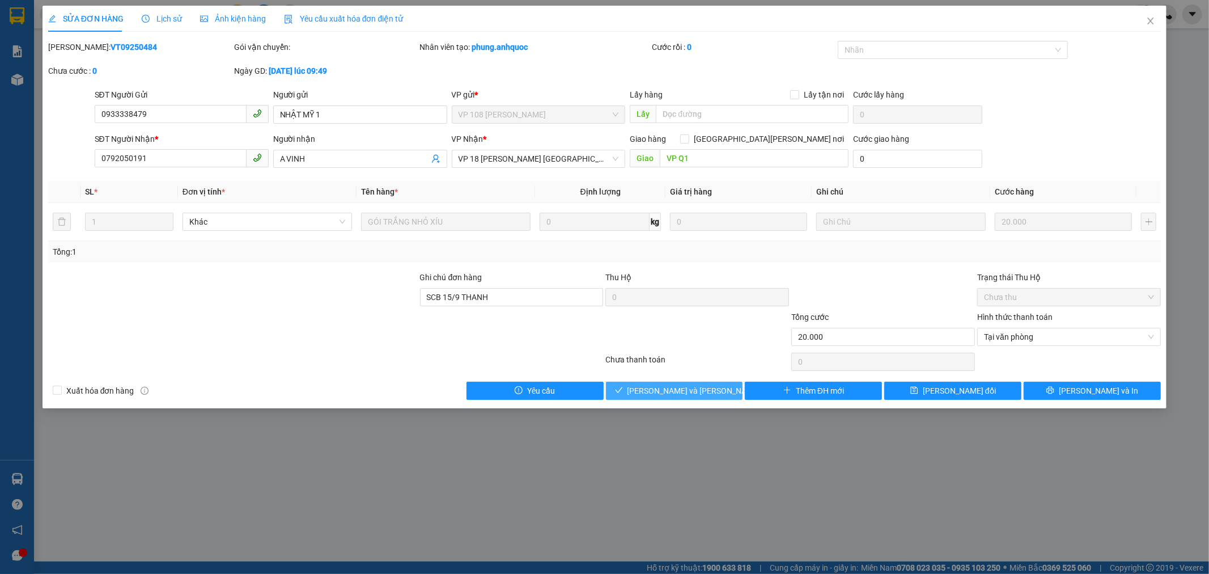
click at [679, 387] on span "[PERSON_NAME] và [PERSON_NAME] hàng" at bounding box center [704, 390] width 153 height 12
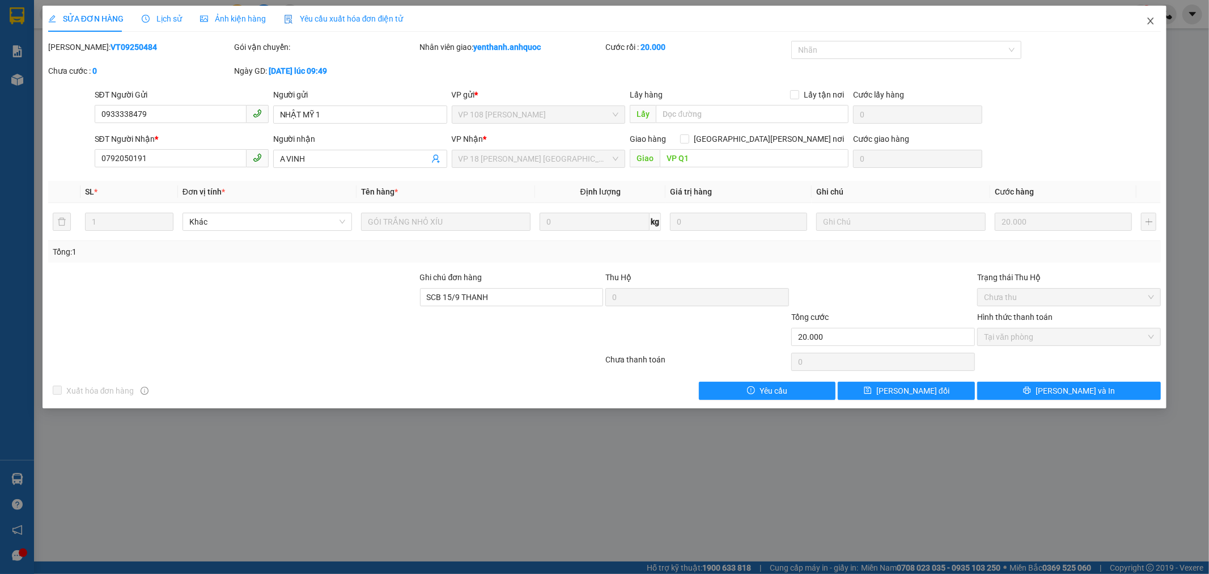
click at [1150, 24] on icon "close" at bounding box center [1151, 20] width 9 height 9
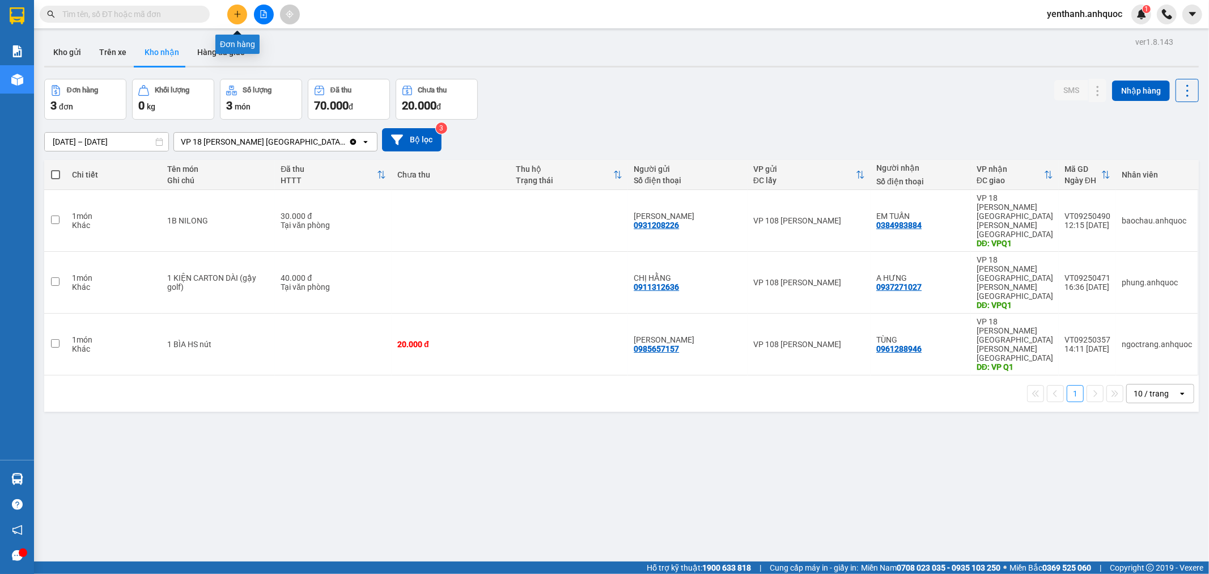
click at [244, 16] on button at bounding box center [237, 15] width 20 height 20
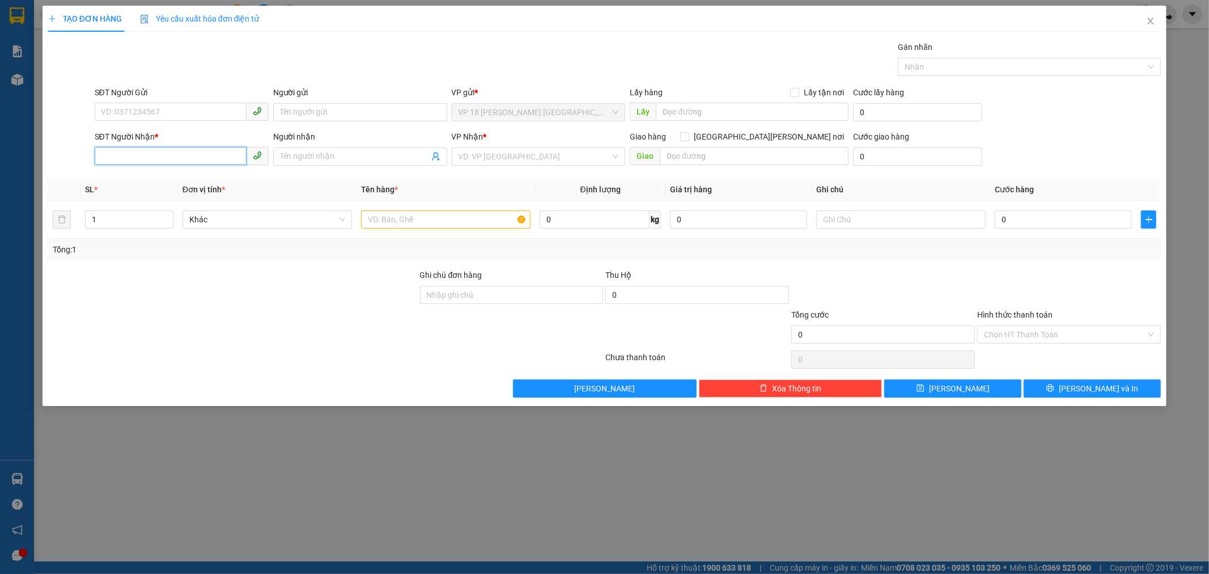
click at [177, 154] on input "SĐT Người Nhận *" at bounding box center [171, 156] width 152 height 18
click at [120, 156] on input "0908322553" at bounding box center [171, 156] width 152 height 18
type input "0908922553"
click at [211, 176] on div "0908922553 - ÔTÔ TÂM BIỂN" at bounding box center [181, 179] width 160 height 12
type input "ÔTÔ TÂM BIỂN"
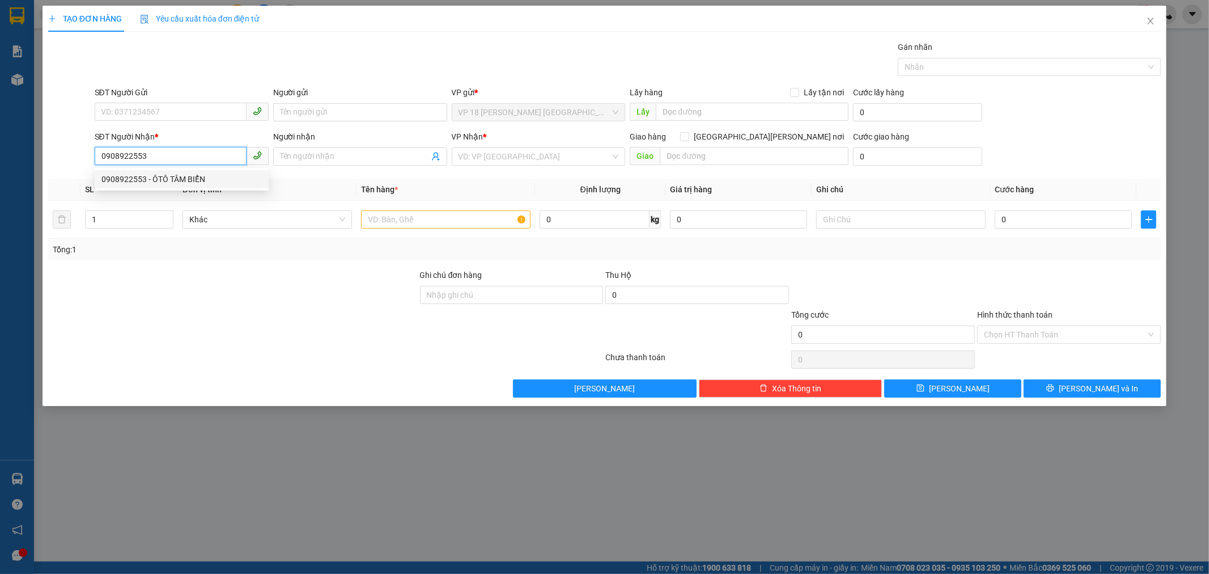
type input "VPVT"
type input "30.000"
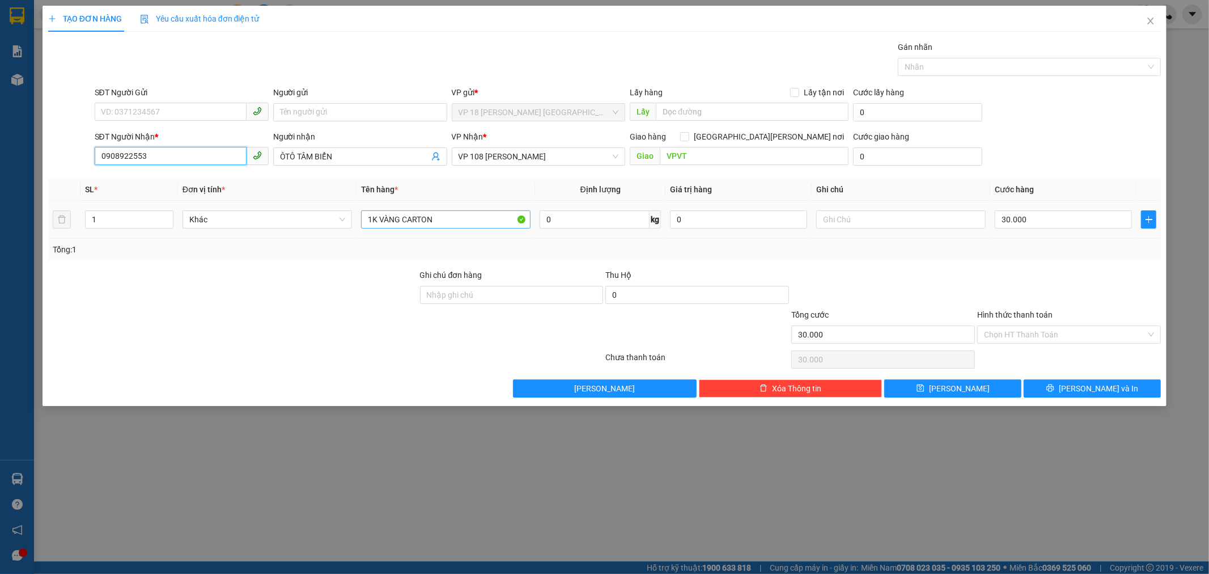
type input "0908922553"
click at [475, 219] on input "1K VÀNG CARTON" at bounding box center [446, 219] width 170 height 18
type input "1"
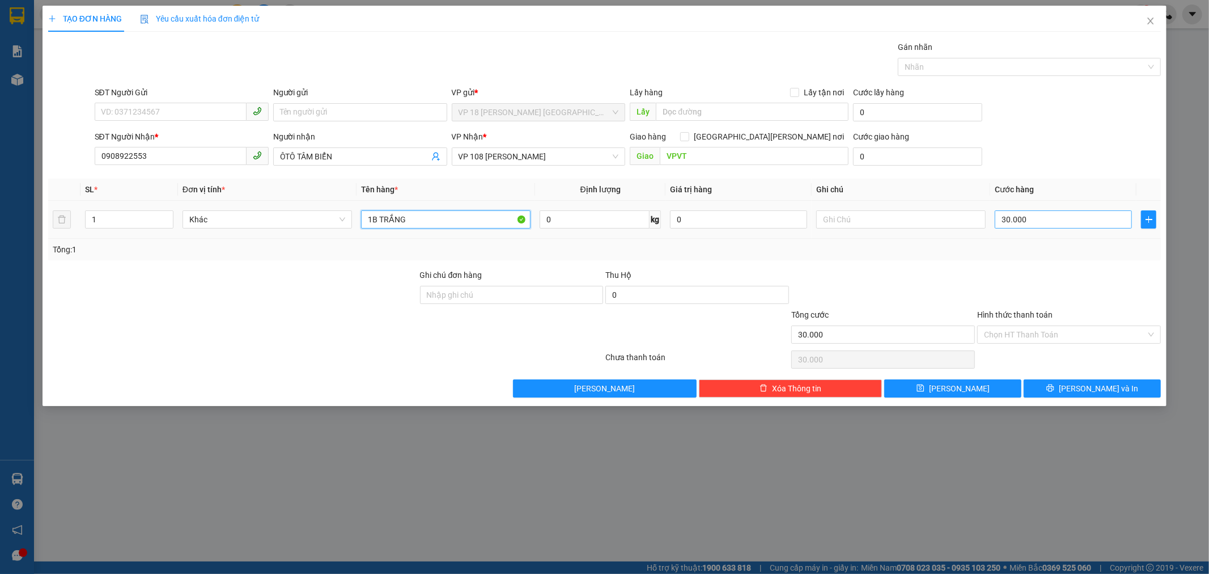
type input "1B TRẮNG"
click at [1072, 226] on input "30.000" at bounding box center [1063, 219] width 137 height 18
type input "6"
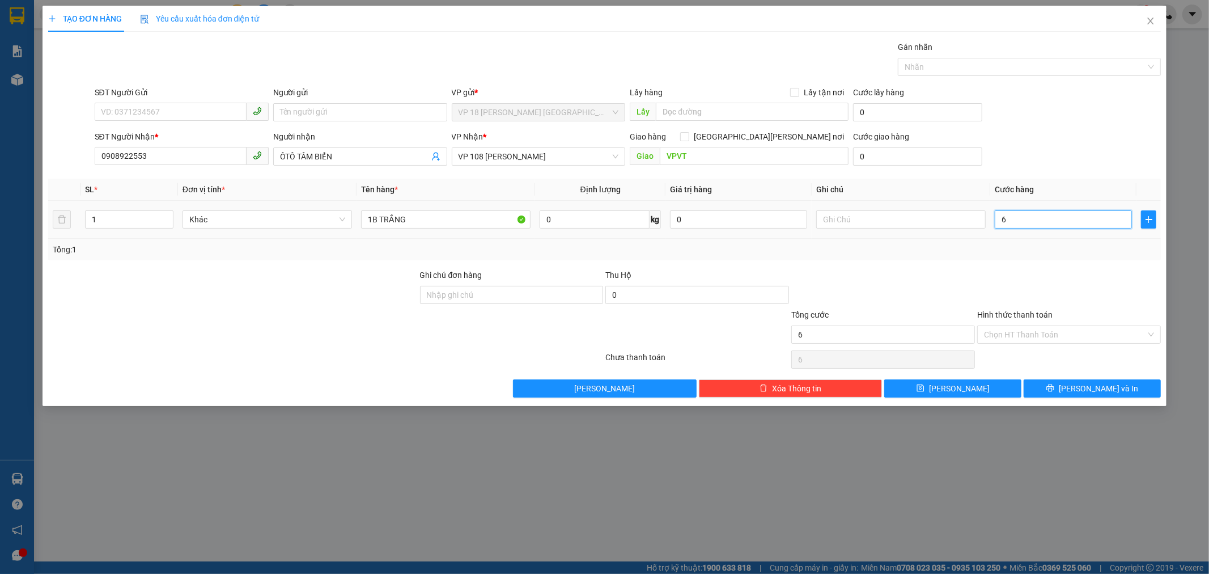
type input "60"
type input "600"
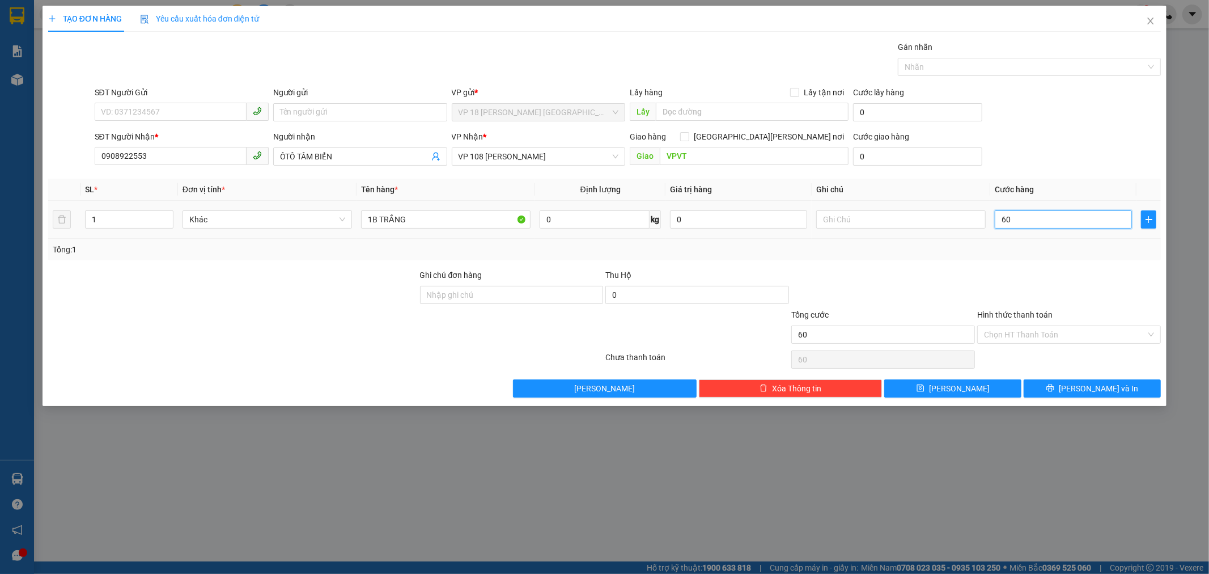
type input "600"
type input "6.000"
type input "60.000"
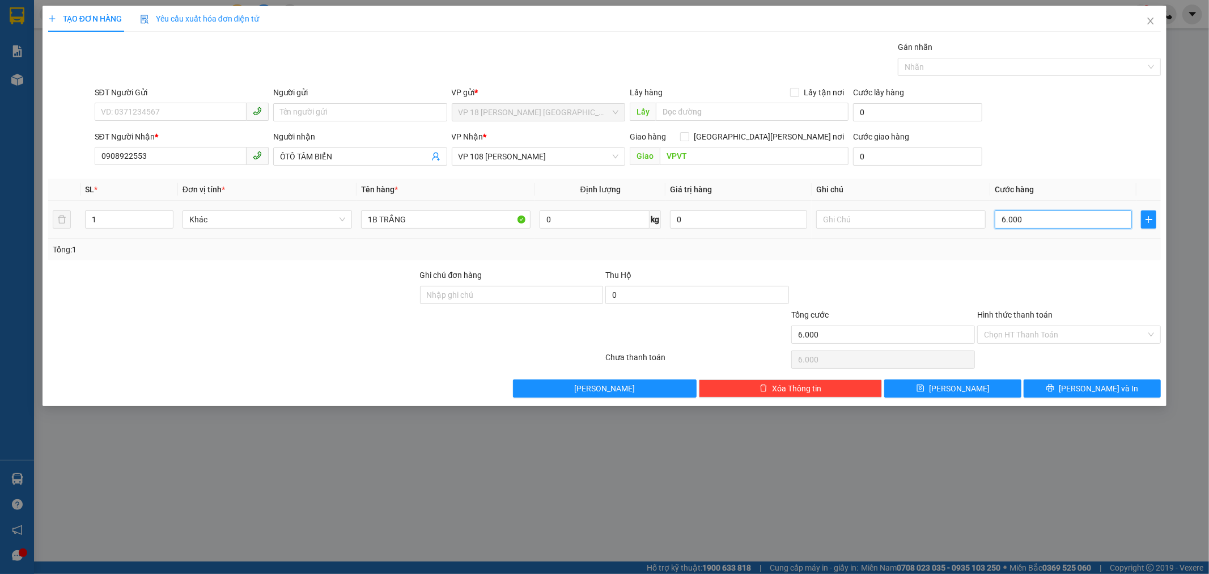
type input "60.000"
click at [1040, 383] on button "[PERSON_NAME] và In" at bounding box center [1092, 388] width 137 height 18
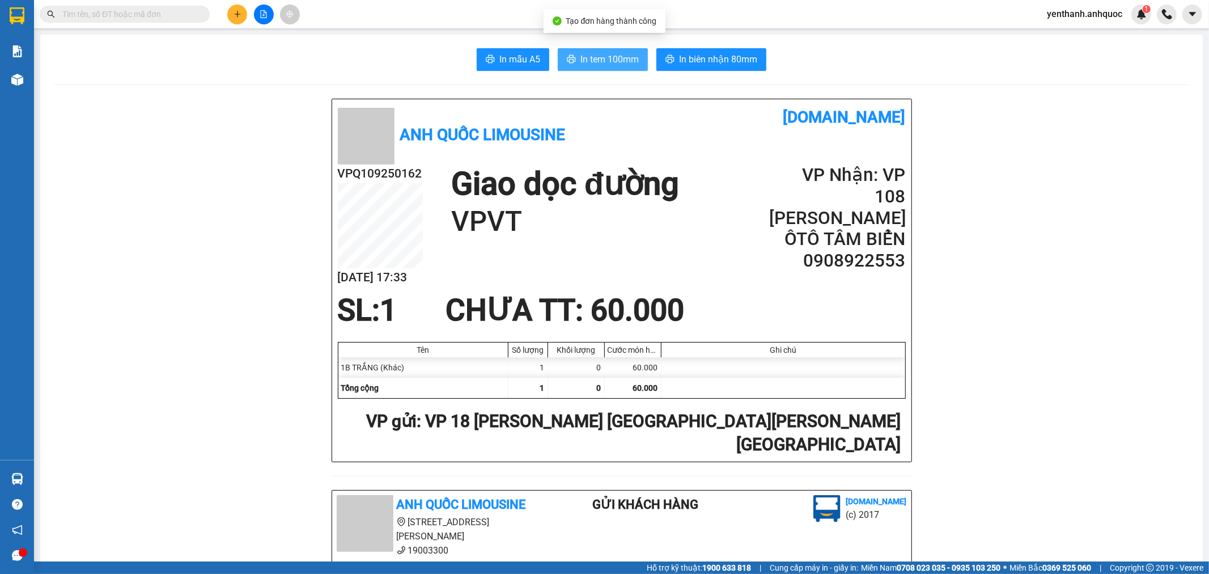
click at [616, 60] on span "In tem 100mm" at bounding box center [610, 59] width 58 height 14
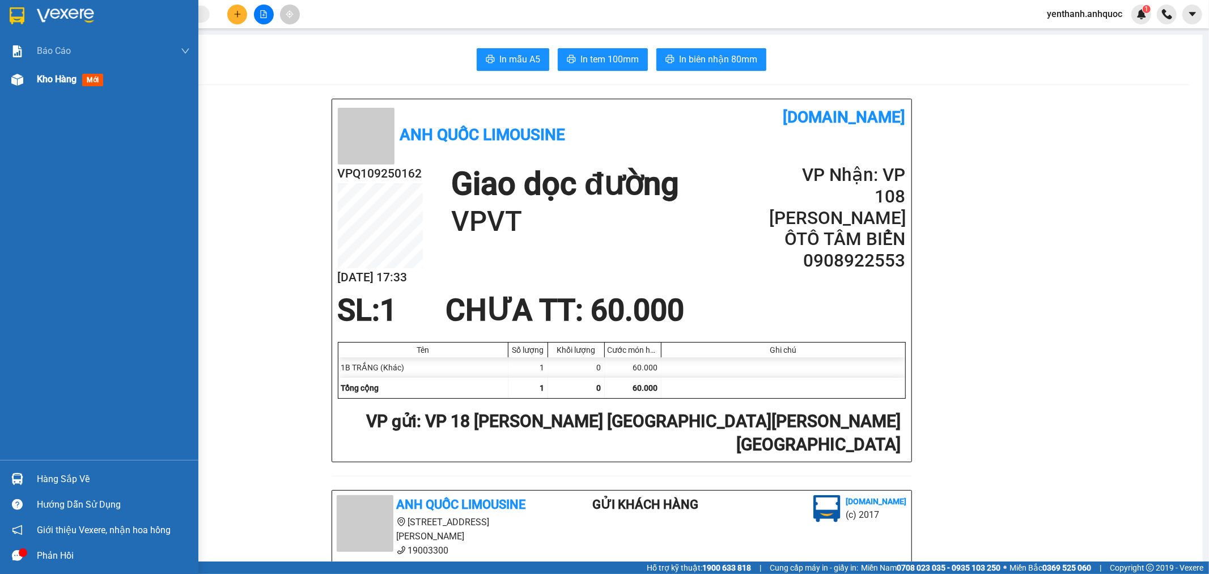
click at [15, 88] on div at bounding box center [17, 80] width 20 height 20
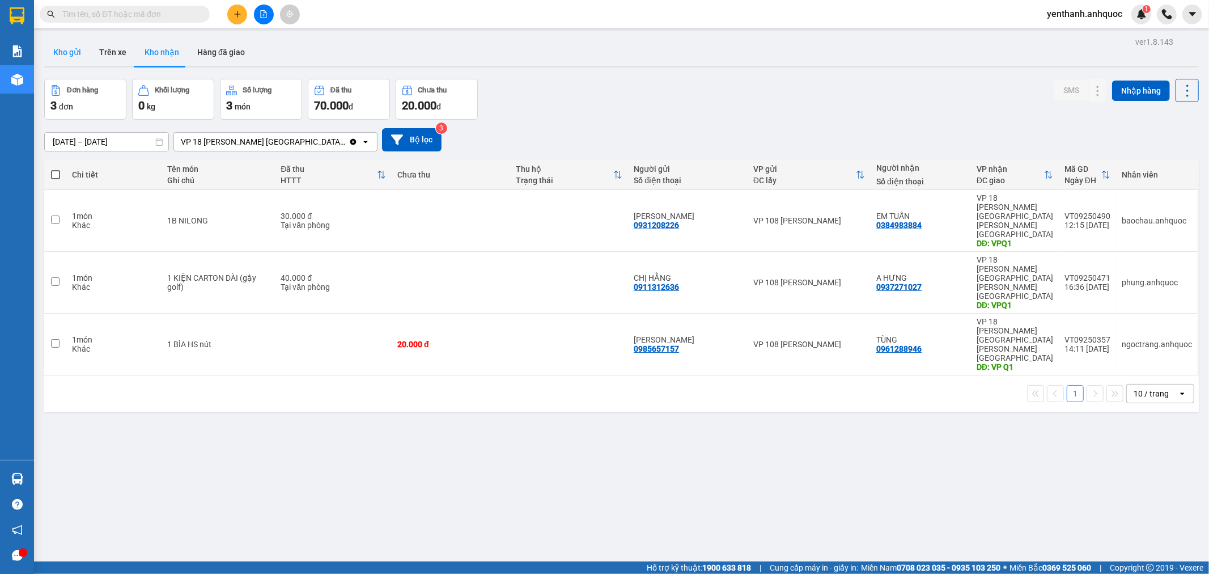
click at [64, 49] on button "Kho gửi" at bounding box center [67, 52] width 46 height 27
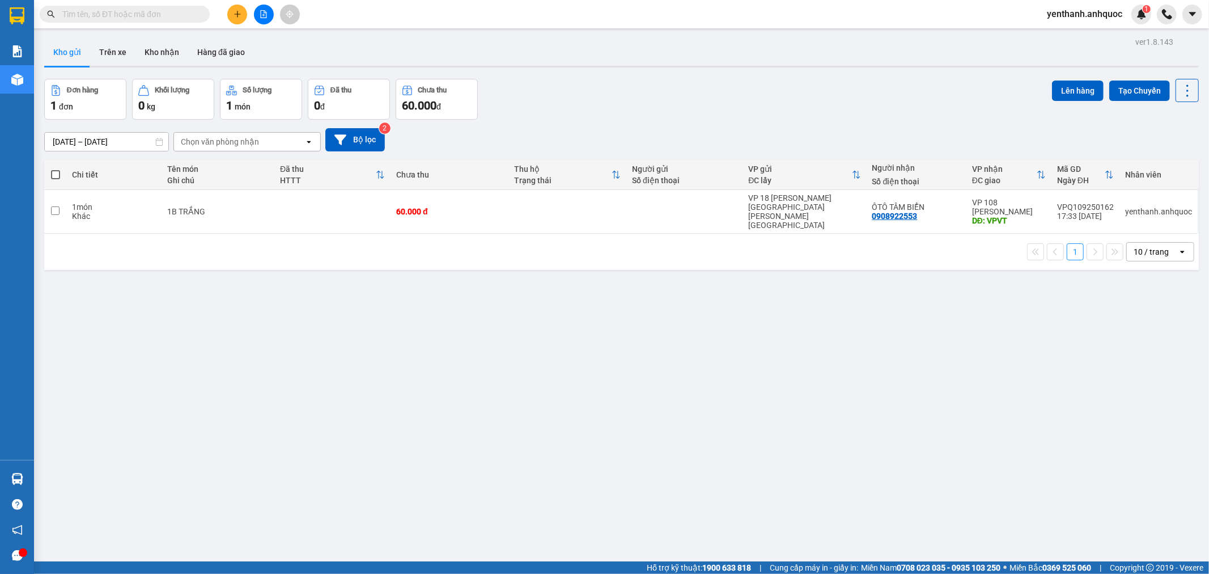
click at [53, 172] on span at bounding box center [55, 174] width 9 height 9
click at [56, 169] on input "checkbox" at bounding box center [56, 169] width 0 height 0
checkbox input "true"
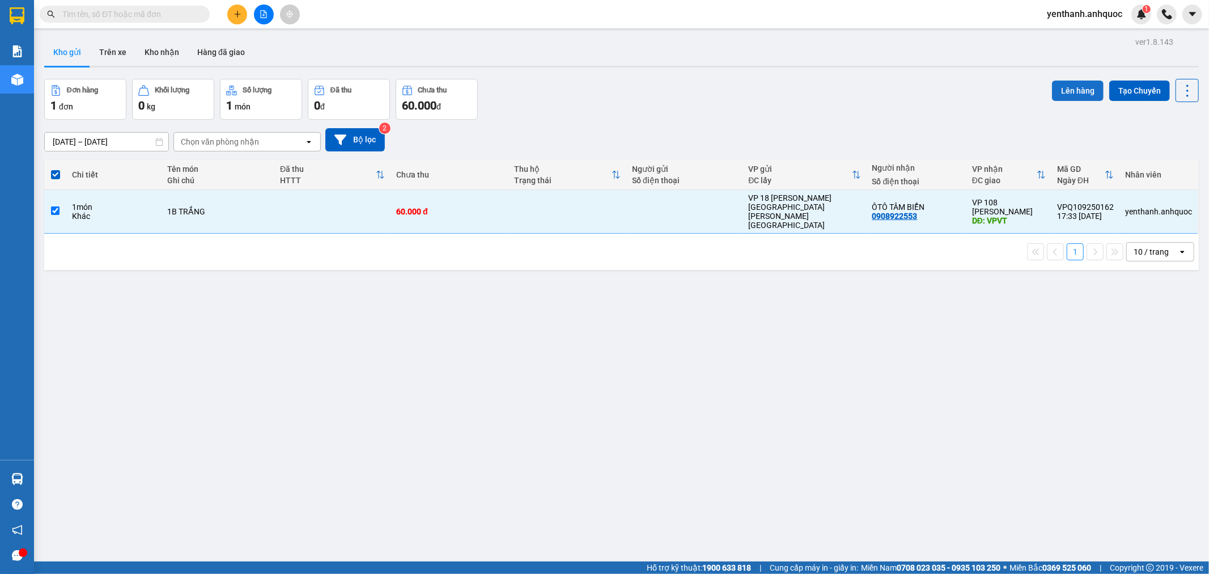
click at [1067, 87] on button "Lên hàng" at bounding box center [1078, 91] width 52 height 20
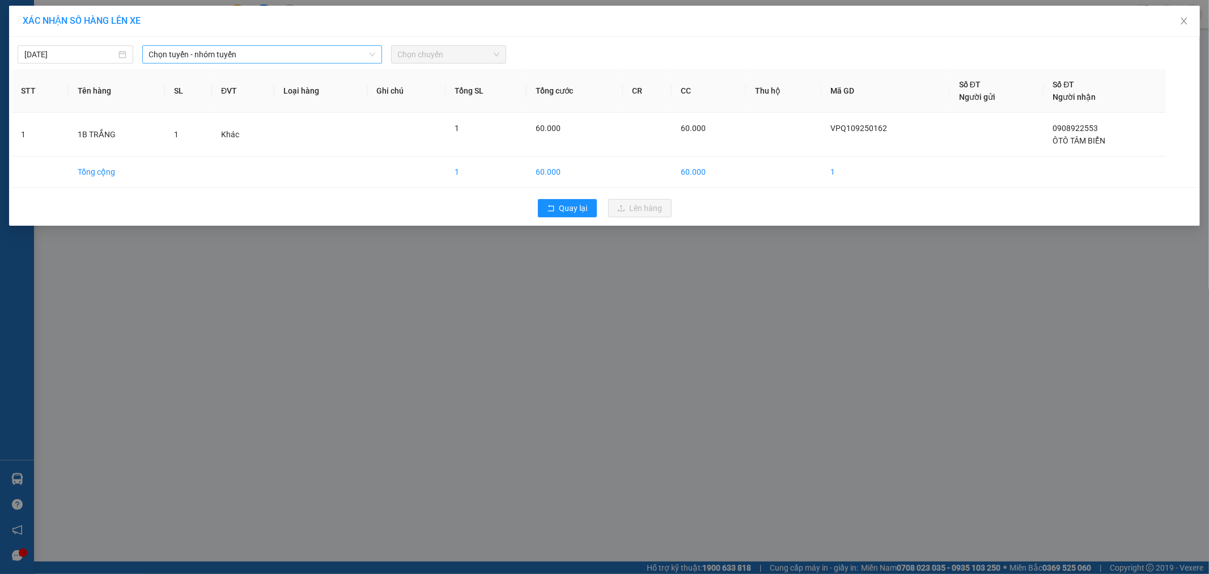
click at [277, 57] on span "Chọn tuyến - nhóm tuyến" at bounding box center [262, 54] width 226 height 17
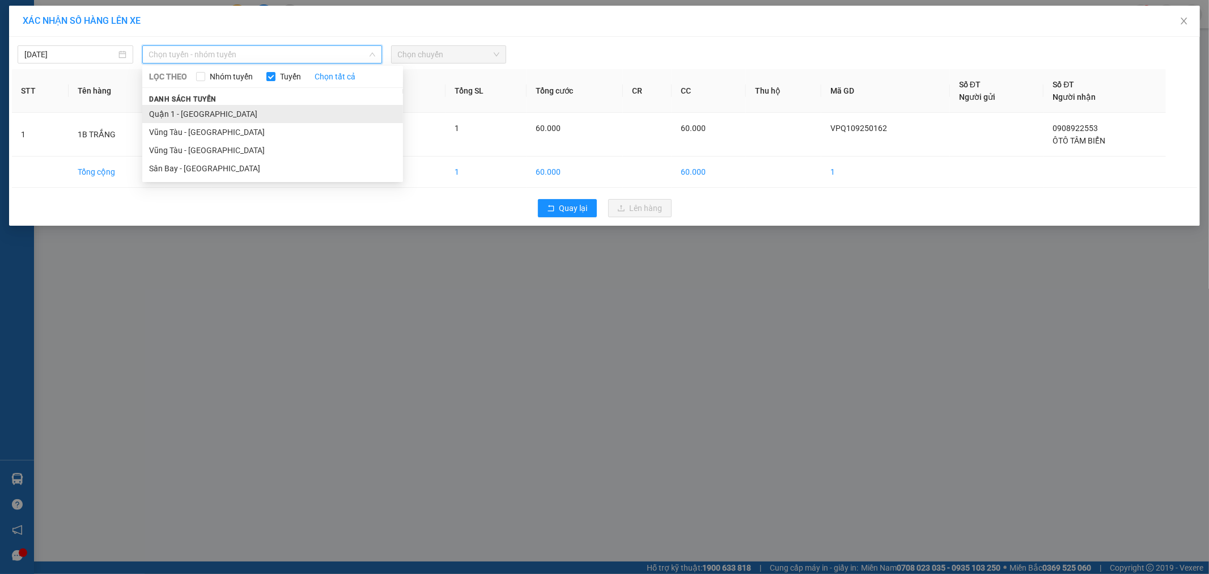
click at [278, 115] on li "Quận 1 - [GEOGRAPHIC_DATA]" at bounding box center [272, 114] width 261 height 18
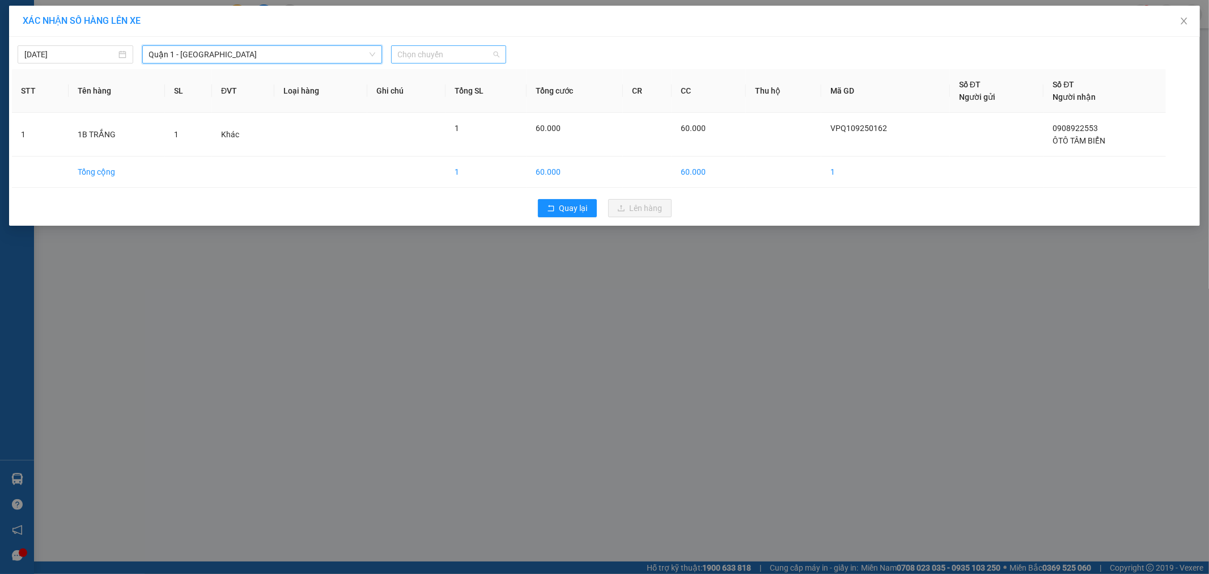
click at [446, 58] on span "Chọn chuyến" at bounding box center [449, 54] width 102 height 17
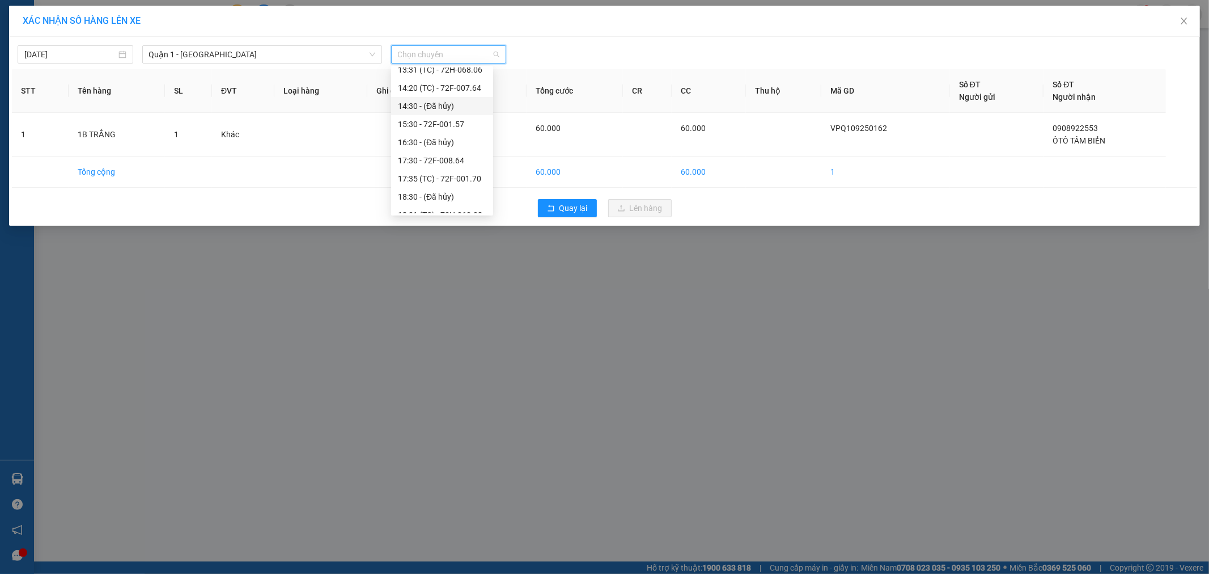
scroll to position [189, 0]
click at [443, 160] on div "17:35 (TC) - 72F-001.70" at bounding box center [442, 160] width 88 height 12
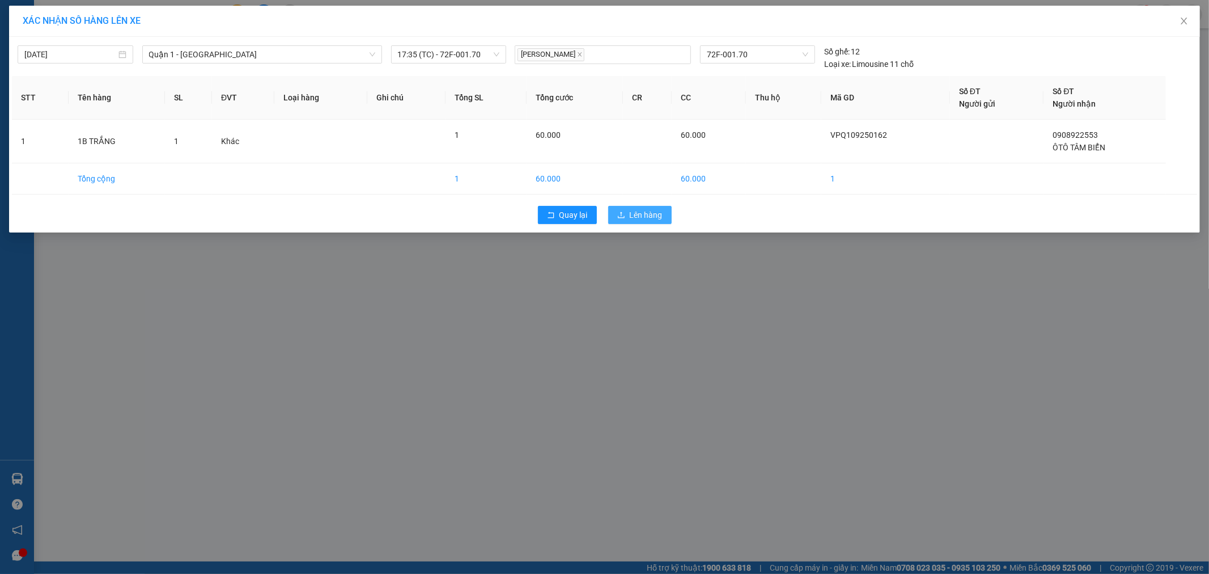
click at [636, 211] on span "Lên hàng" at bounding box center [646, 215] width 33 height 12
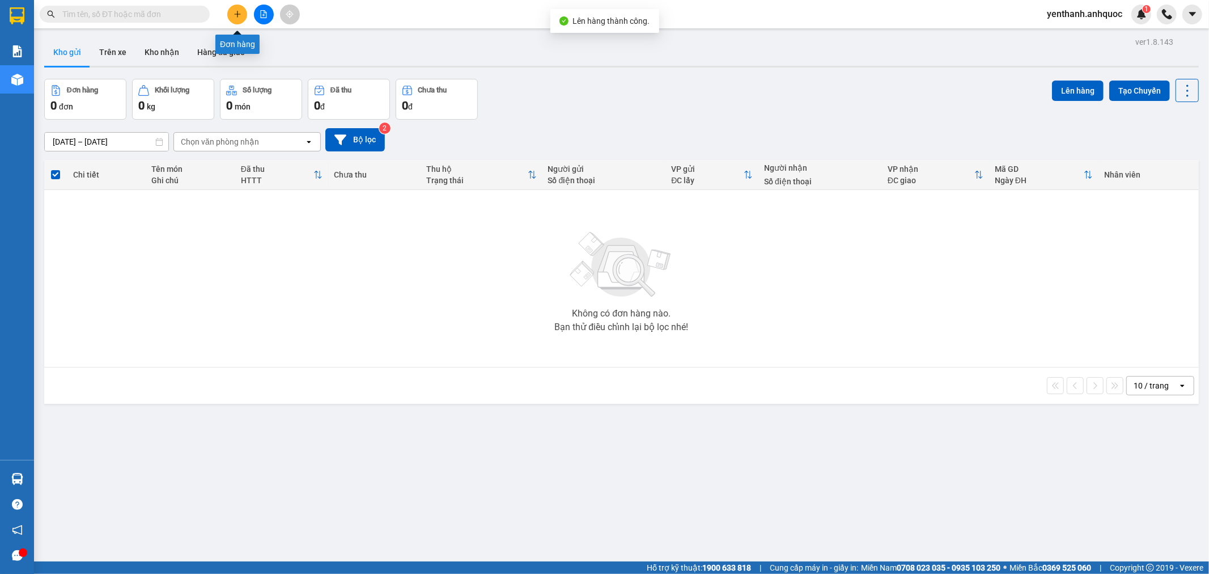
click at [265, 17] on icon "file-add" at bounding box center [264, 14] width 8 height 8
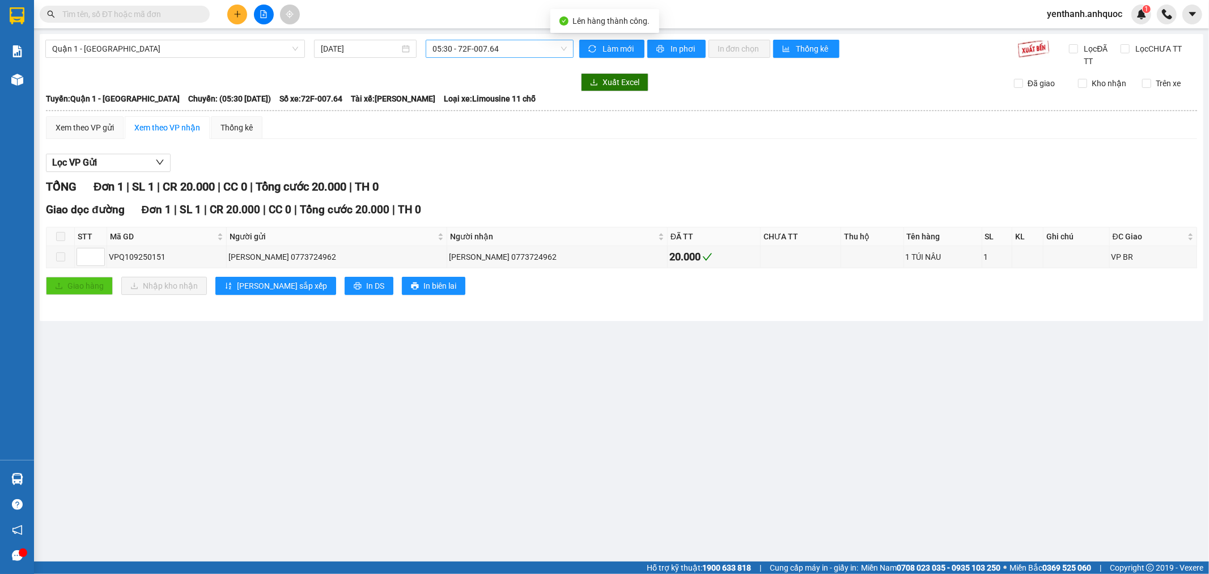
click at [507, 52] on span "05:30 - 72F-007.64" at bounding box center [500, 48] width 134 height 17
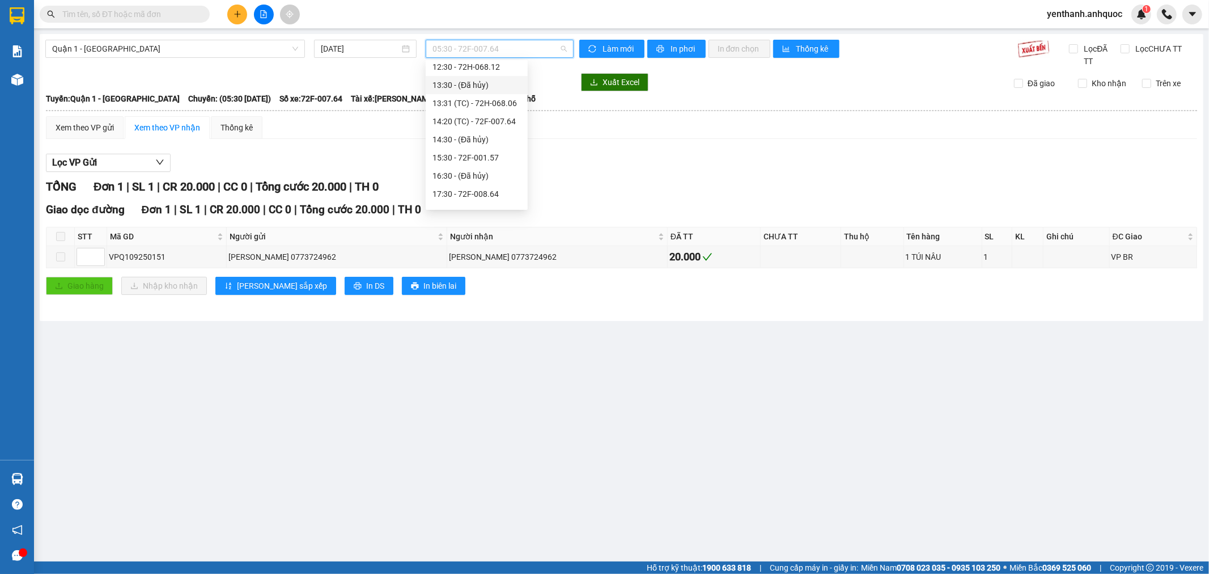
scroll to position [189, 0]
click at [475, 155] on div "17:35 (TC) - 72F-001.70" at bounding box center [477, 155] width 88 height 12
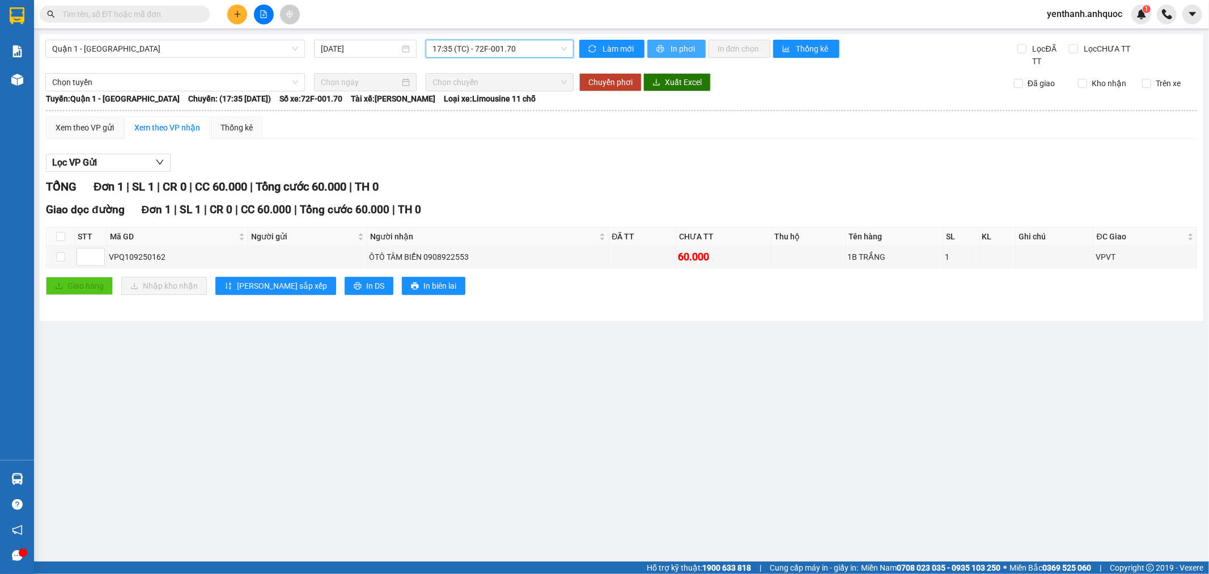
click at [686, 41] on button "In phơi" at bounding box center [677, 49] width 58 height 18
click at [60, 258] on input "checkbox" at bounding box center [60, 256] width 9 height 9
checkbox input "true"
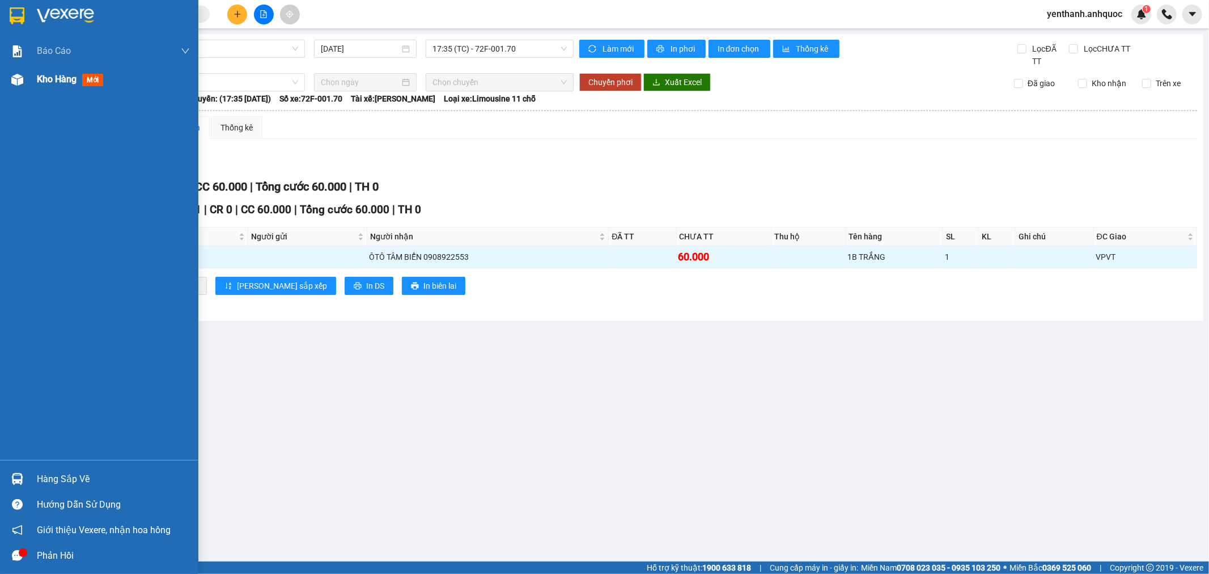
click at [28, 84] on div "Kho hàng mới" at bounding box center [99, 79] width 198 height 28
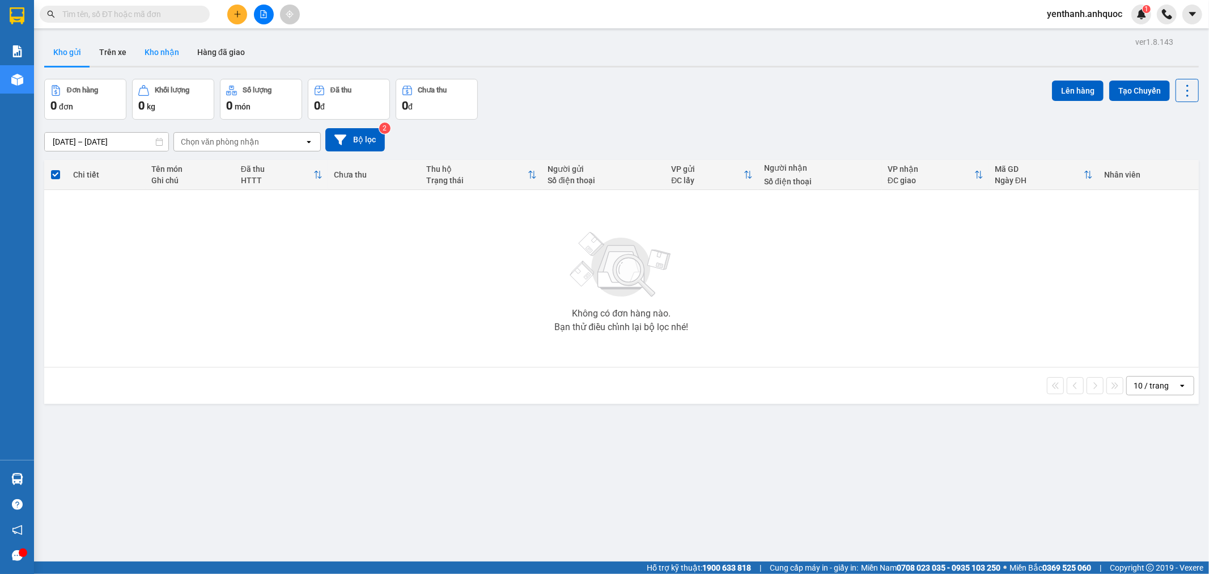
click at [159, 57] on button "Kho nhận" at bounding box center [162, 52] width 53 height 27
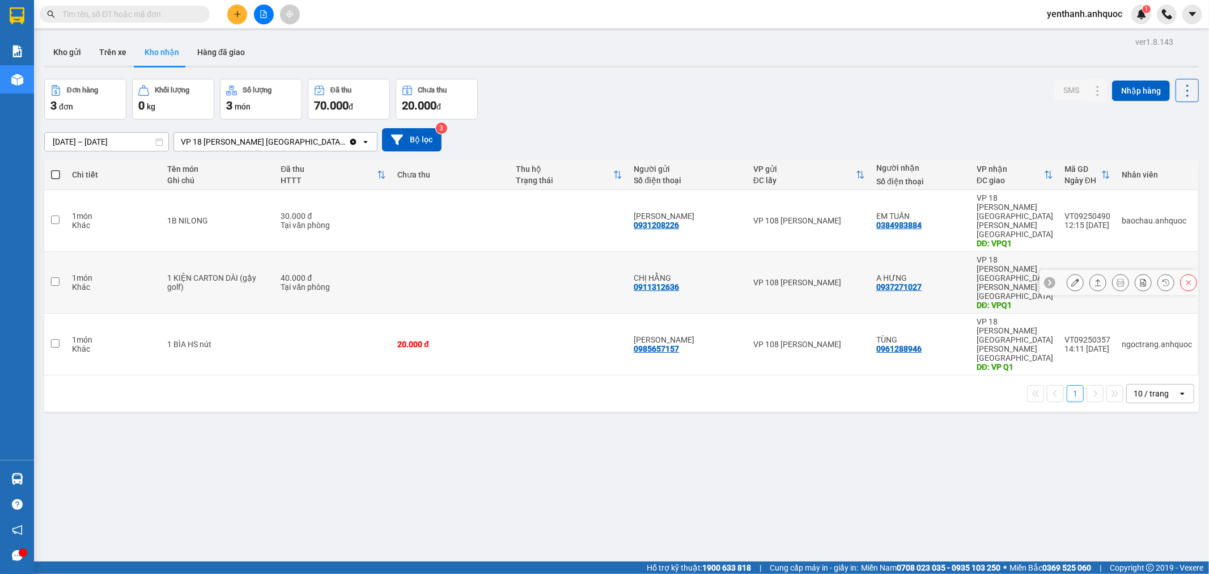
click at [1068, 273] on button at bounding box center [1076, 283] width 16 height 20
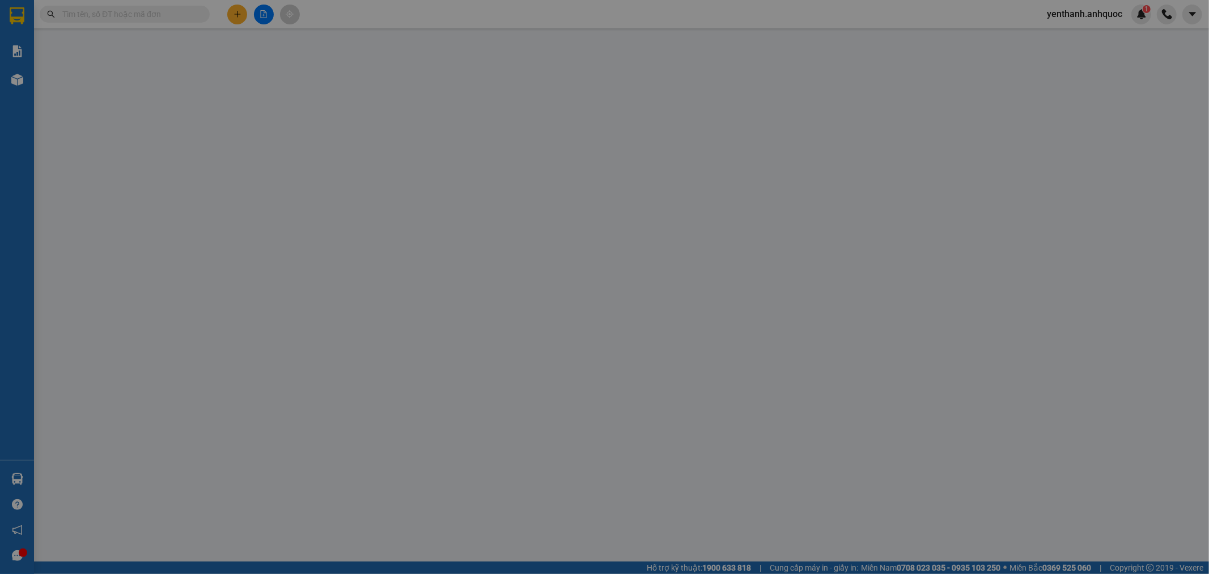
type input "0911312636"
type input "CHỊ HẰNG"
type input "0937271027"
type input "A HƯNG"
type input "VPQ1"
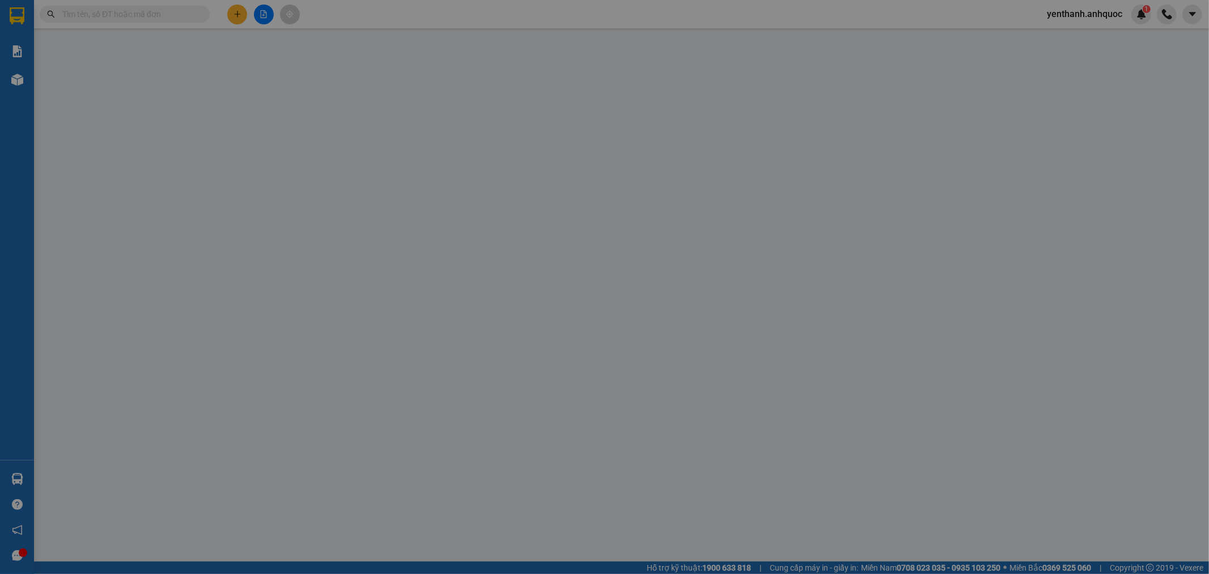
type input "ck scb 14/9"
type input "40.000"
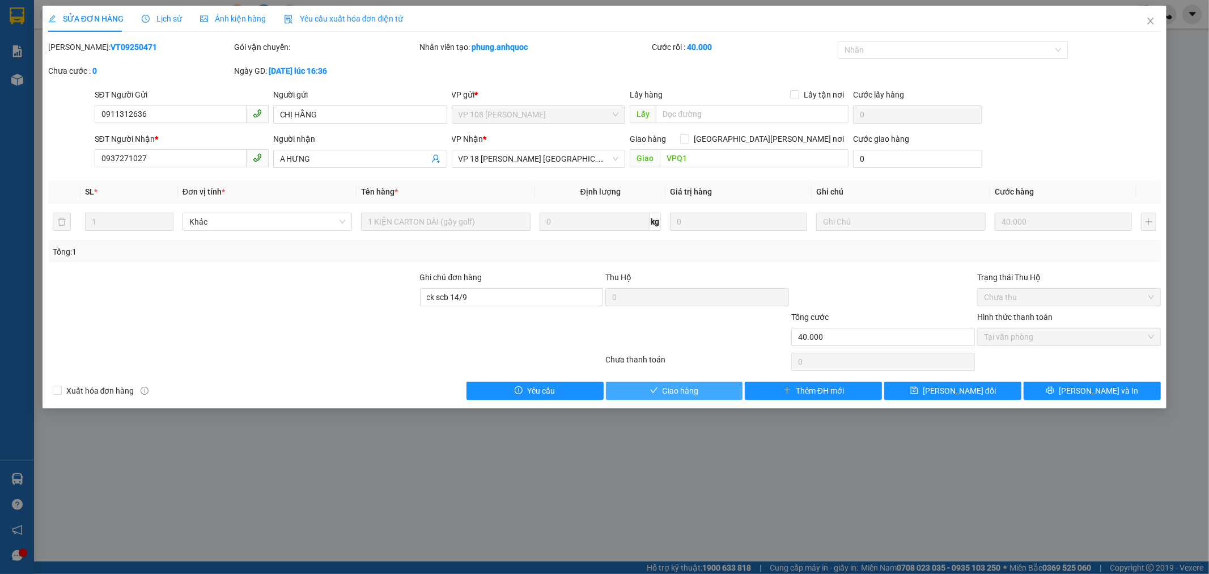
click at [708, 391] on button "Giao hàng" at bounding box center [674, 391] width 137 height 18
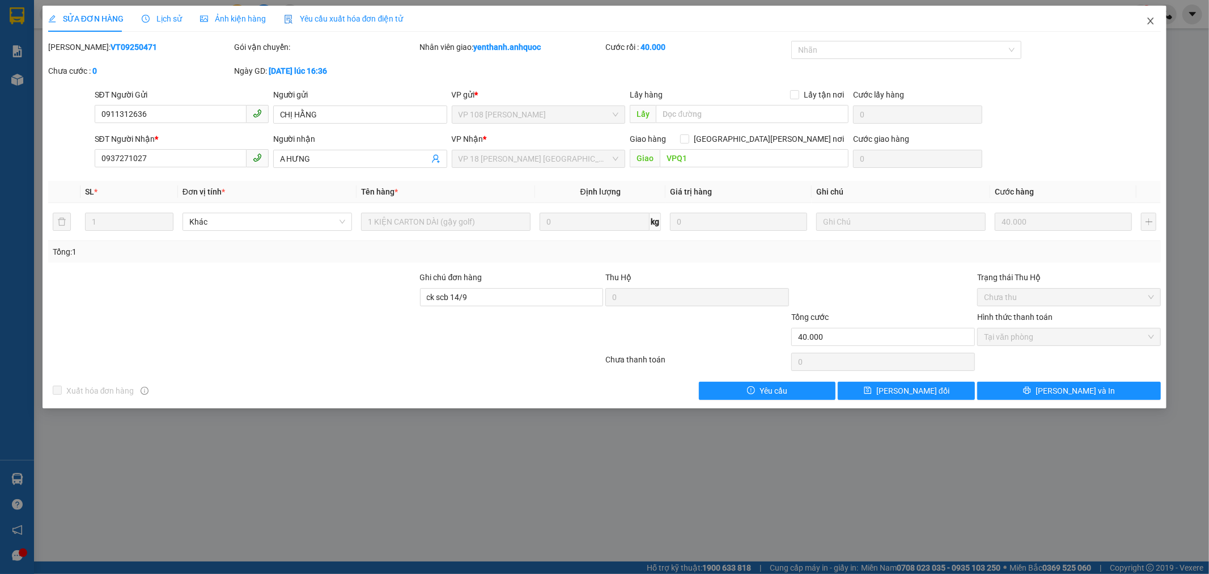
click at [1152, 26] on icon "close" at bounding box center [1151, 20] width 9 height 9
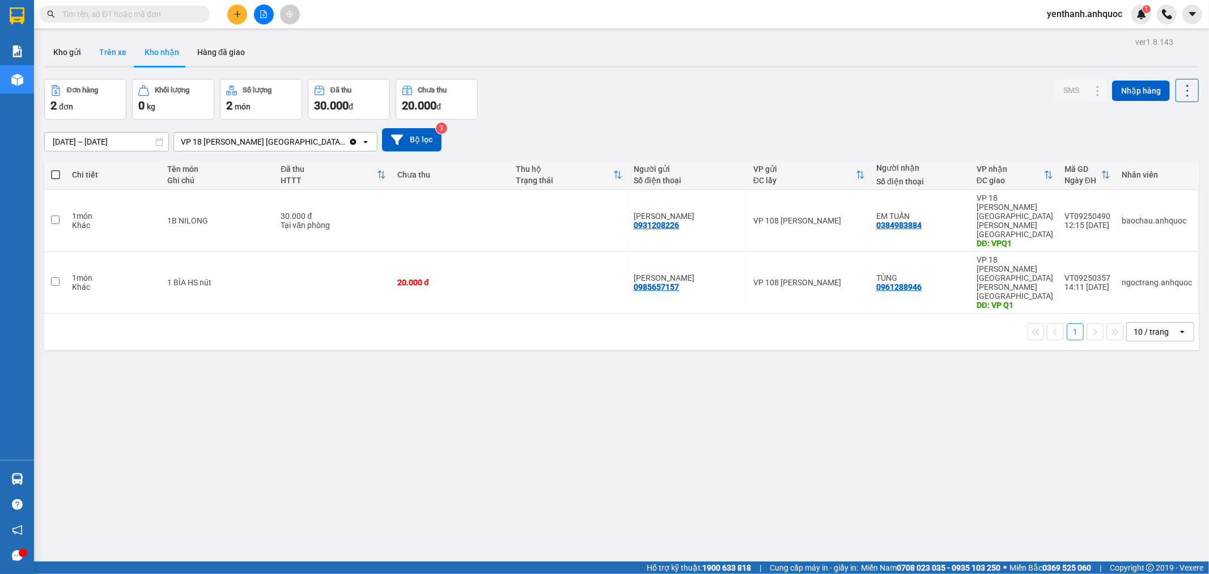
click at [120, 58] on button "Trên xe" at bounding box center [112, 52] width 45 height 27
type input "[DATE] – [DATE]"
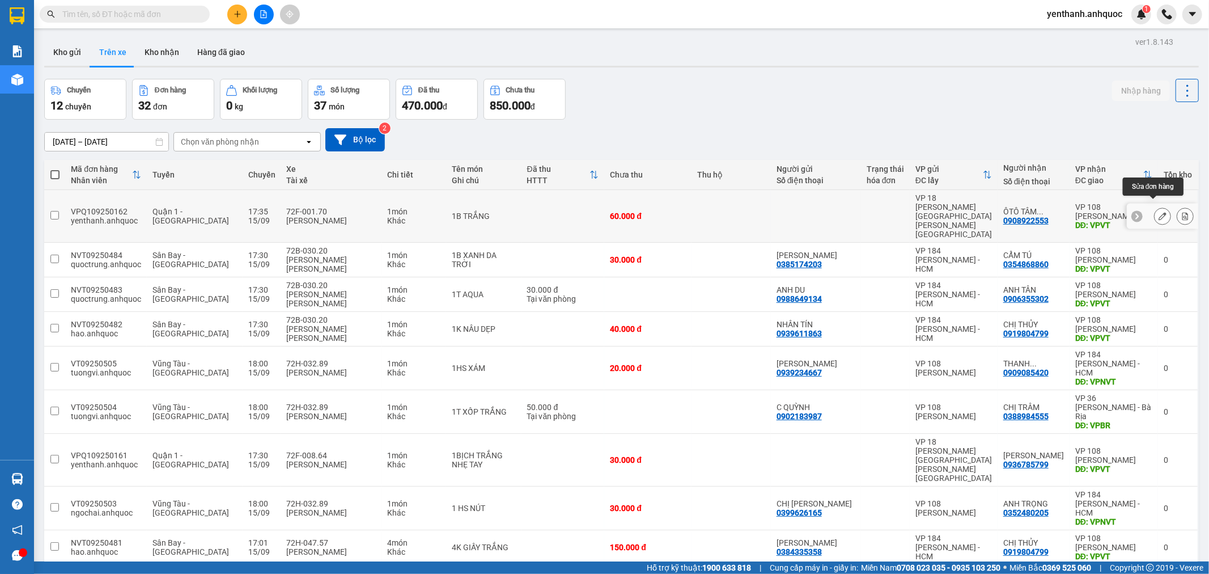
click at [1159, 212] on icon at bounding box center [1163, 216] width 8 height 8
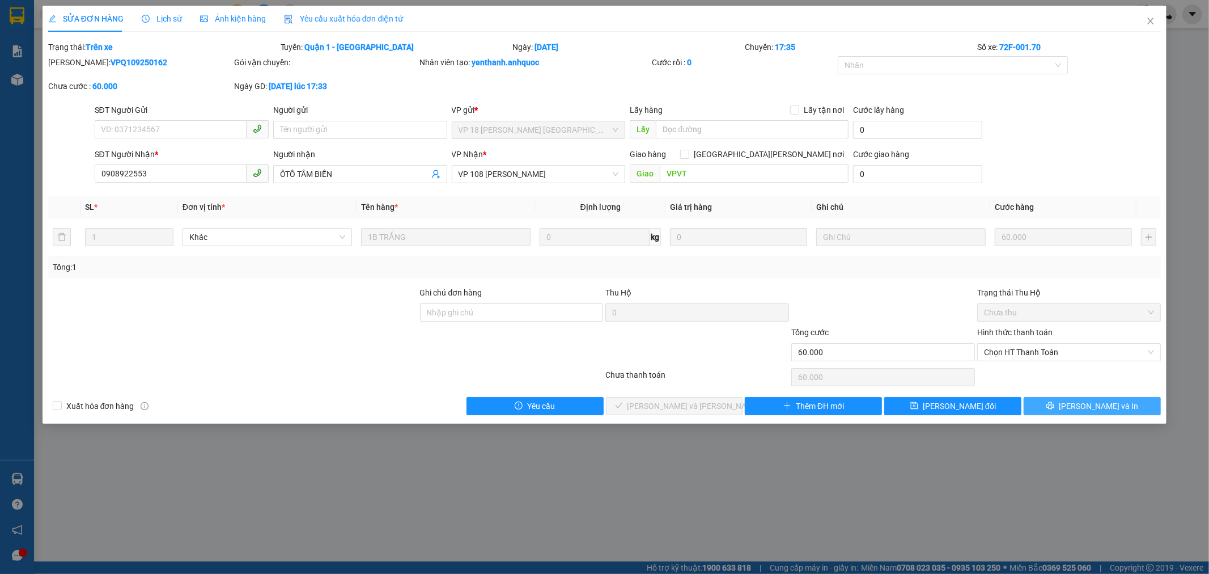
click at [1062, 412] on button "[PERSON_NAME] và In" at bounding box center [1092, 406] width 137 height 18
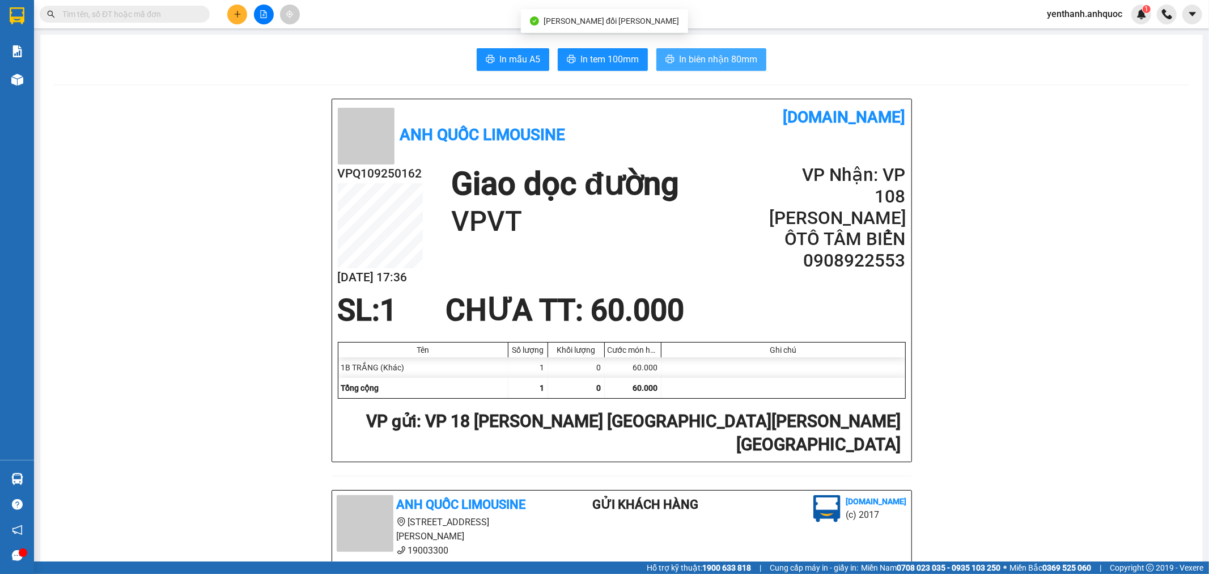
click at [714, 61] on span "In biên nhận 80mm" at bounding box center [718, 59] width 78 height 14
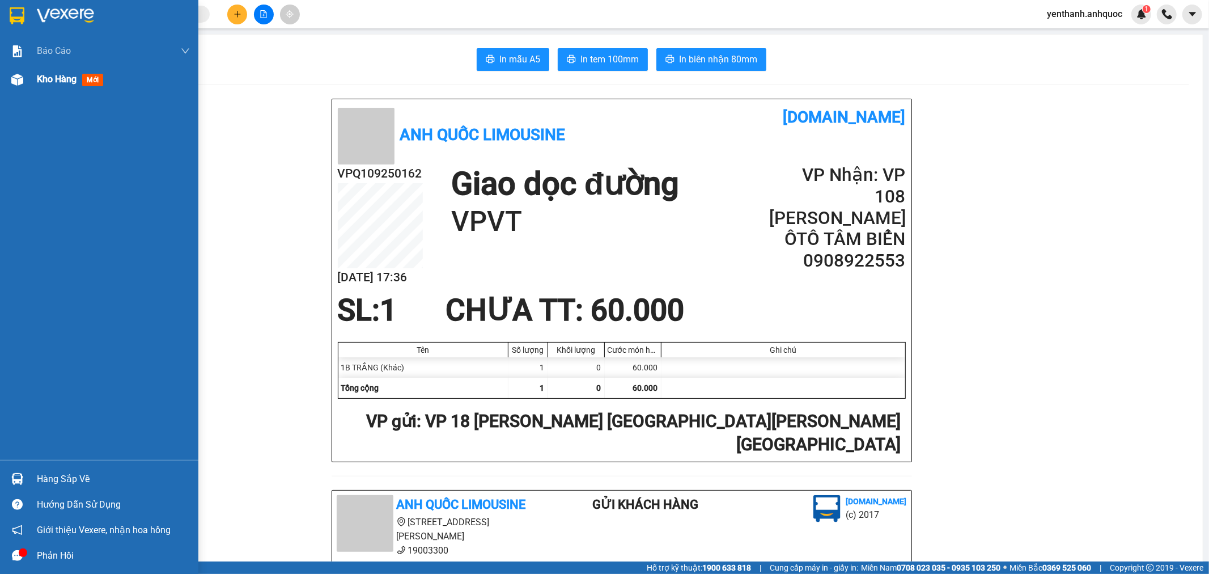
click at [48, 83] on span "Kho hàng" at bounding box center [57, 79] width 40 height 11
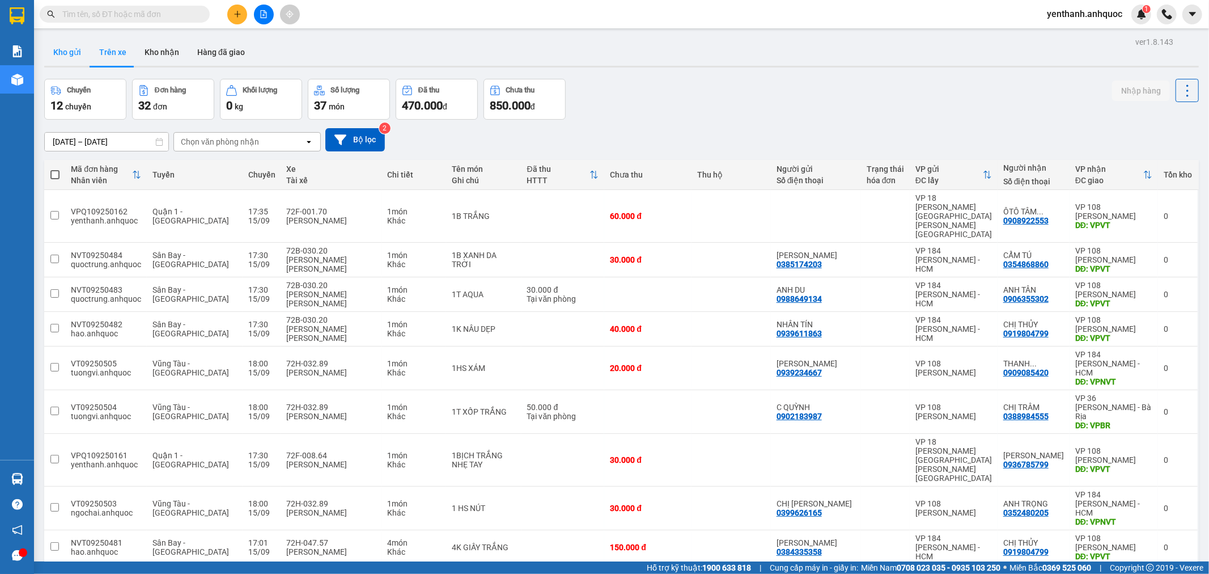
click at [54, 57] on button "Kho gửi" at bounding box center [67, 52] width 46 height 27
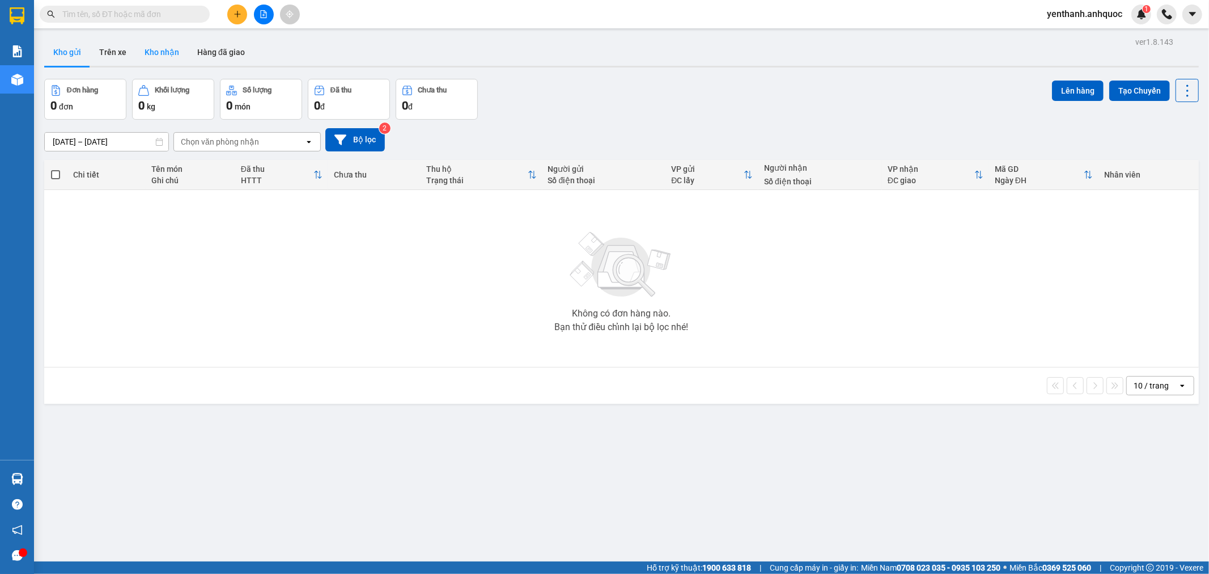
click at [167, 58] on button "Kho nhận" at bounding box center [162, 52] width 53 height 27
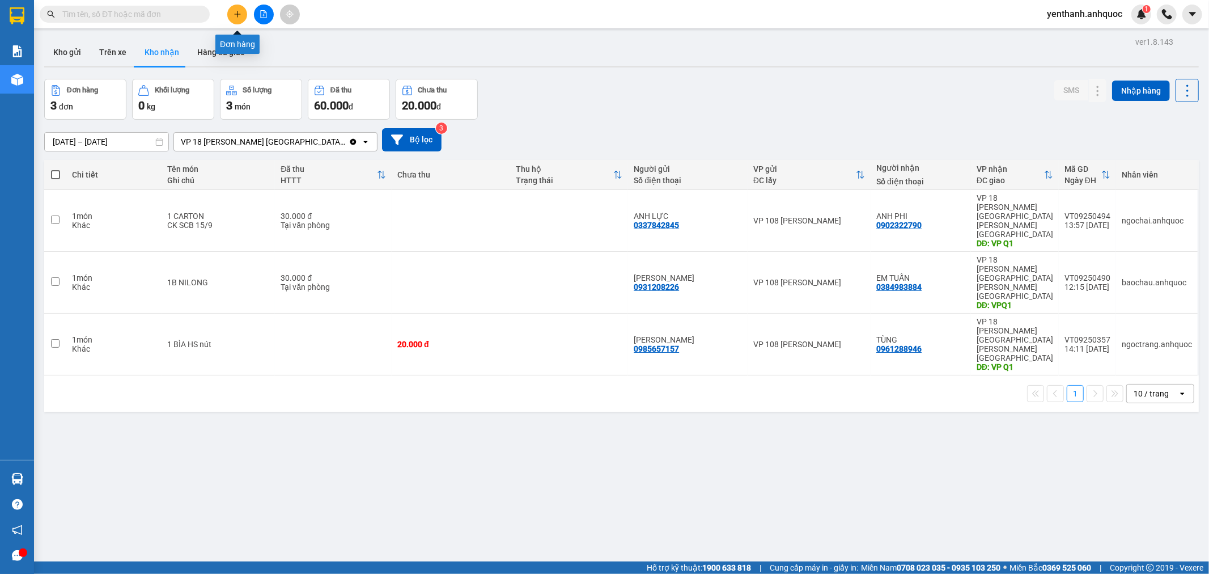
click at [254, 16] on button at bounding box center [264, 15] width 20 height 20
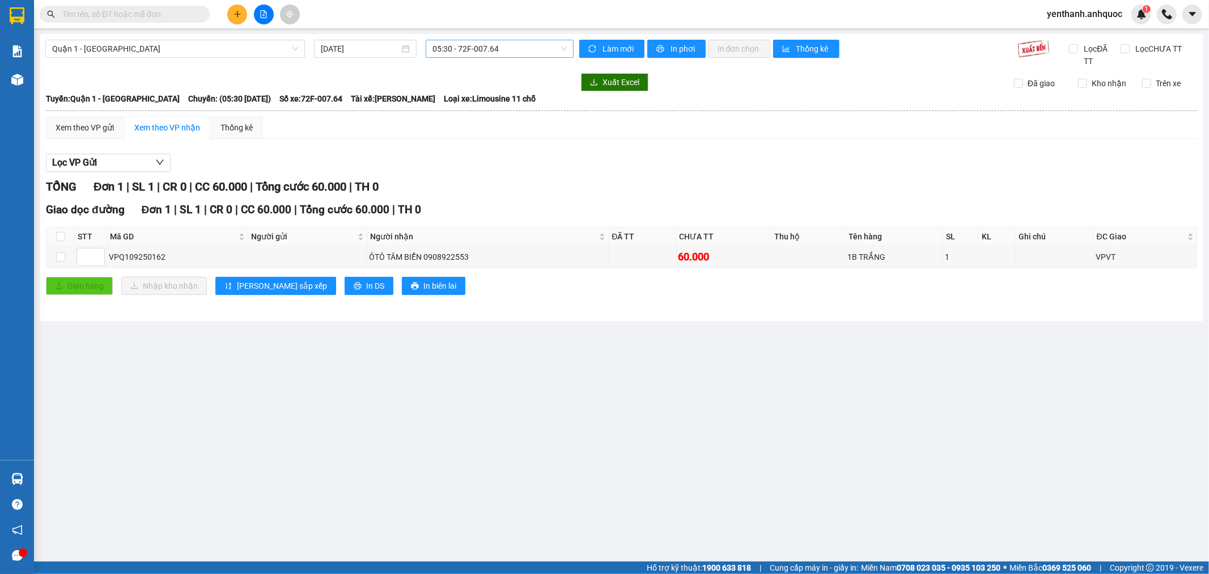
click at [497, 48] on span "05:30 - 72F-007.64" at bounding box center [500, 48] width 134 height 17
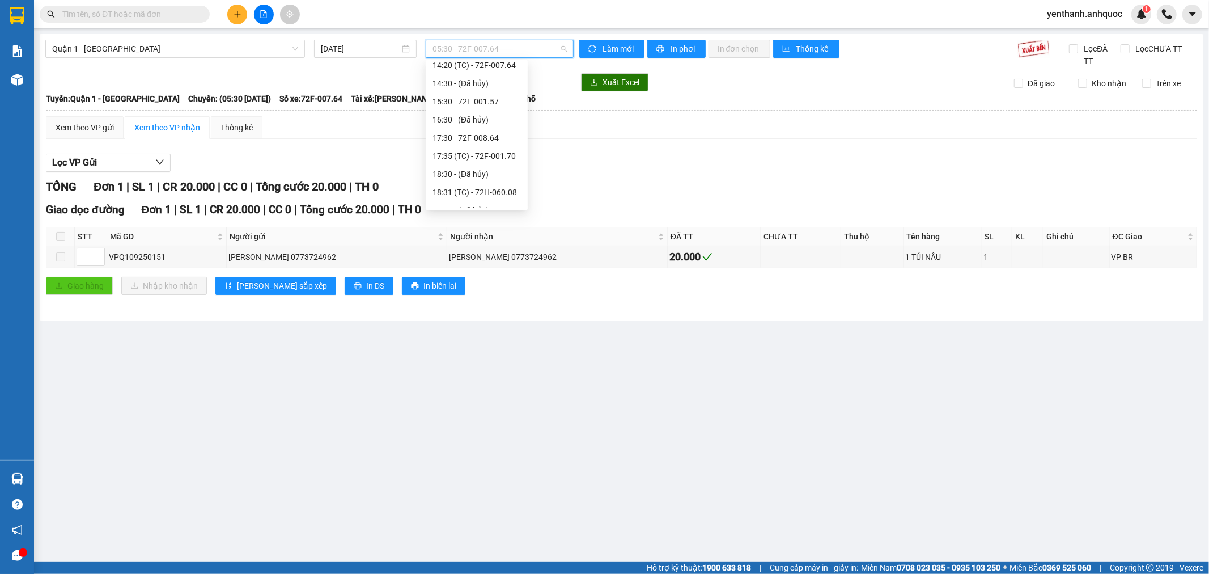
scroll to position [189, 0]
click at [480, 162] on div "17:35 (TC) - 72F-001.70" at bounding box center [477, 155] width 102 height 18
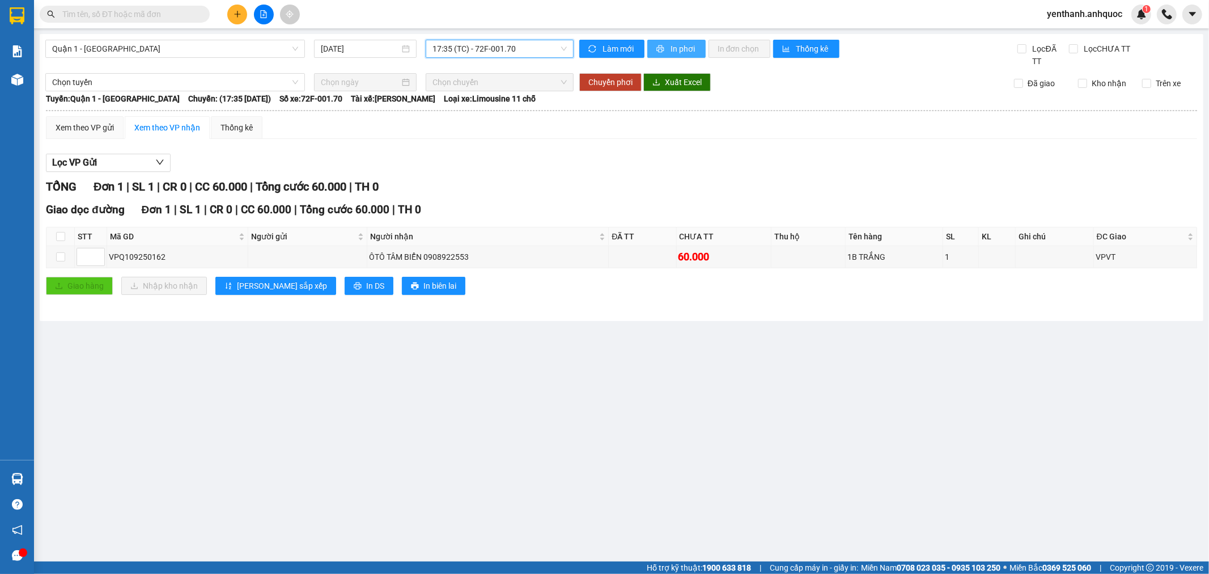
click at [664, 53] on span "printer" at bounding box center [662, 49] width 10 height 9
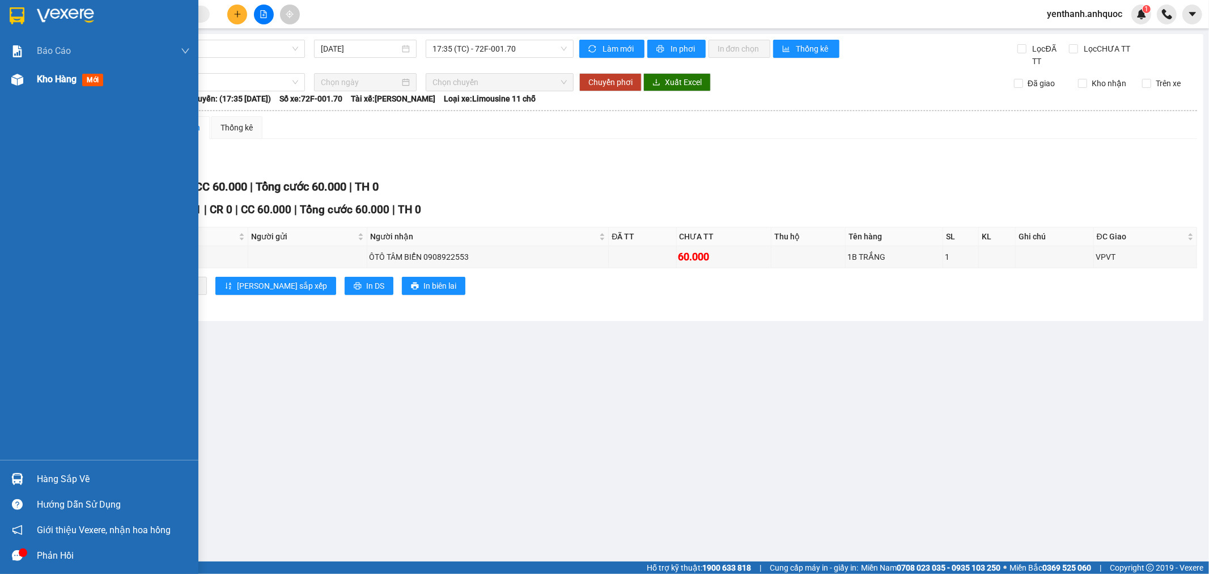
click at [2, 90] on div "Kho hàng mới" at bounding box center [99, 79] width 198 height 28
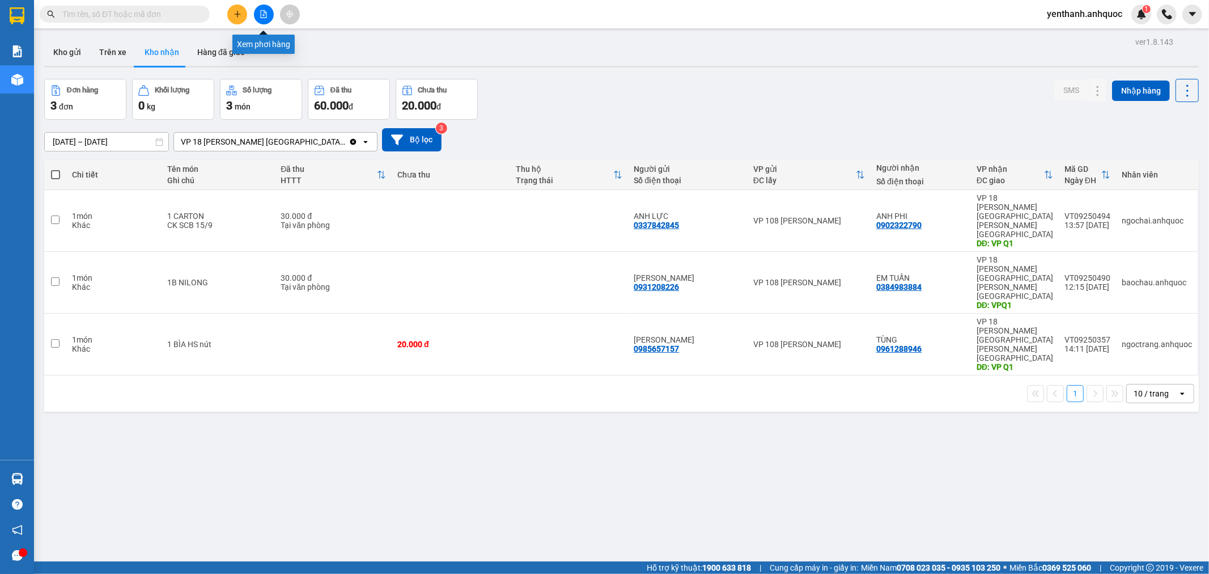
click at [269, 15] on button at bounding box center [264, 15] width 20 height 20
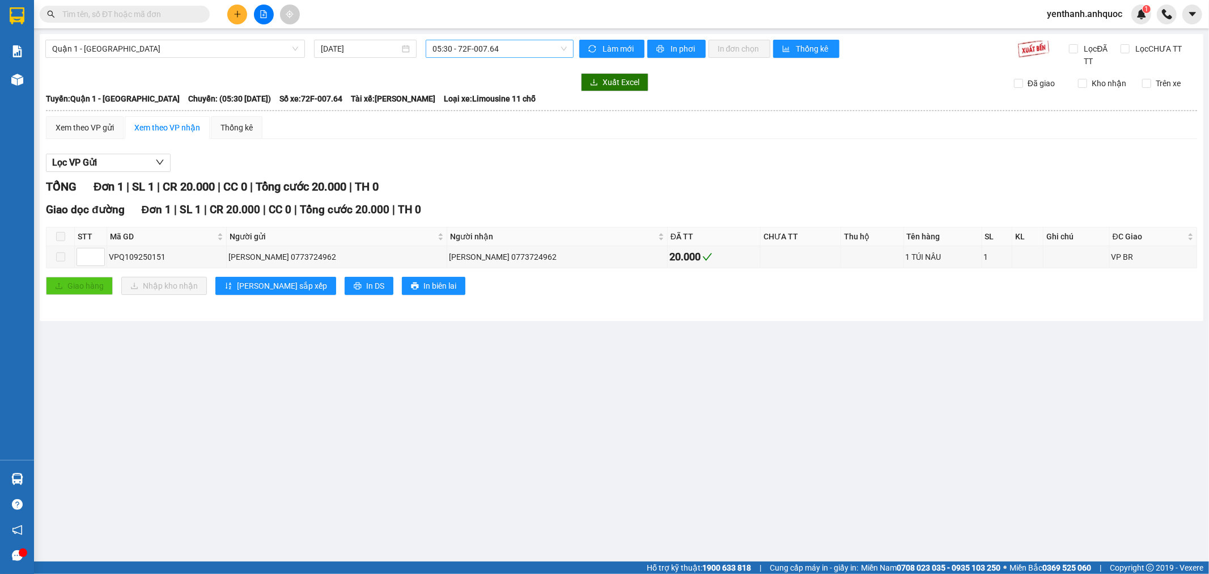
click at [497, 51] on span "05:30 - 72F-007.64" at bounding box center [500, 48] width 134 height 17
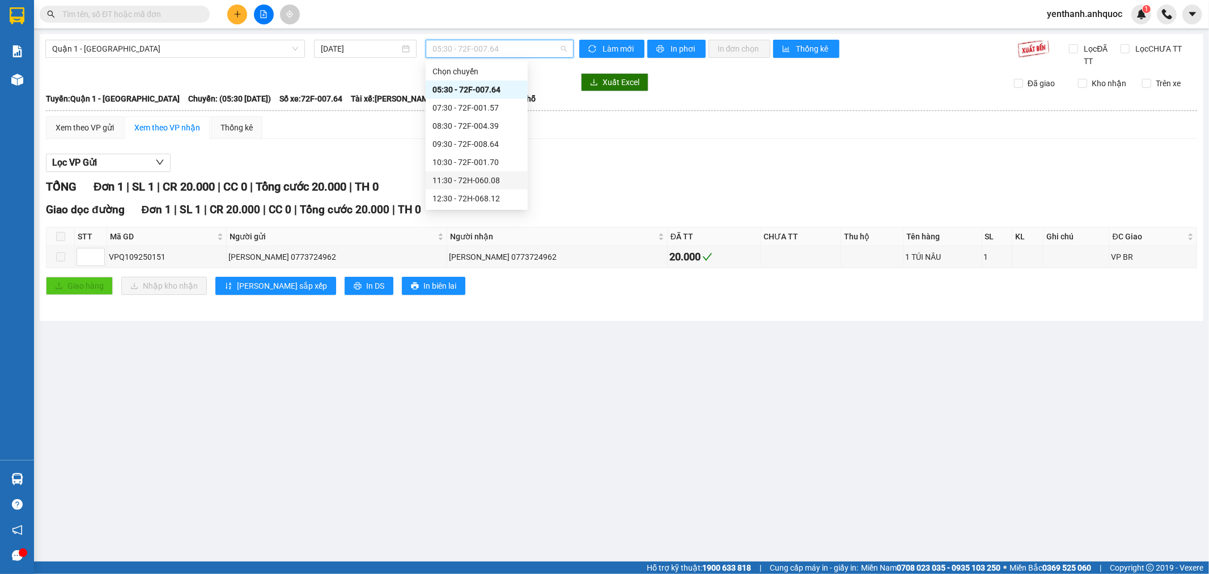
scroll to position [63, 0]
click at [173, 41] on span "Quận 1 - [GEOGRAPHIC_DATA]" at bounding box center [175, 48] width 246 height 17
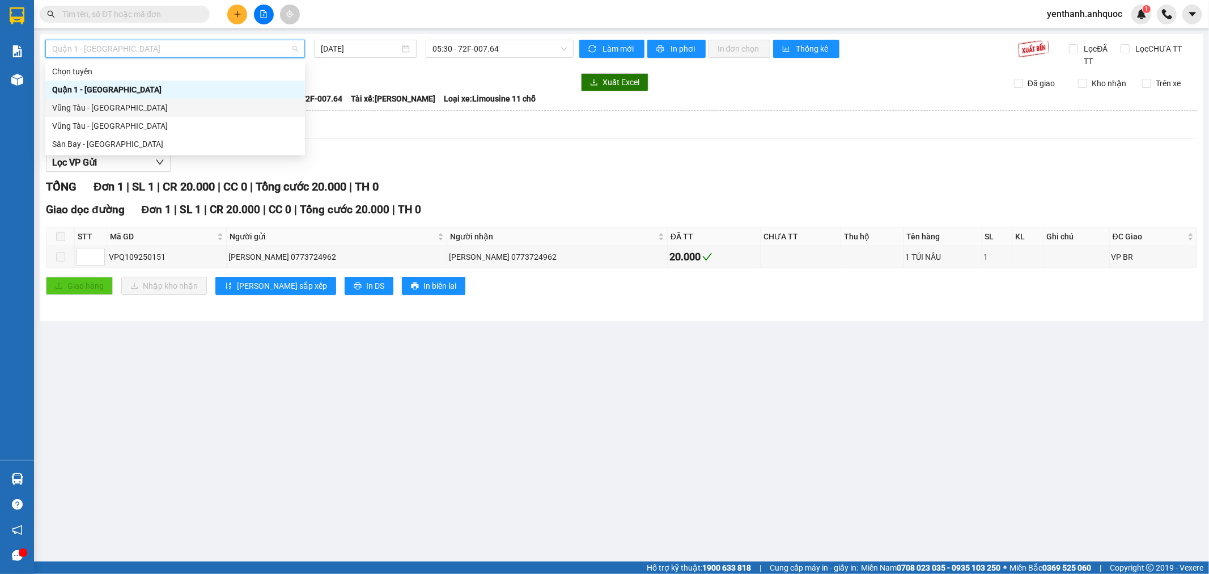
click at [172, 103] on div "Vũng Tàu - [GEOGRAPHIC_DATA]" at bounding box center [175, 107] width 246 height 12
type input "[DATE]"
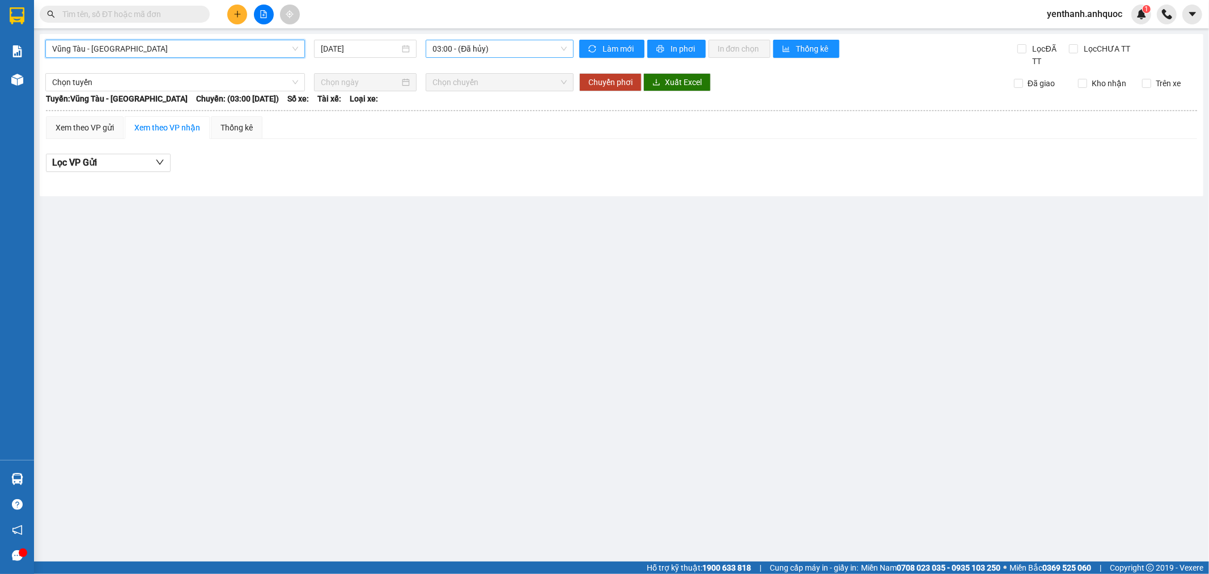
click at [500, 54] on span "03:00 - (Đã hủy)" at bounding box center [500, 48] width 134 height 17
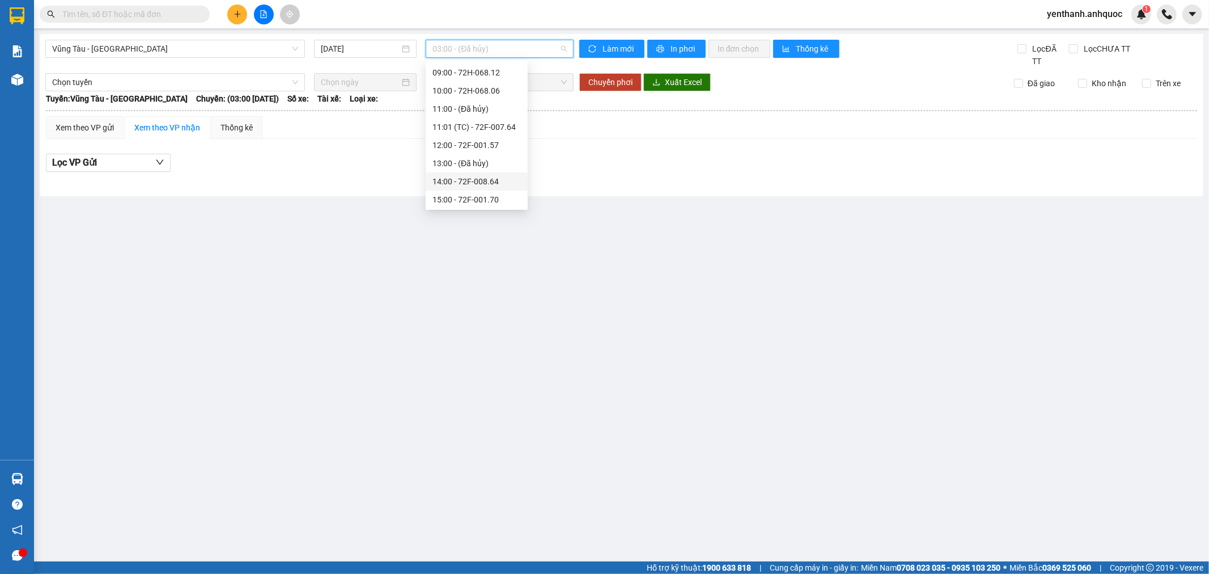
scroll to position [207, 0]
click at [494, 156] on div "16:00 - 72H-060.08" at bounding box center [477, 155] width 88 height 12
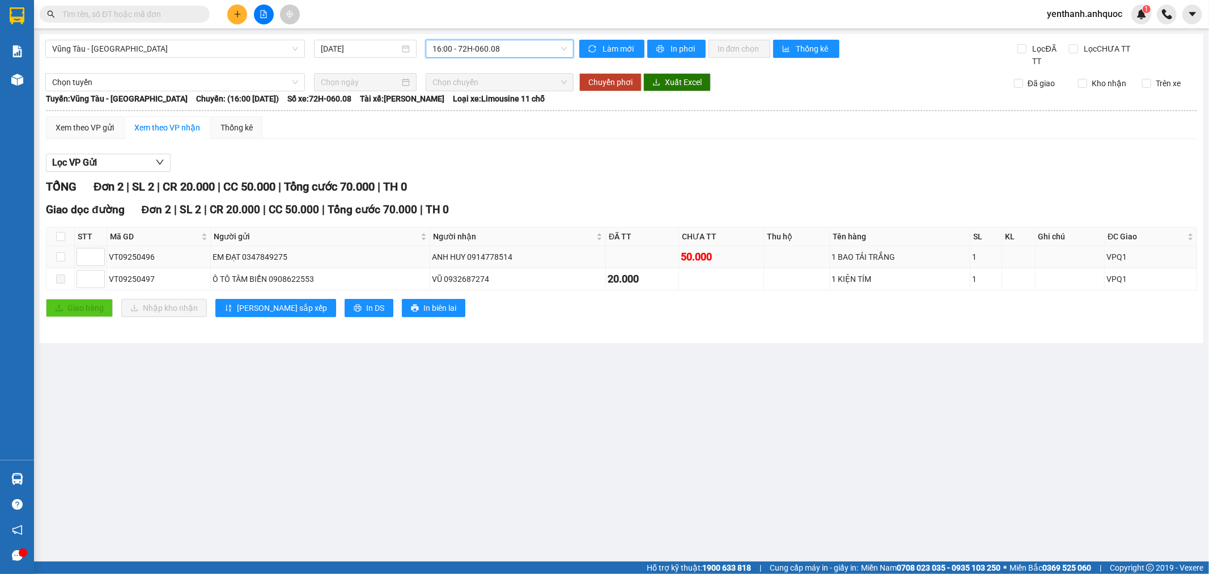
drag, startPoint x: 144, startPoint y: 257, endPoint x: 153, endPoint y: 256, distance: 9.1
click at [145, 257] on div "VT09250496" at bounding box center [159, 257] width 100 height 12
drag, startPoint x: 156, startPoint y: 256, endPoint x: 111, endPoint y: 256, distance: 45.9
click at [111, 256] on div "VT09250496" at bounding box center [159, 257] width 100 height 12
copy div "VT09250496"
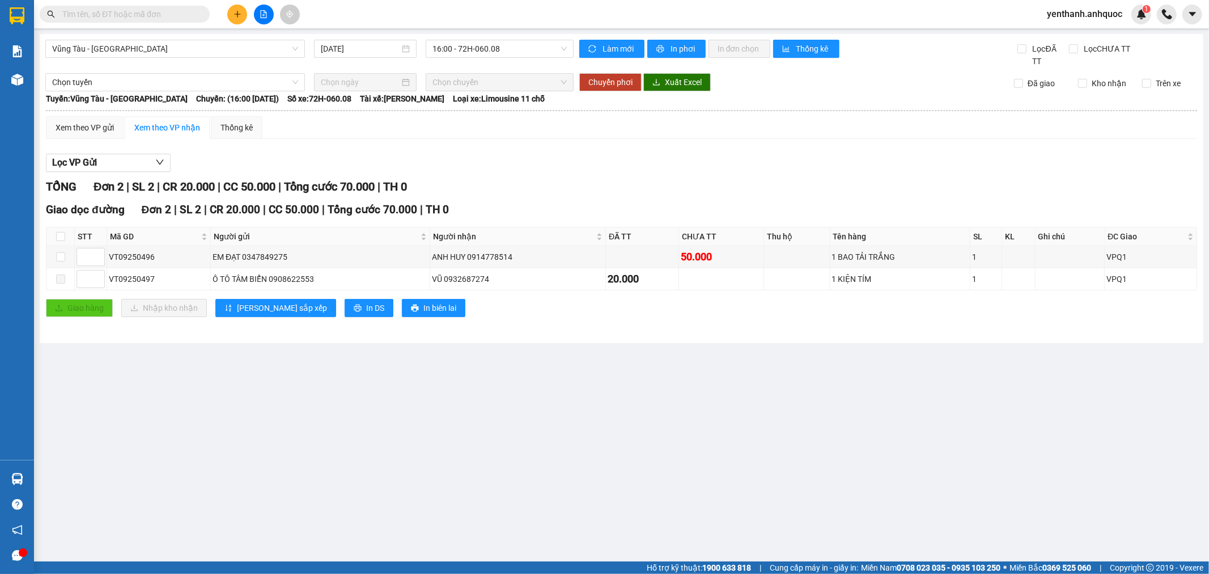
click at [143, 13] on input "text" at bounding box center [129, 14] width 134 height 12
paste input "VT09250496"
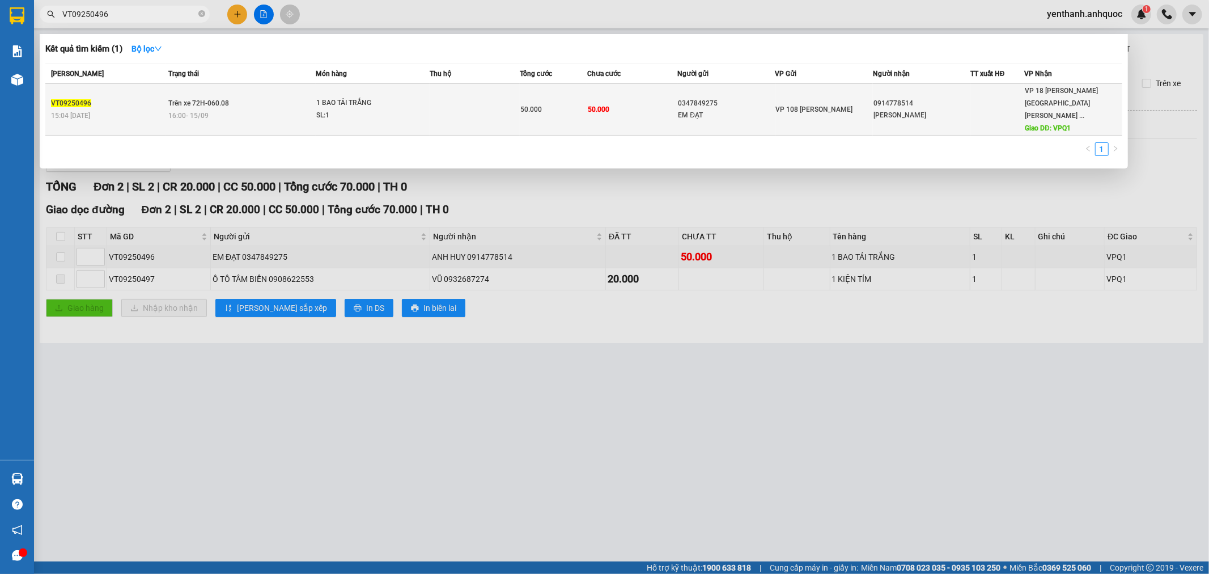
type input "VT09250496"
click at [264, 111] on div "16:00 [DATE]" at bounding box center [241, 115] width 147 height 12
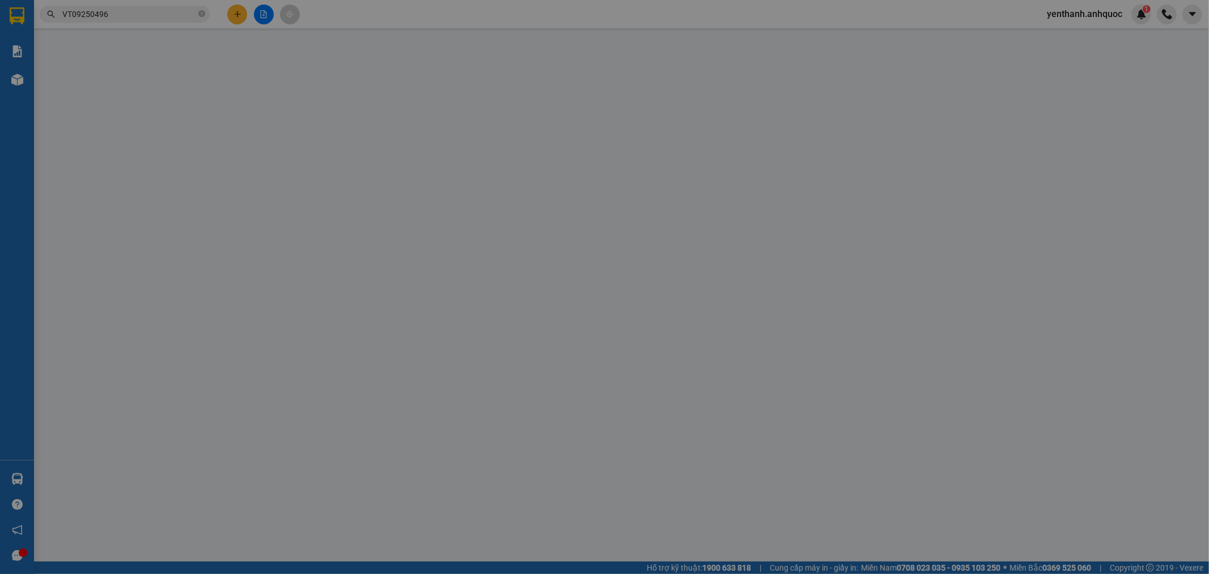
type input "0347849275"
type input "EM ĐẠT"
type input "0914778514"
type input "[PERSON_NAME]"
type input "VPQ1"
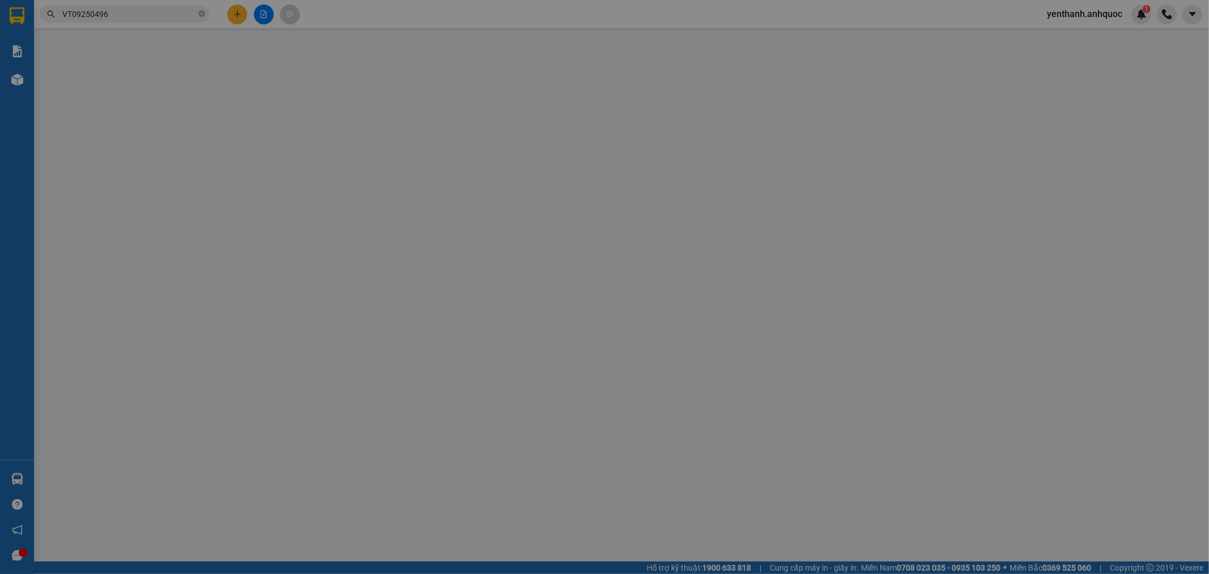
type input "50.000"
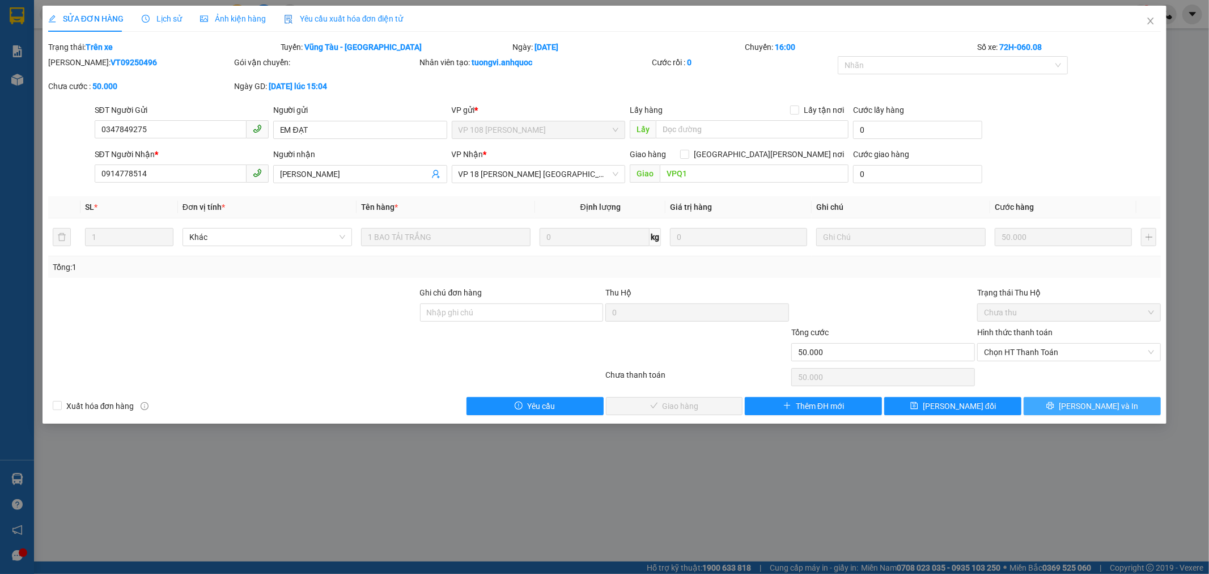
click at [1089, 407] on span "[PERSON_NAME] và In" at bounding box center [1098, 406] width 79 height 12
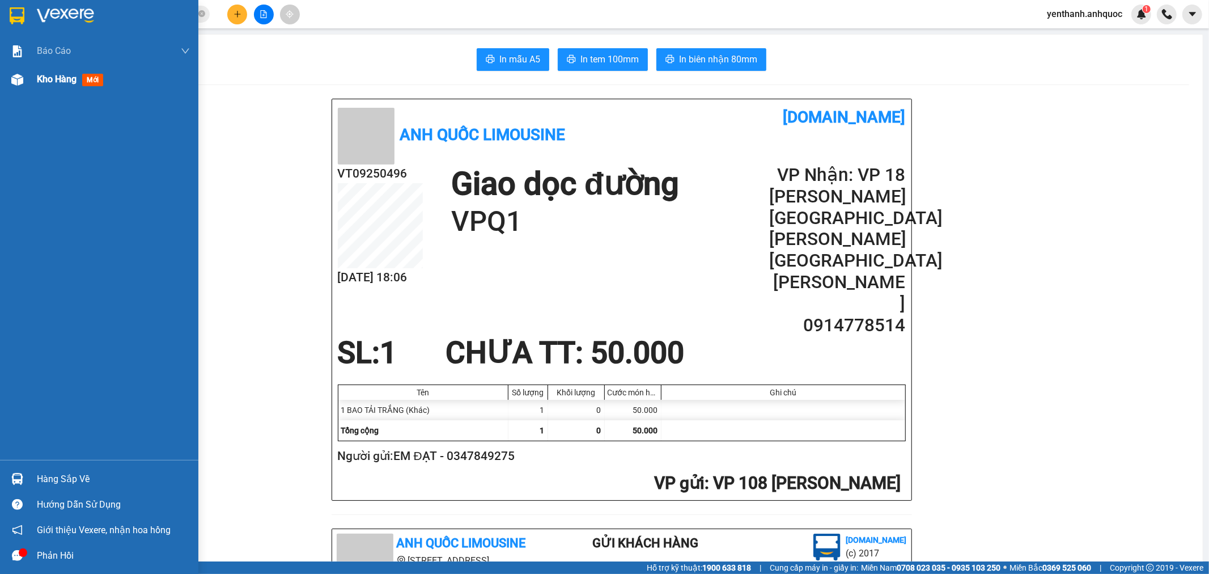
click at [26, 78] on div at bounding box center [17, 80] width 20 height 20
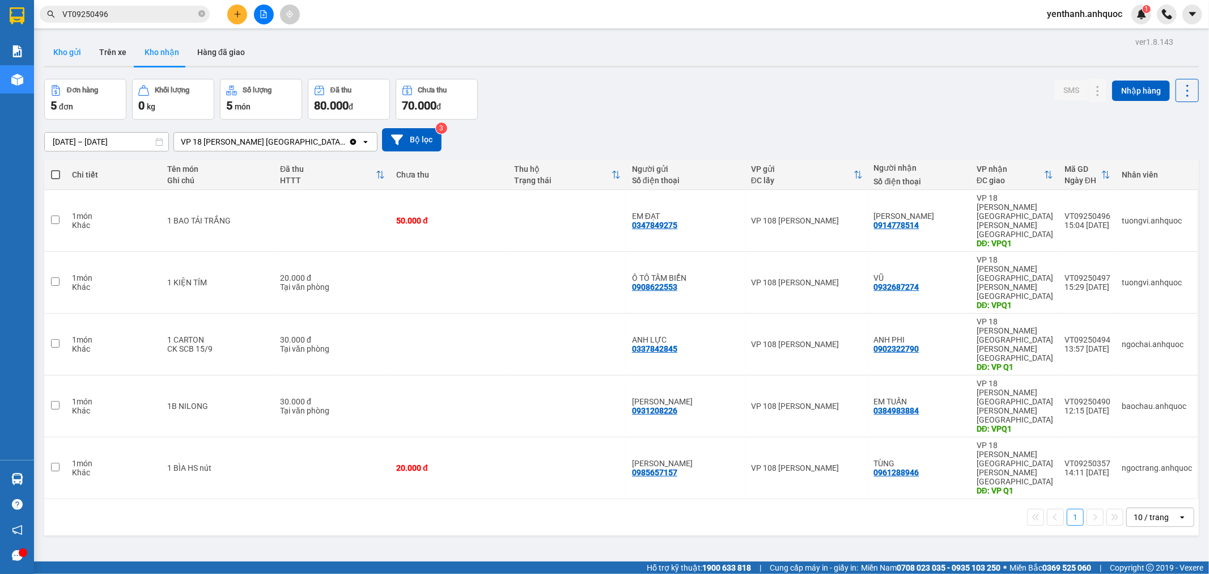
click at [59, 52] on button "Kho gửi" at bounding box center [67, 52] width 46 height 27
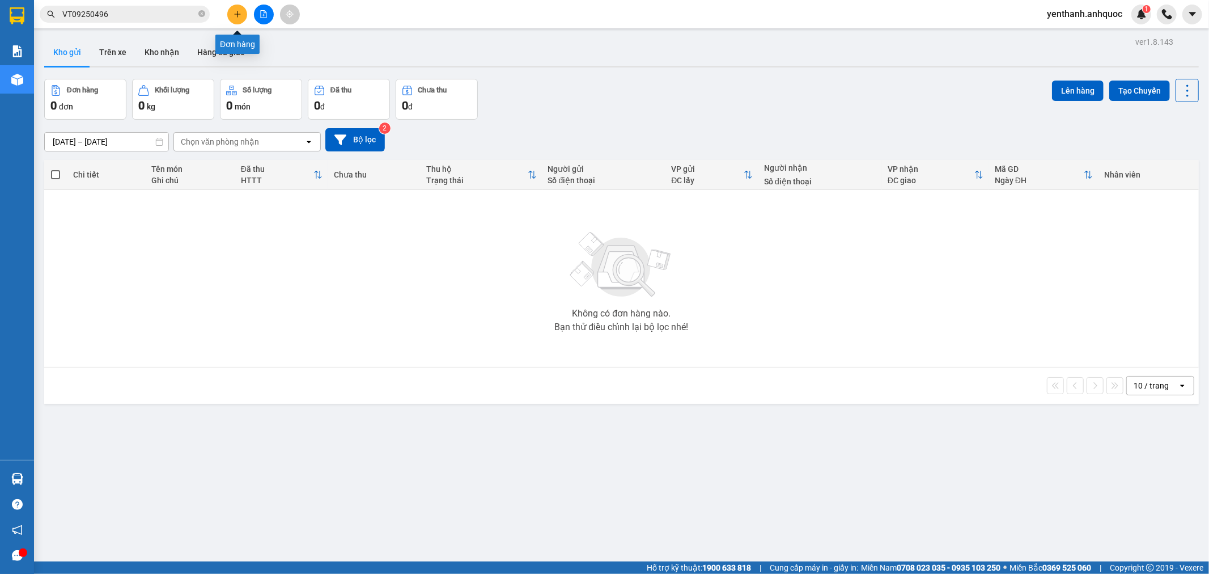
click at [245, 18] on button at bounding box center [237, 15] width 20 height 20
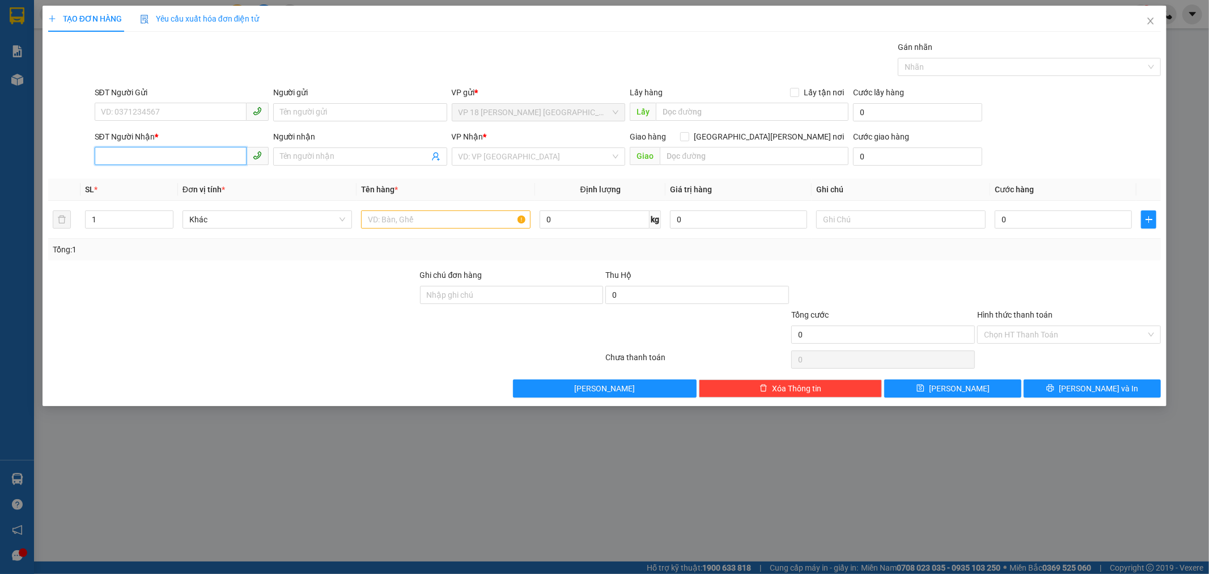
click at [188, 165] on input "SĐT Người Nhận *" at bounding box center [171, 156] width 152 height 18
type input "0909875179"
click at [238, 180] on div "0909875179 - [GEOGRAPHIC_DATA]" at bounding box center [181, 179] width 160 height 12
type input "NHẬT MỸ 2"
type input "VPVT"
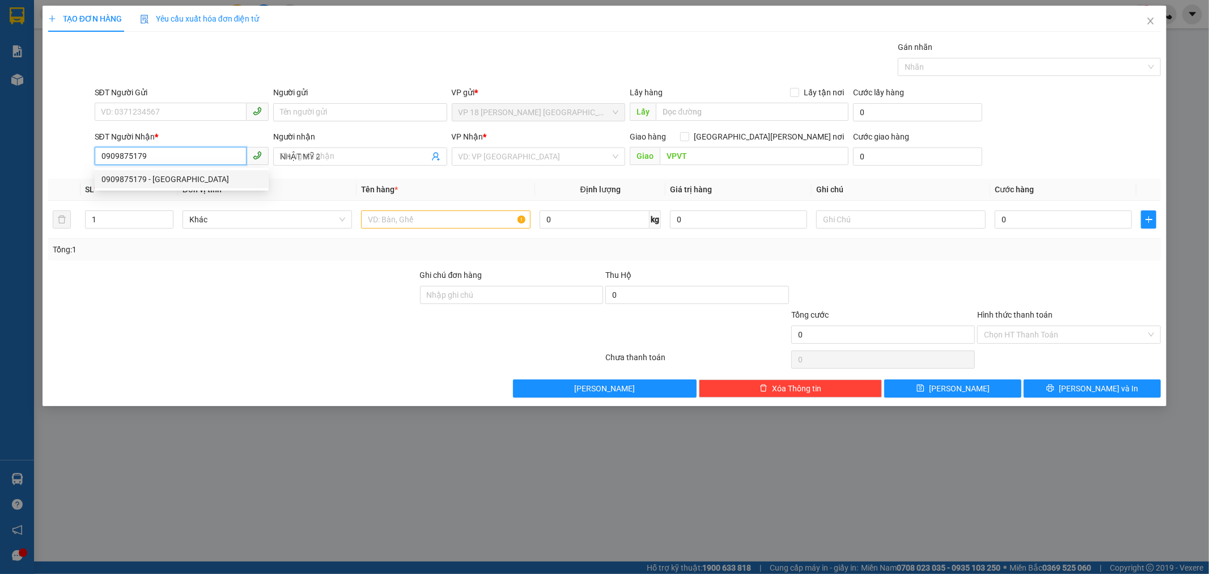
type input "90.000"
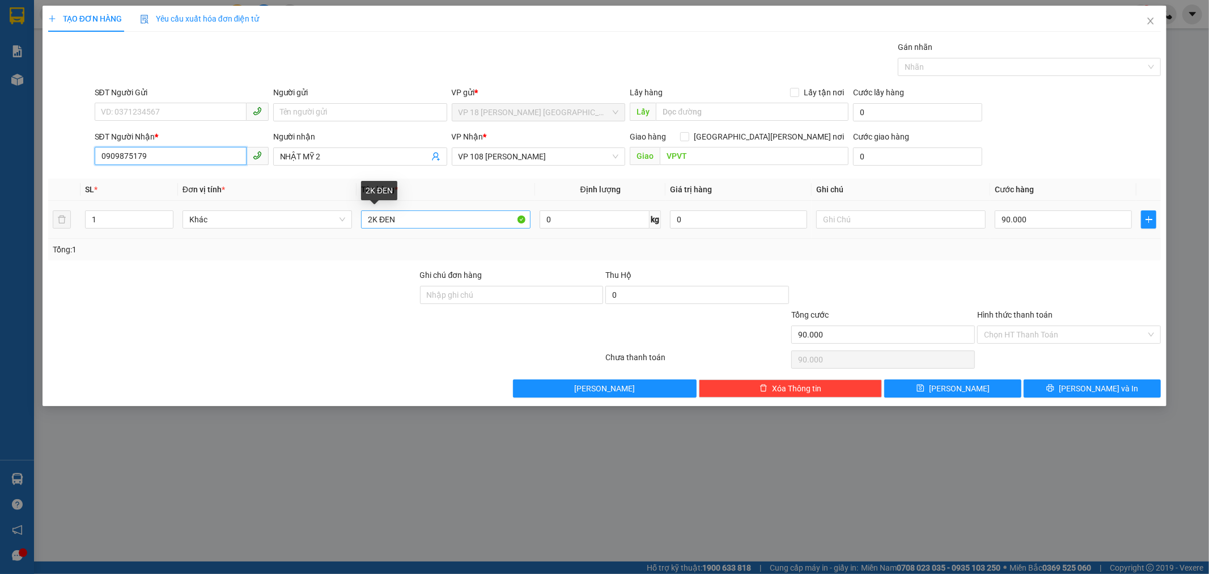
type input "0909875179"
click at [477, 222] on input "2K ĐEN" at bounding box center [446, 219] width 170 height 18
type input "2"
type input "1H CARTON NHỎ"
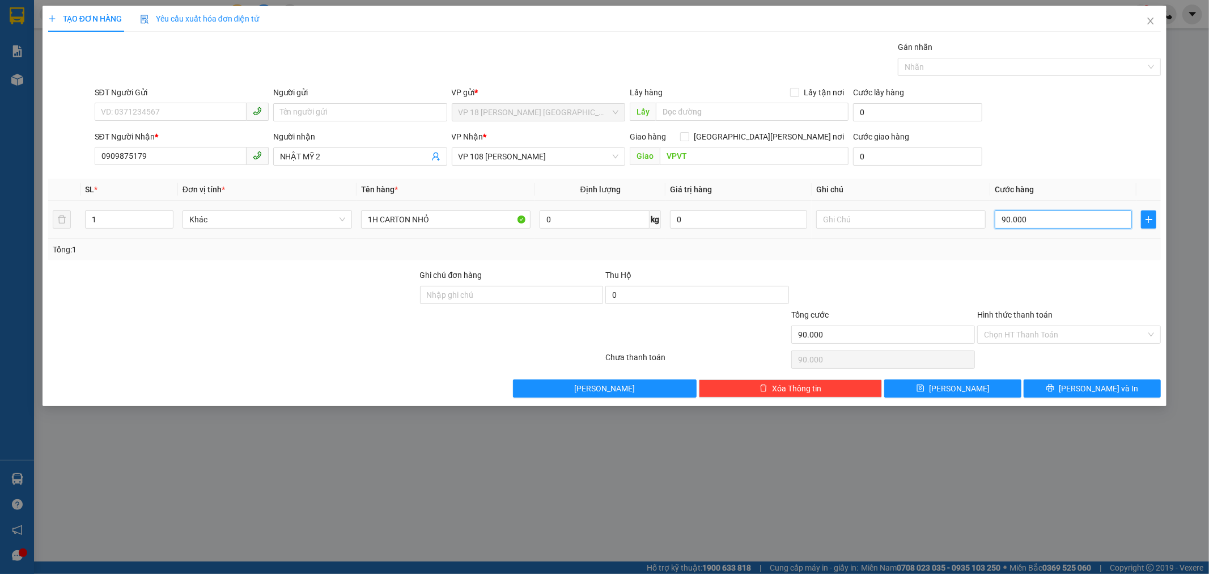
click at [1053, 219] on input "90.000" at bounding box center [1063, 219] width 137 height 18
type input "2"
type input "20"
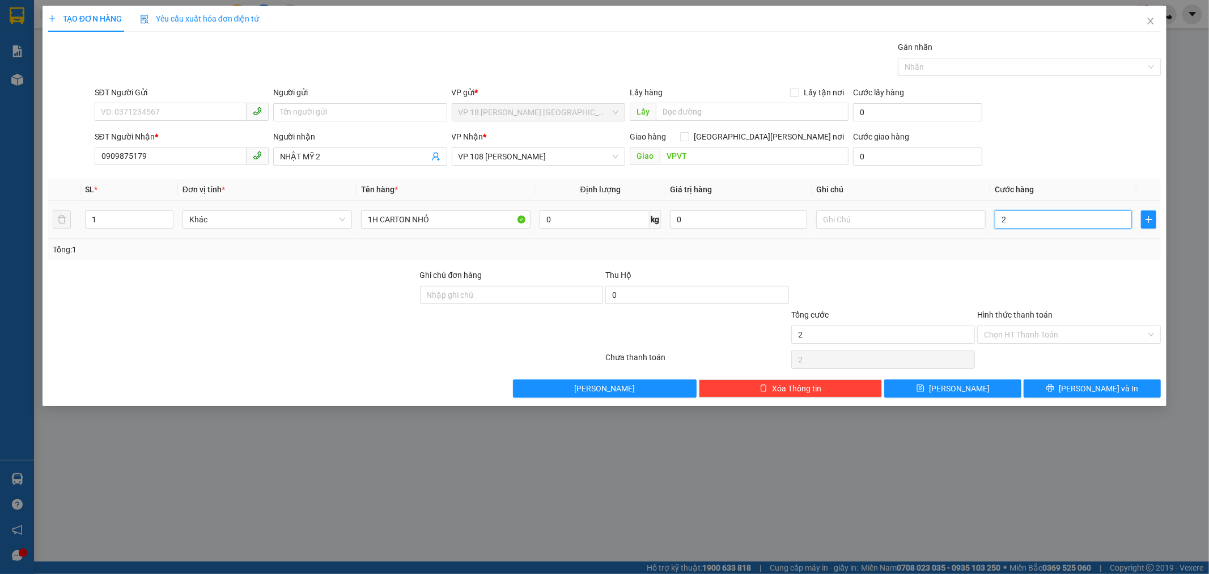
type input "20"
type input "200"
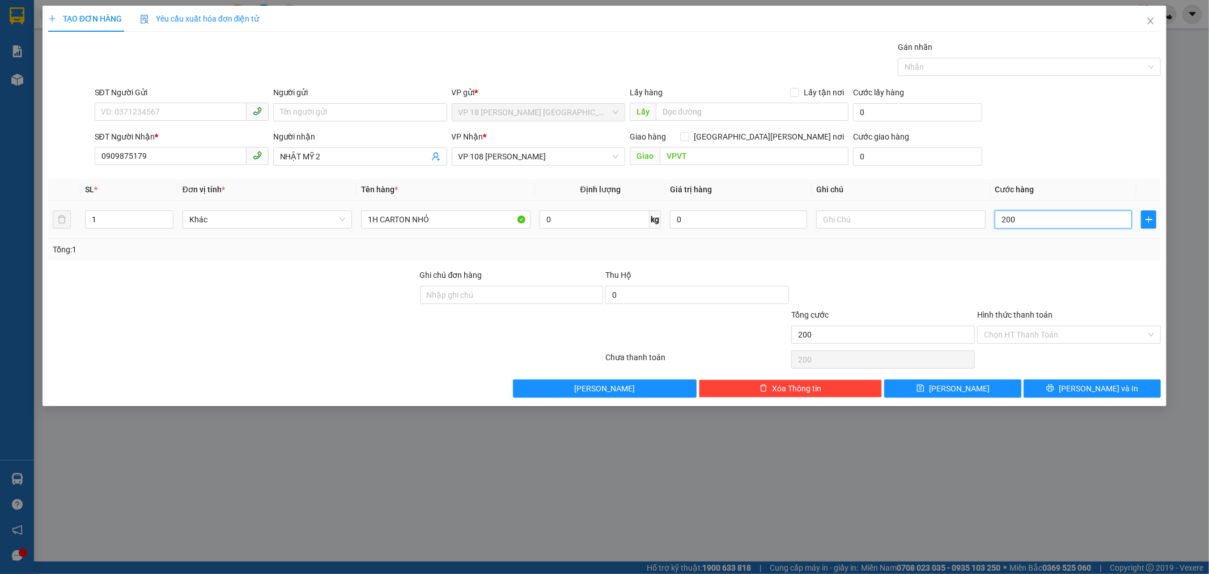
type input "2.000"
type input "20.000"
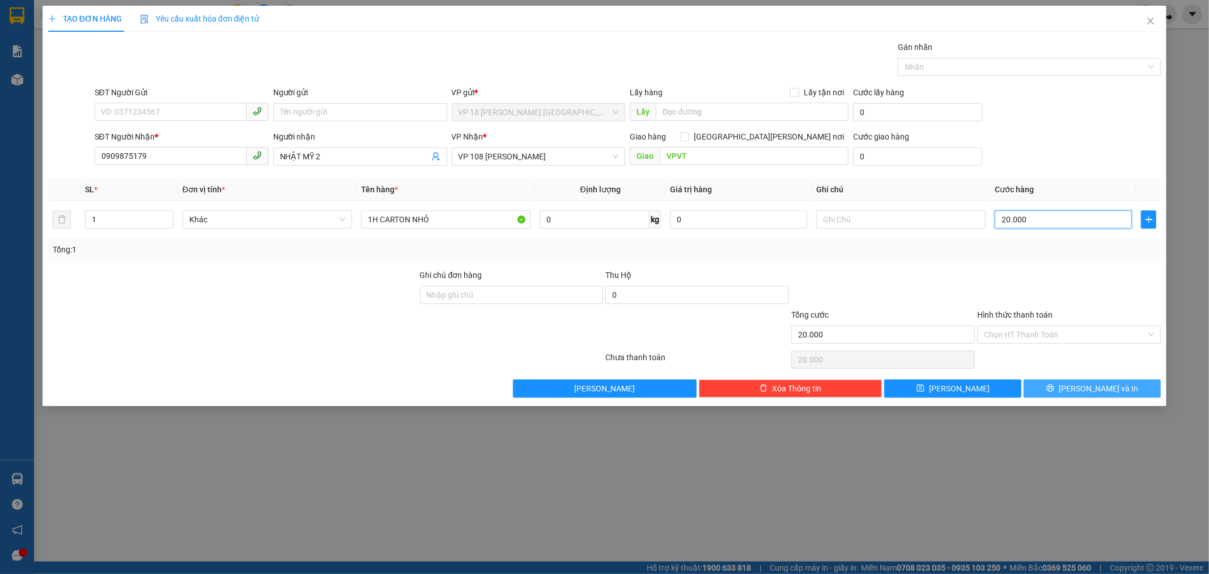
type input "20.000"
click at [1044, 380] on button "[PERSON_NAME] và In" at bounding box center [1092, 388] width 137 height 18
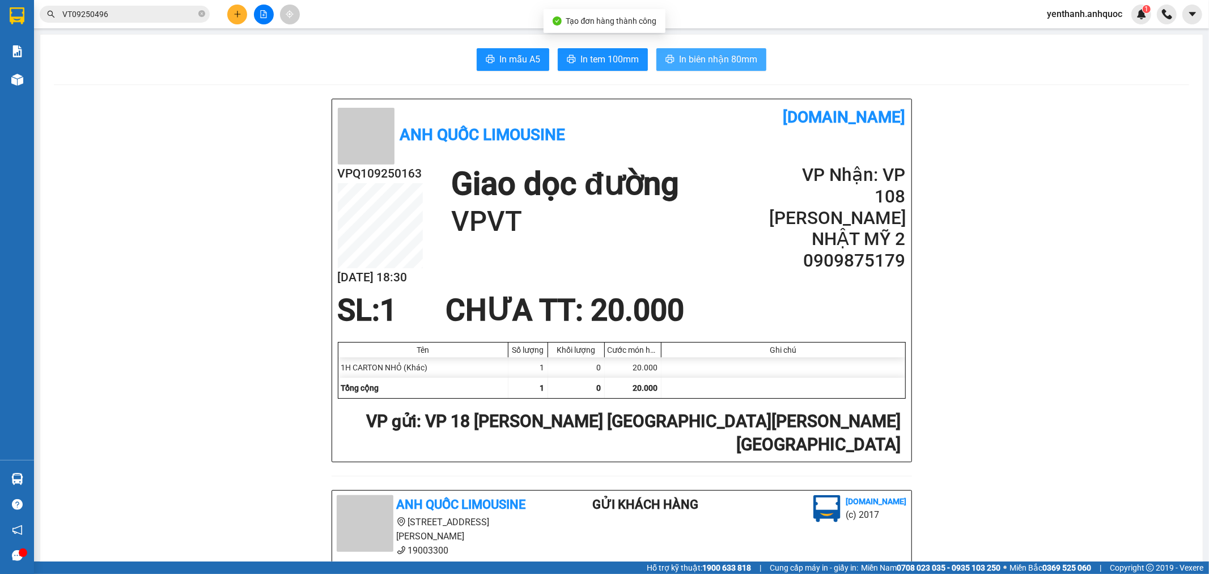
click at [752, 58] on button "In biên nhận 80mm" at bounding box center [712, 59] width 110 height 23
click at [614, 57] on span "In tem 100mm" at bounding box center [610, 59] width 58 height 14
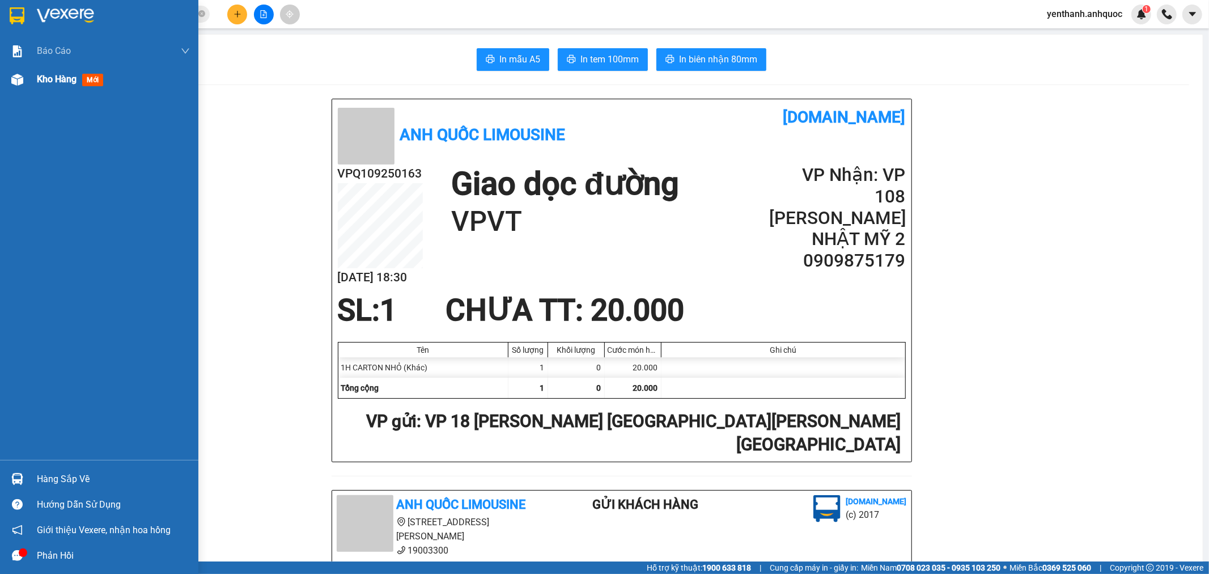
click at [27, 86] on div "Kho hàng mới" at bounding box center [99, 79] width 198 height 28
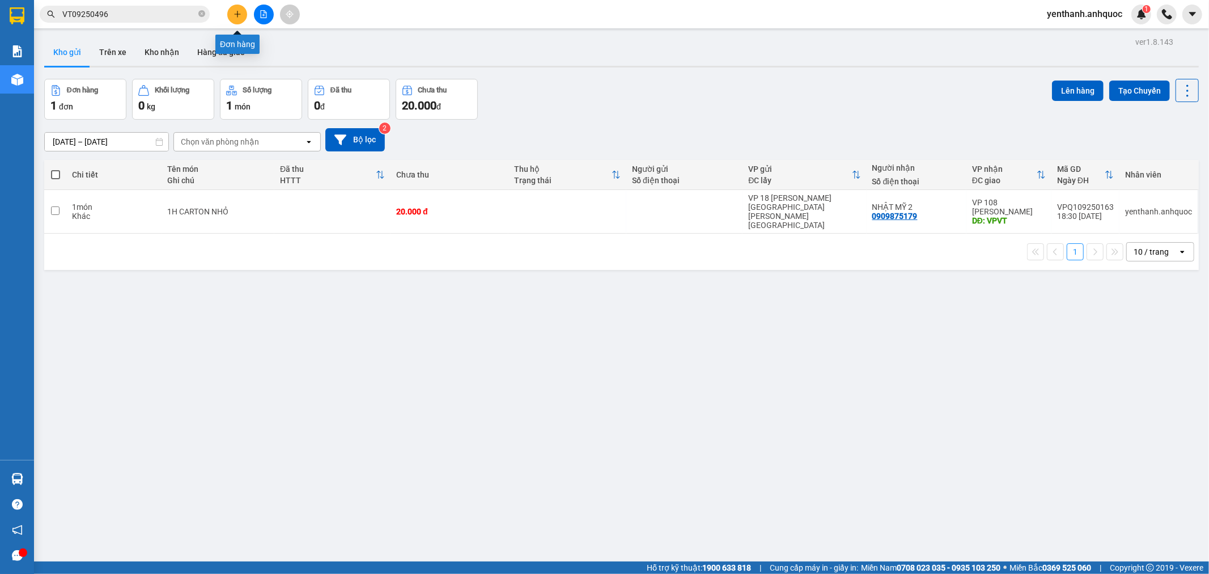
click at [244, 18] on button at bounding box center [237, 15] width 20 height 20
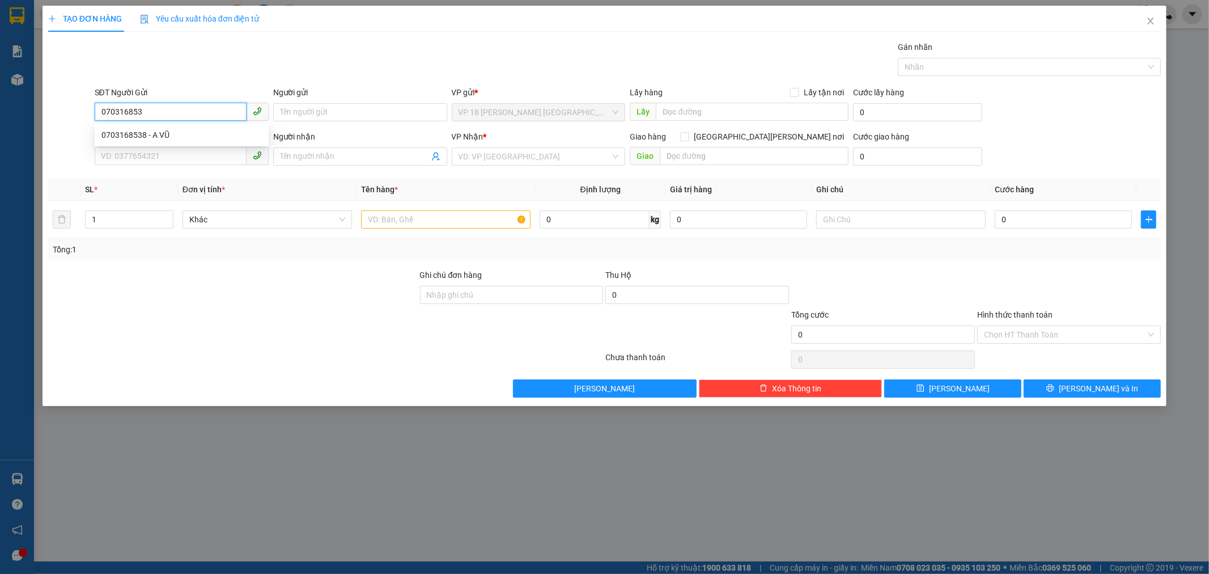
type input "0703168538"
click at [151, 134] on div "0703168538 - A VŨ" at bounding box center [181, 135] width 160 height 12
type input "A VŨ"
type input "0792029049"
type input "CHỊ TUYỀN"
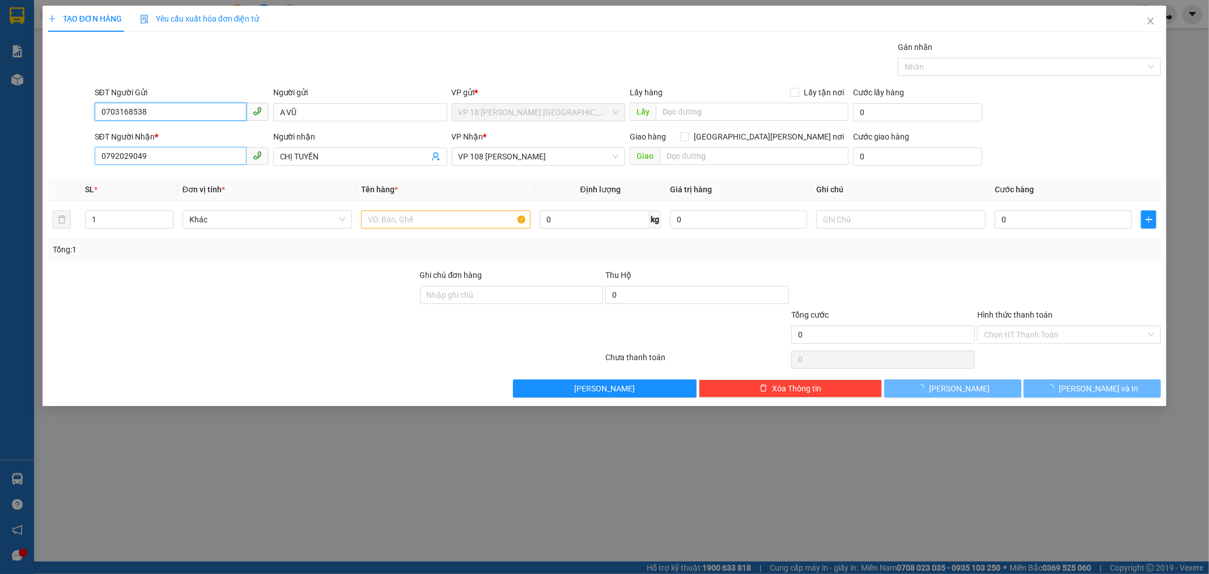
type input "20.000"
type input "0703168538"
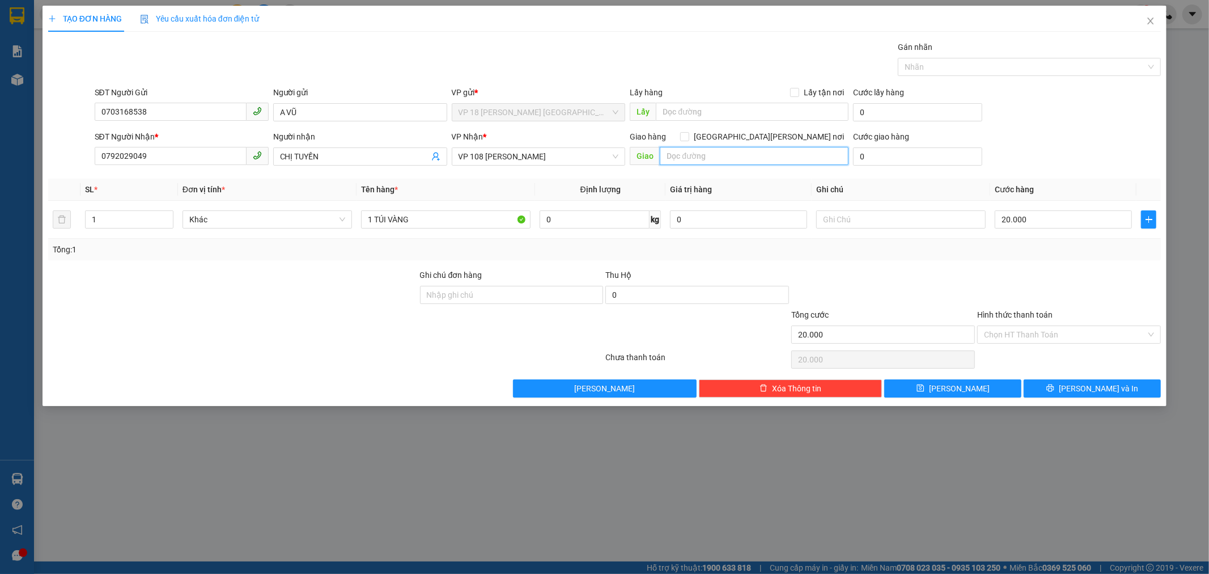
click at [705, 155] on input "text" at bounding box center [754, 156] width 189 height 18
type input "VPVT"
click at [469, 225] on input "1 TÚI VÀNG" at bounding box center [446, 219] width 170 height 18
click at [530, 293] on input "Ghi chú đơn hàng" at bounding box center [512, 295] width 184 height 18
type input "TM 15/9 [PERSON_NAME]"
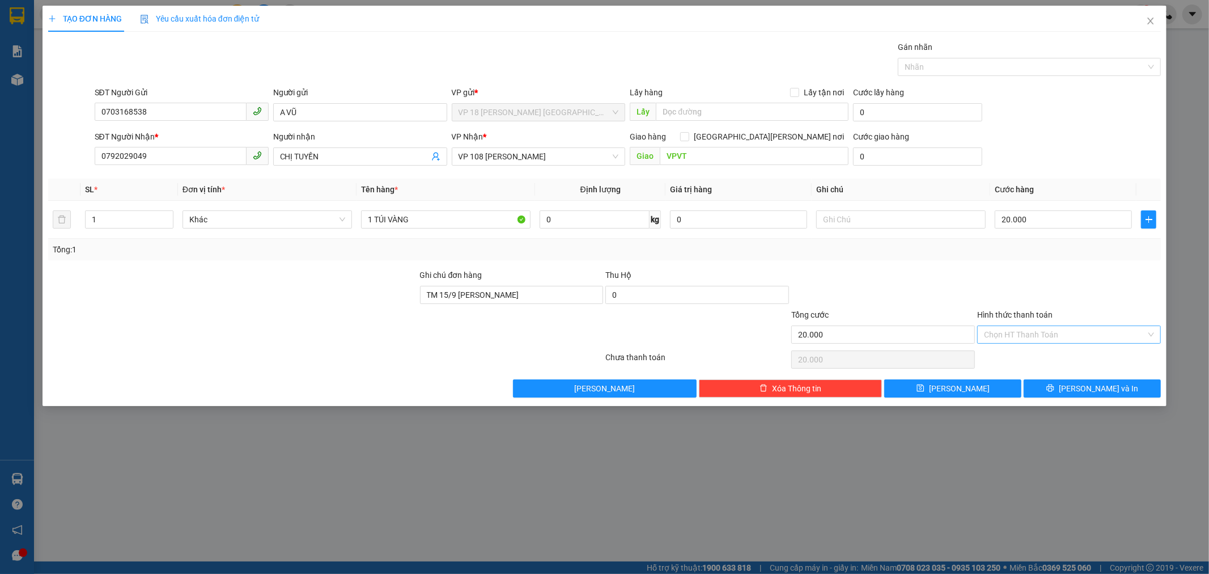
click at [1055, 326] on input "Hình thức thanh toán" at bounding box center [1065, 334] width 162 height 17
click at [1052, 355] on div "Tại văn phòng" at bounding box center [1070, 357] width 170 height 12
type input "0"
click at [1061, 392] on button "[PERSON_NAME] và In" at bounding box center [1092, 388] width 137 height 18
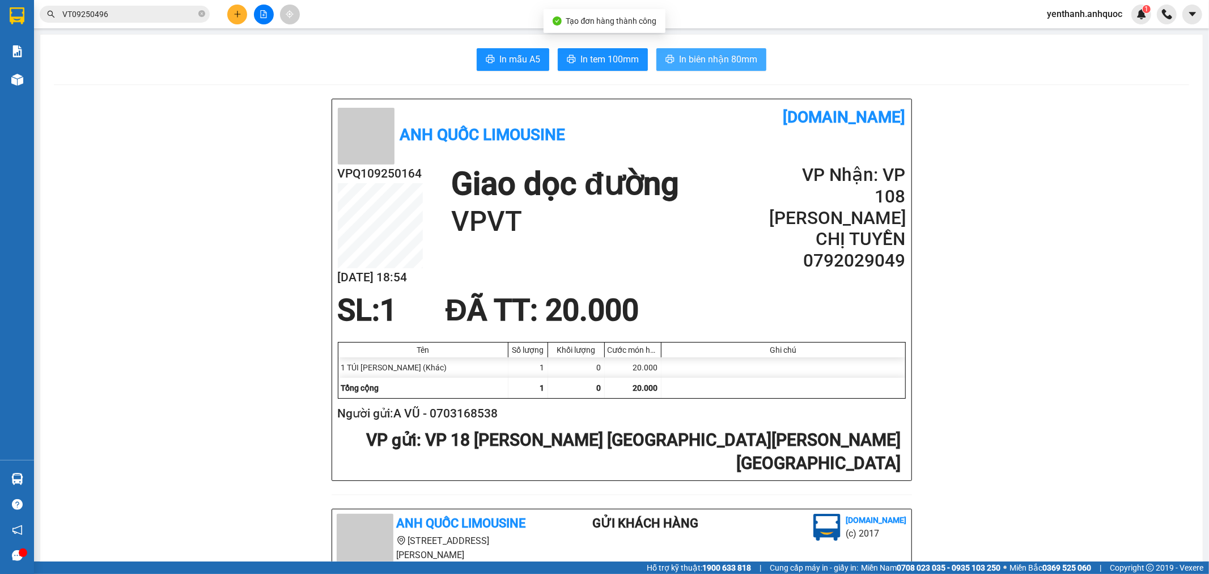
click at [722, 58] on span "In biên nhận 80mm" at bounding box center [718, 59] width 78 height 14
click at [586, 53] on span "In tem 100mm" at bounding box center [610, 59] width 58 height 14
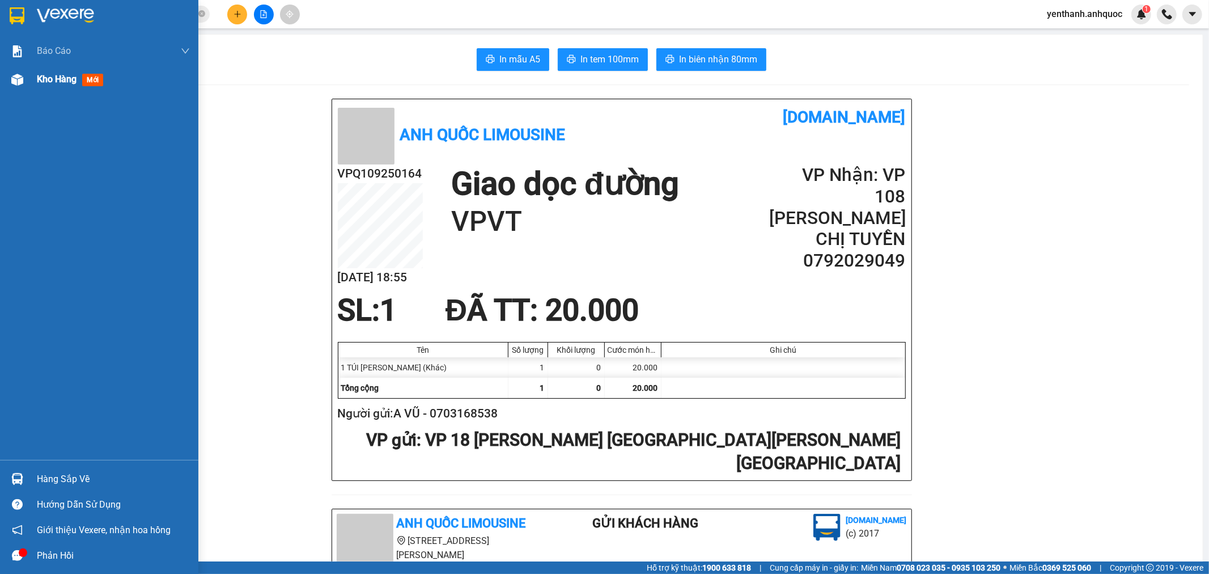
click at [92, 86] on span "mới" at bounding box center [92, 80] width 21 height 12
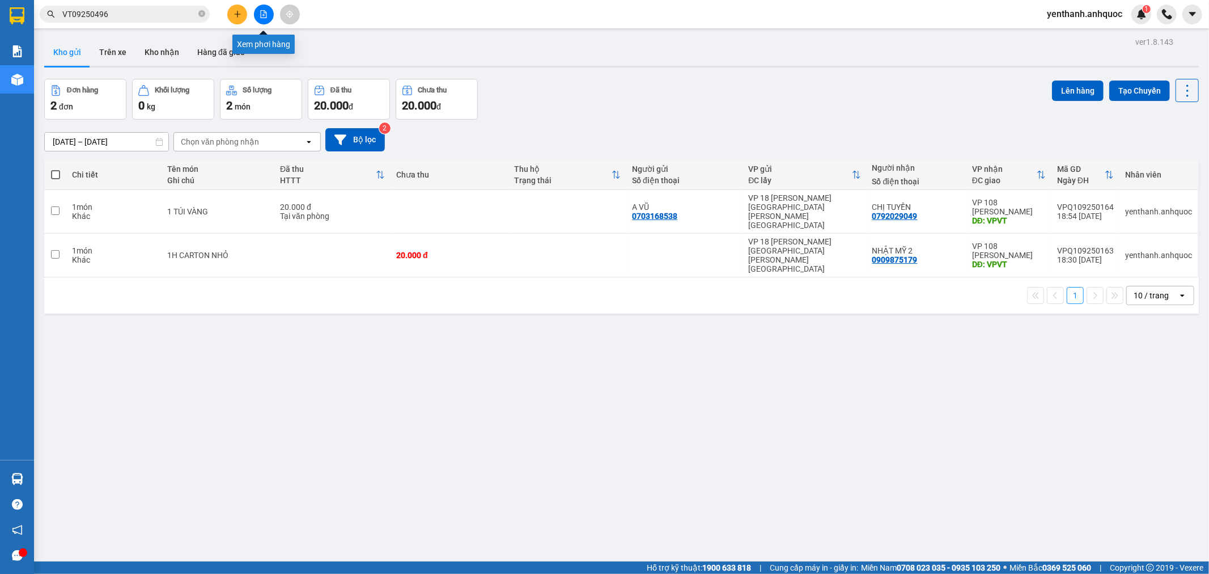
click at [266, 22] on button at bounding box center [264, 15] width 20 height 20
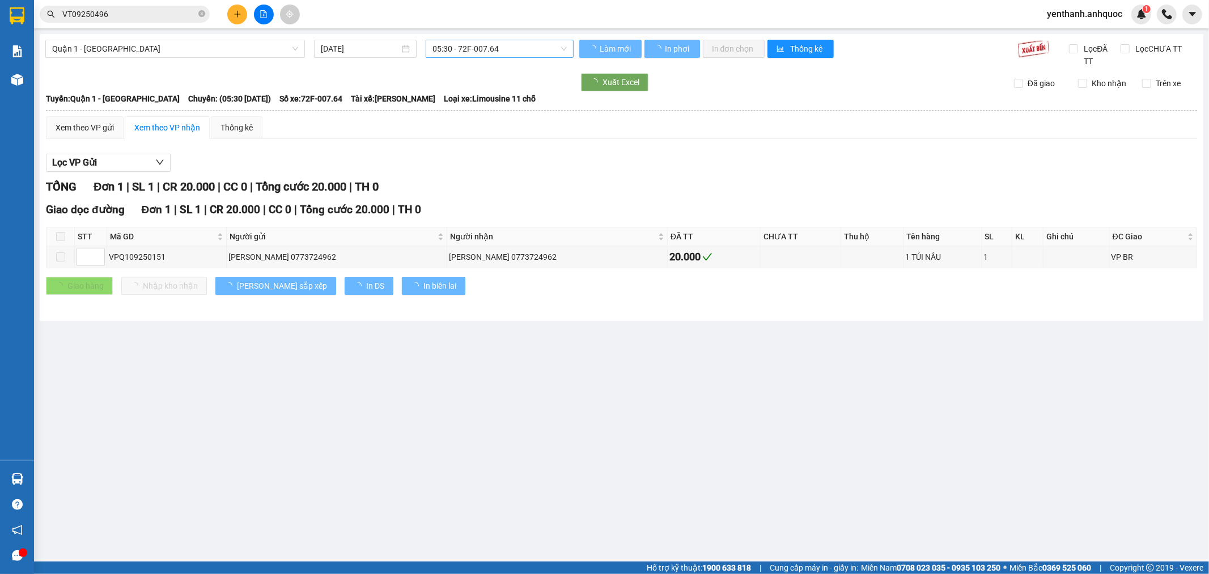
click at [524, 46] on span "05:30 - 72F-007.64" at bounding box center [500, 48] width 134 height 17
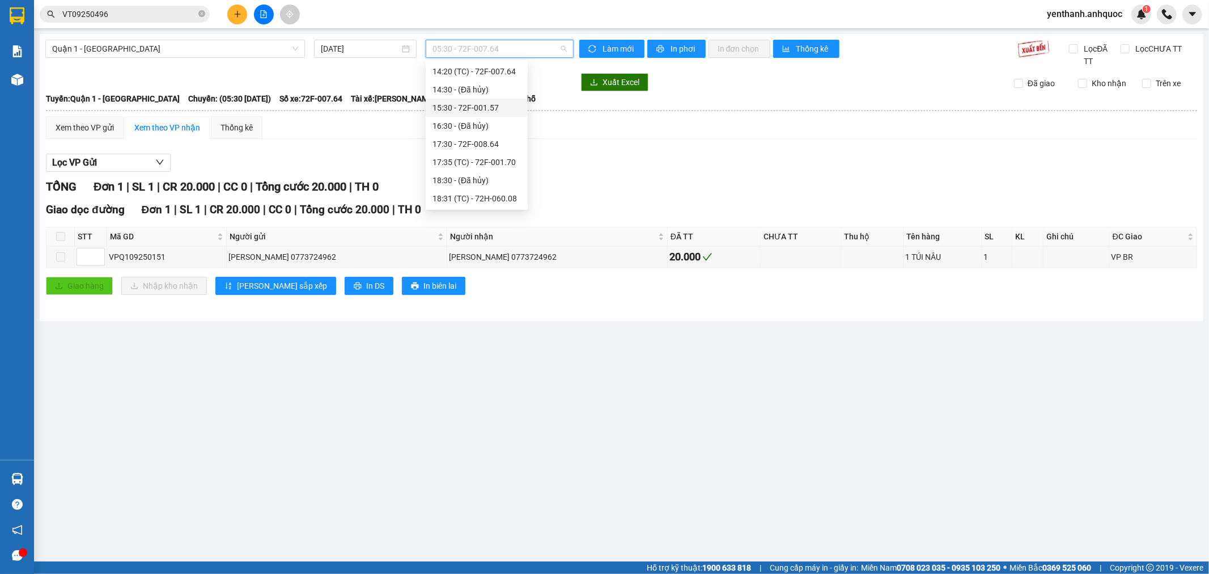
scroll to position [236, 0]
click at [477, 149] on div "18:31 (TC) - 72H-060.08" at bounding box center [477, 144] width 88 height 12
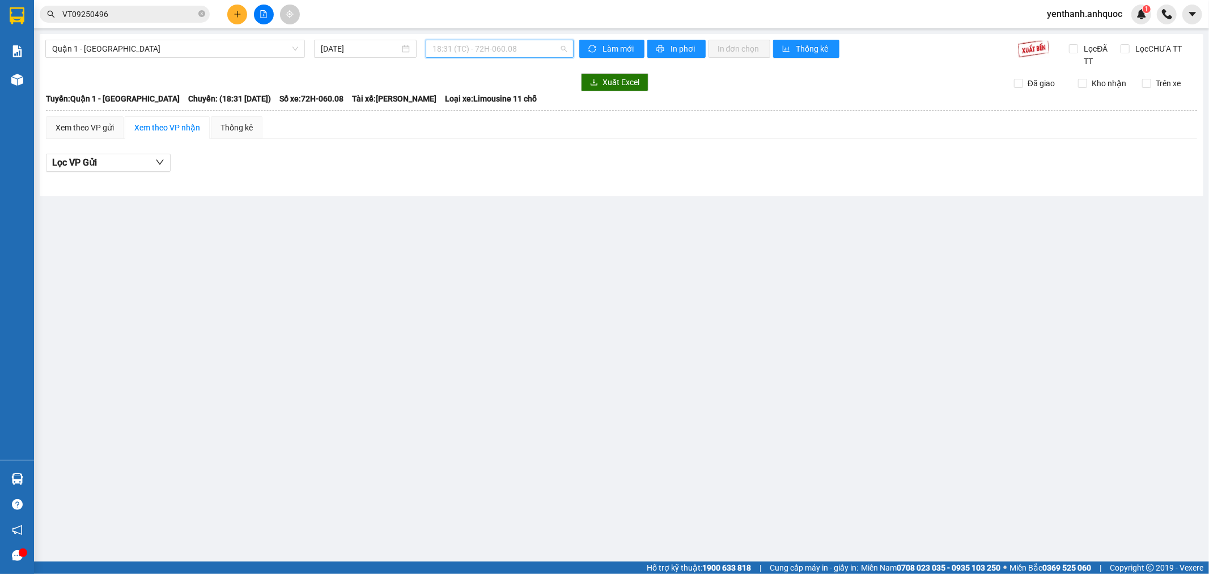
click at [531, 50] on span "18:31 (TC) - 72H-060.08" at bounding box center [500, 48] width 134 height 17
